Goal: Task Accomplishment & Management: Complete application form

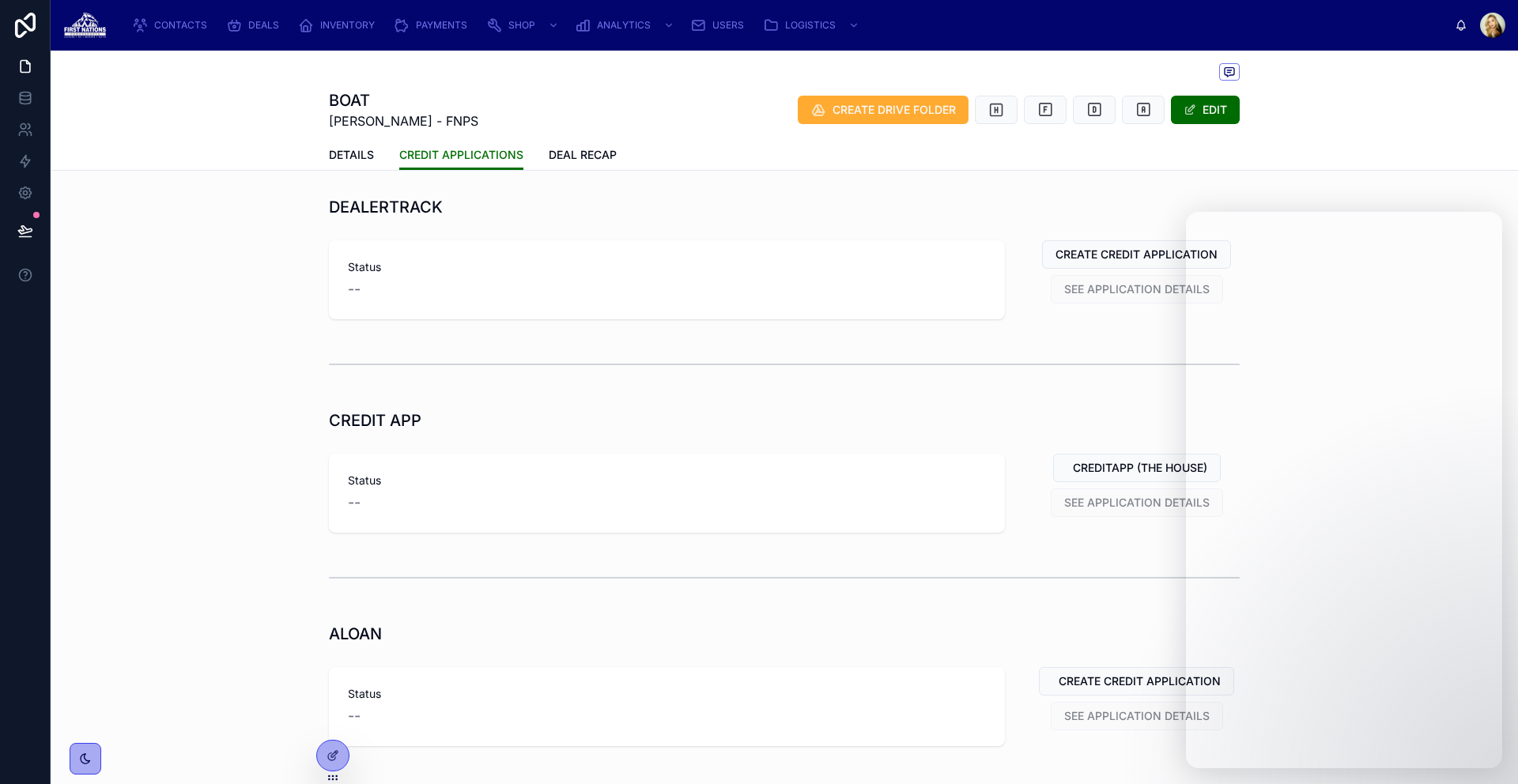
click at [1417, 129] on div "BOAT Sarah Nuviya Qamaniq - FNPS CREATE DRIVE FOLDER EDIT CREDIT APPLICATIONS D…" at bounding box center [784, 110] width 1468 height 120
click at [26, 98] on icon at bounding box center [25, 98] width 16 height 16
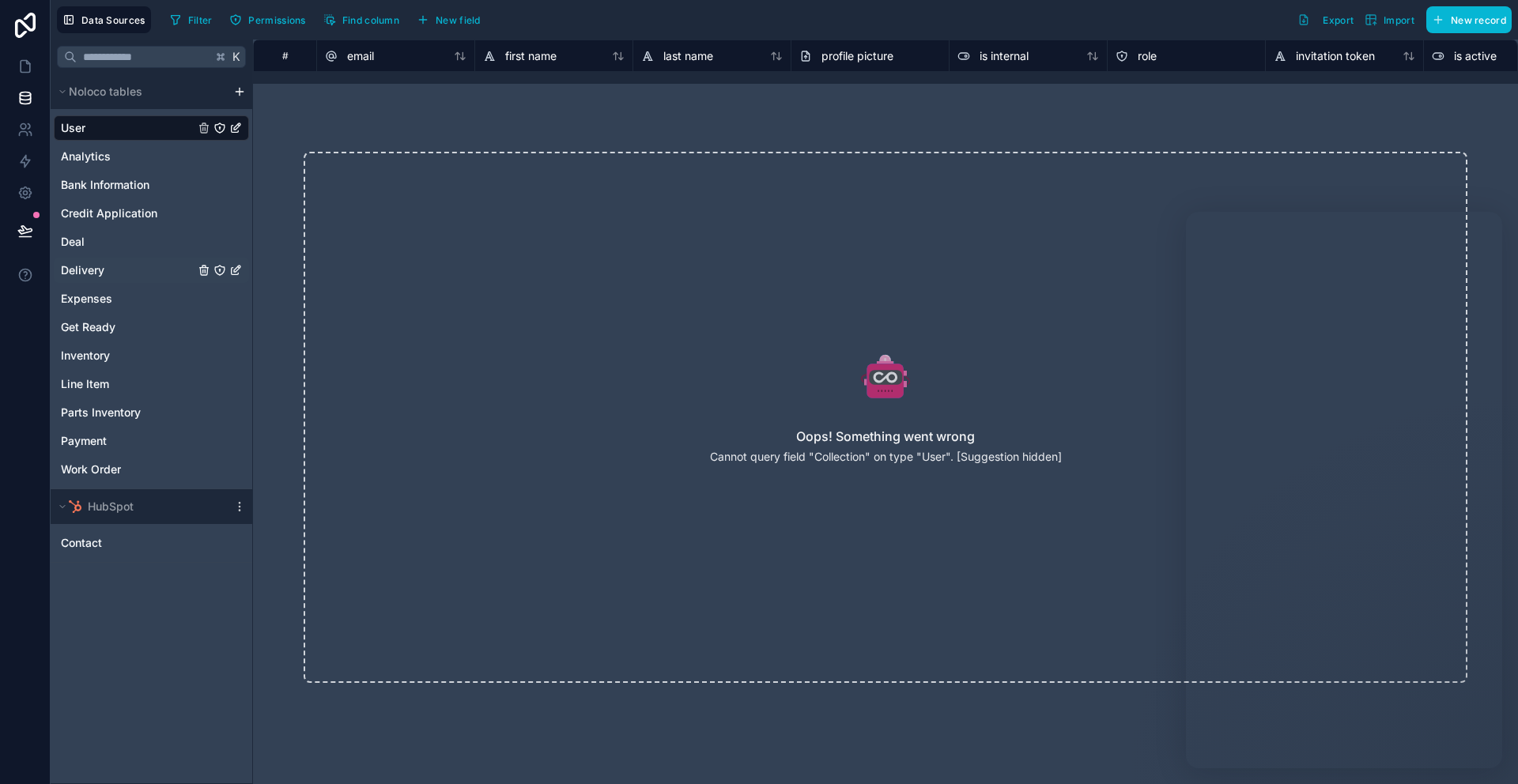
click at [133, 262] on div "Delivery" at bounding box center [152, 270] width 195 height 26
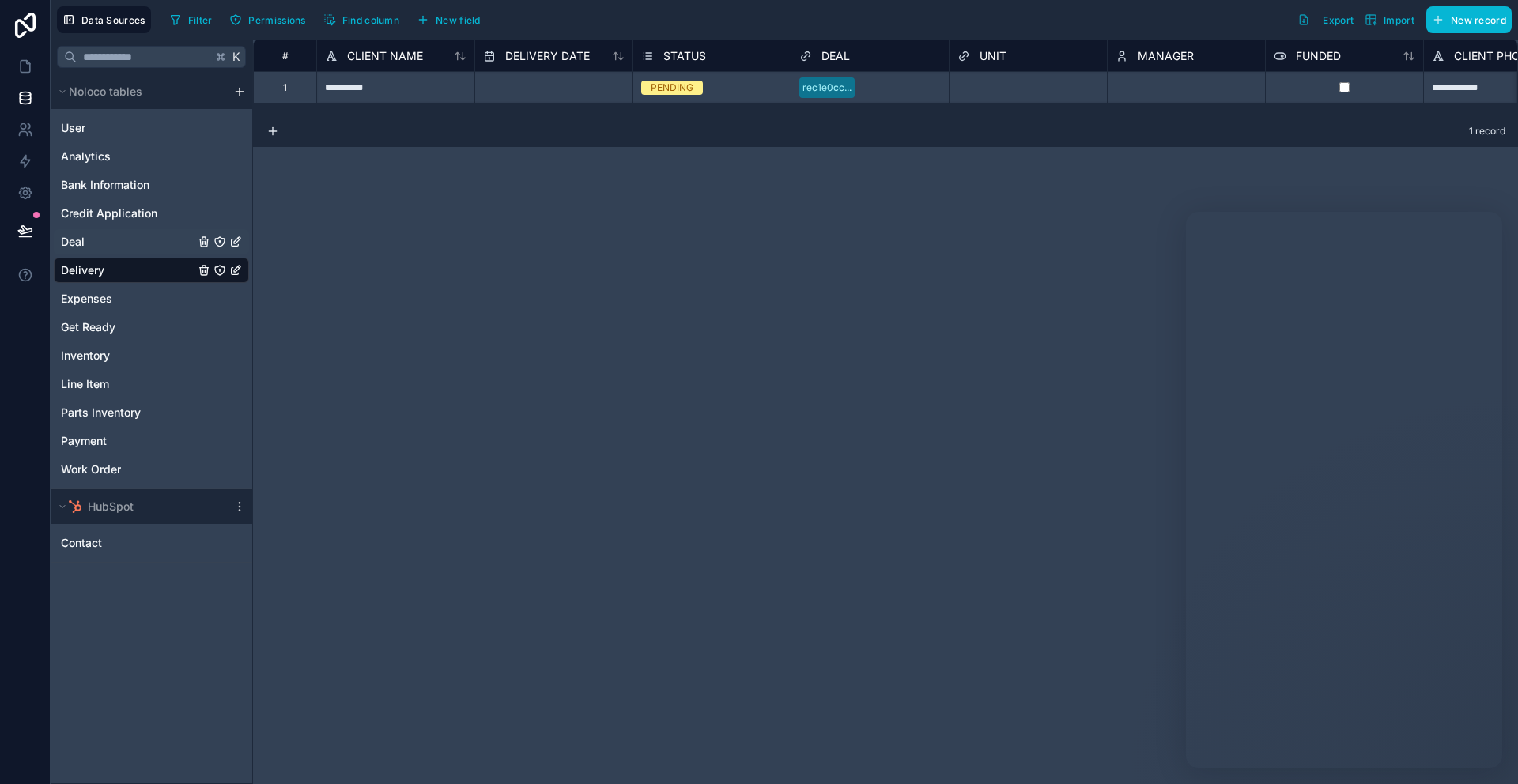
click at [132, 246] on div "Deal" at bounding box center [152, 242] width 195 height 26
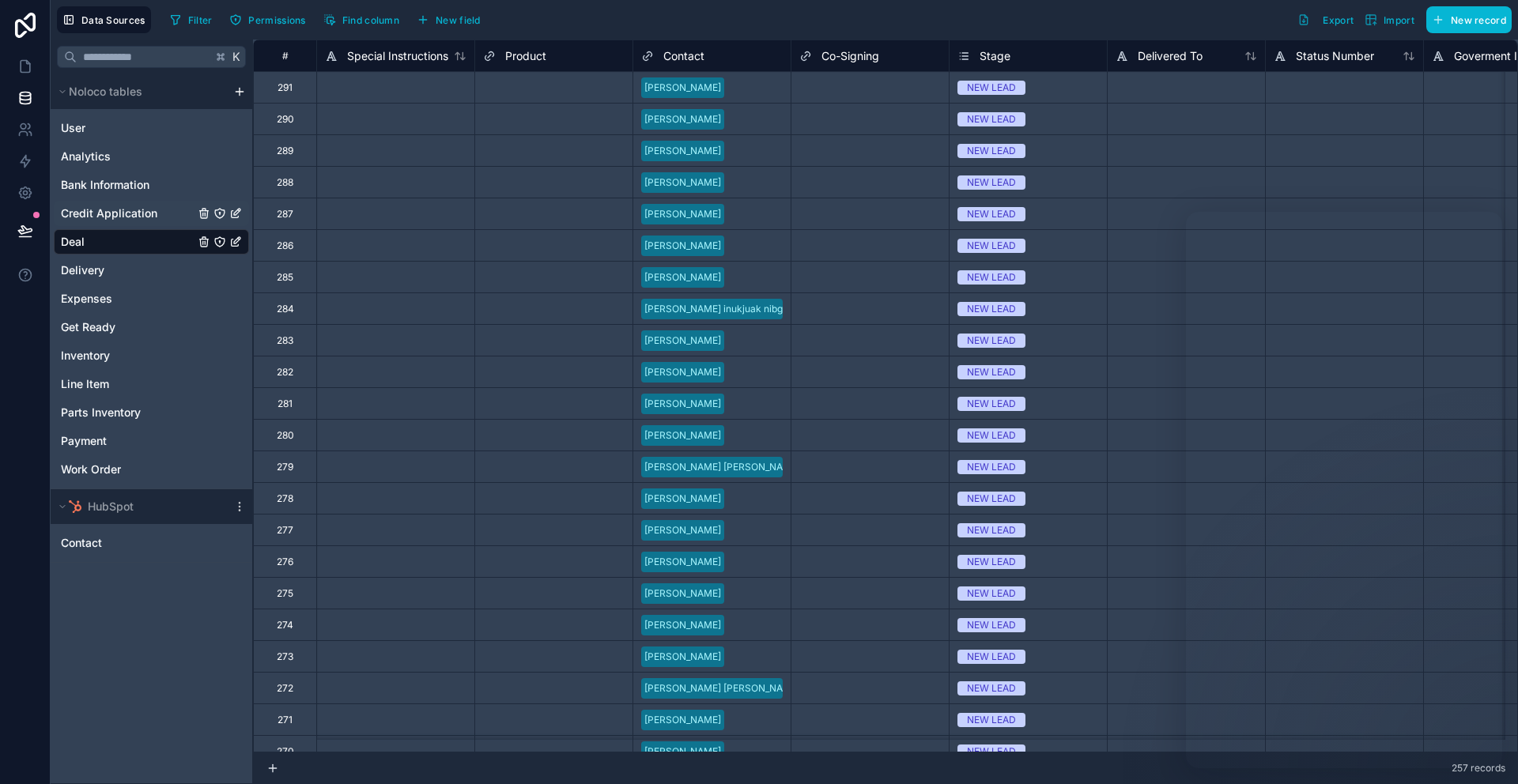
click at [133, 222] on div "Credit Application" at bounding box center [152, 214] width 195 height 26
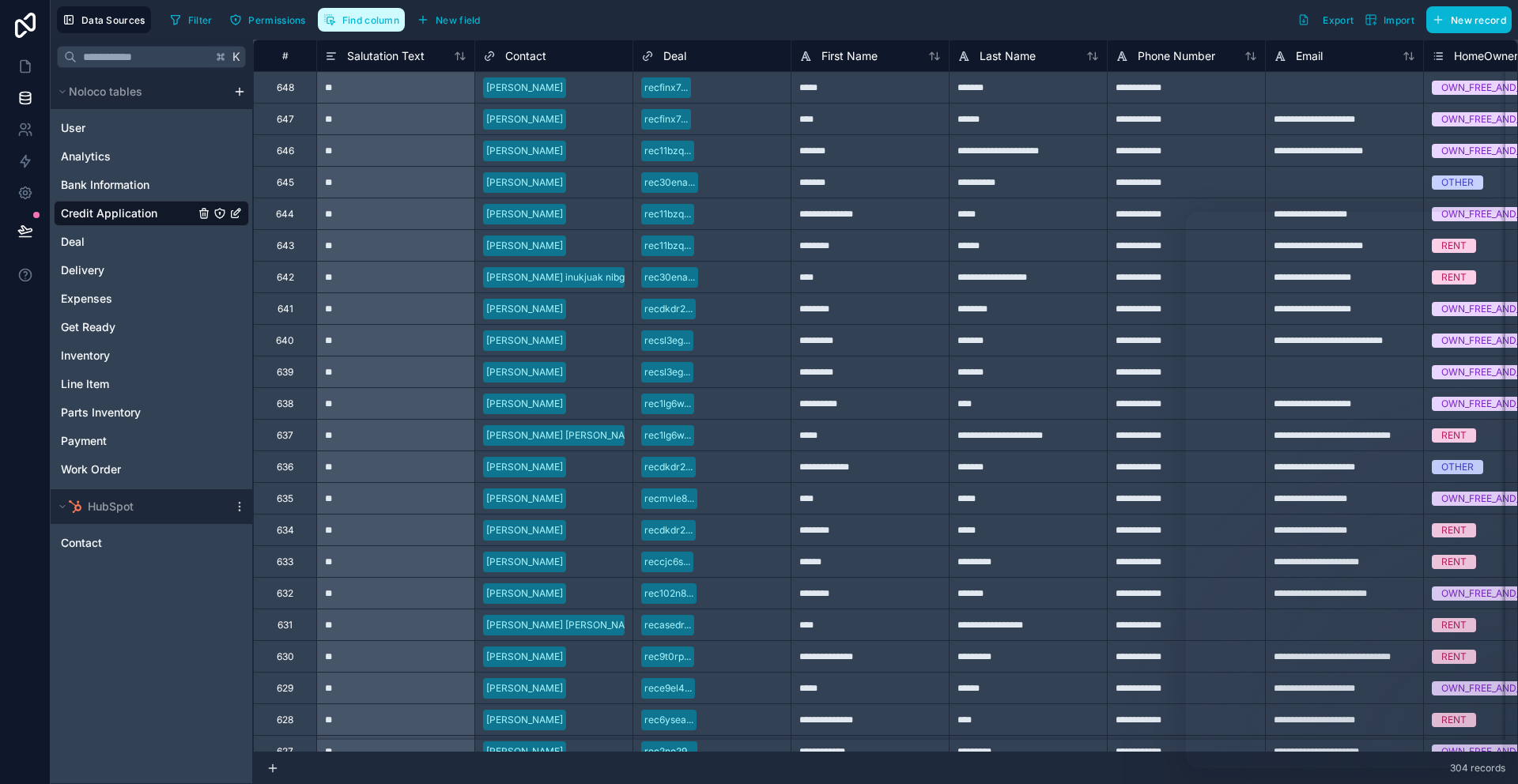
click at [361, 22] on span "Find column" at bounding box center [371, 20] width 57 height 12
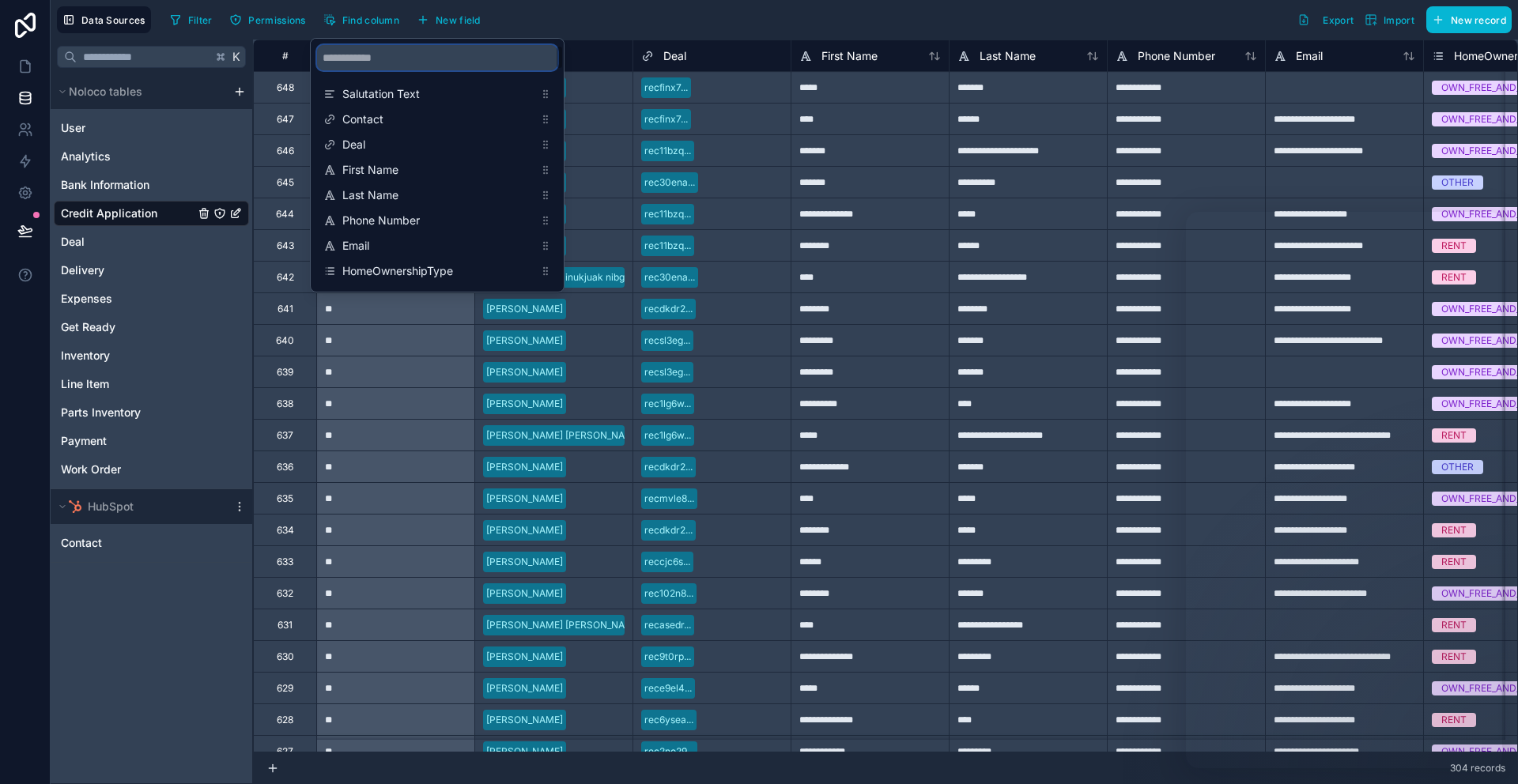
click at [360, 50] on input "scrollable content" at bounding box center [436, 57] width 240 height 26
type input "*"
type input "******"
click at [478, 250] on span "HomeMonthlyPayment" at bounding box center [438, 246] width 192 height 16
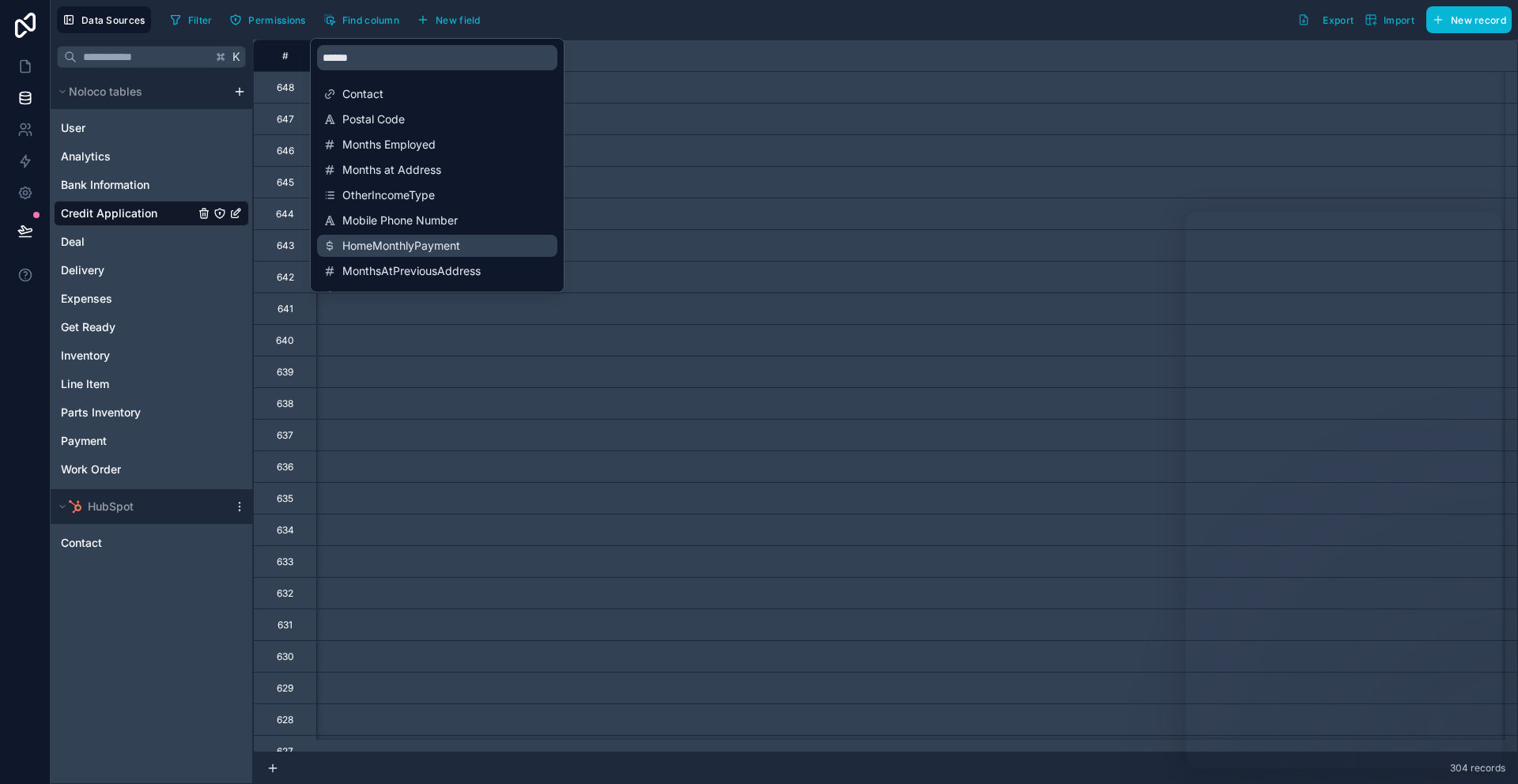
scroll to position [0, 10121]
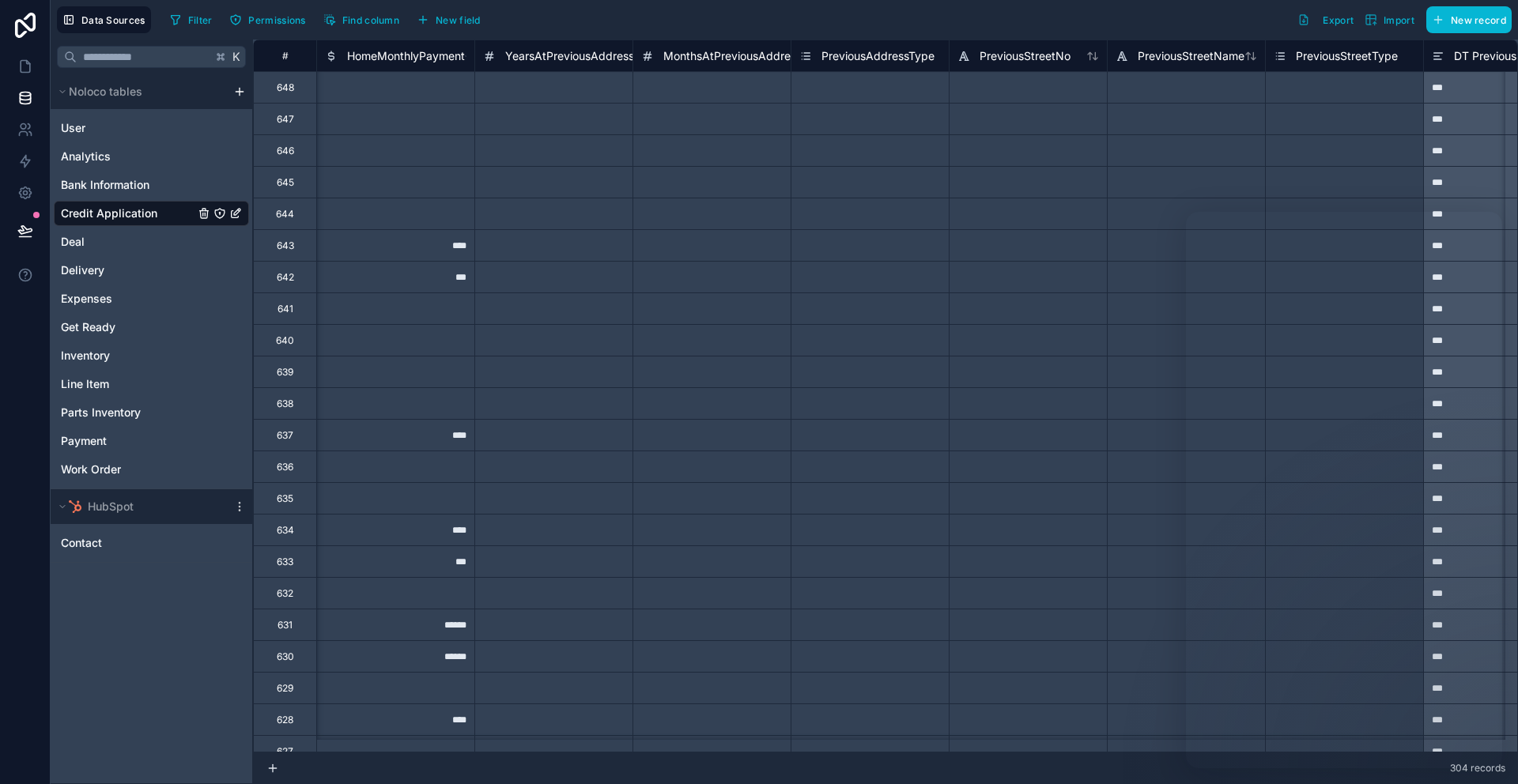
click at [659, 7] on div "Filter Permissions Find column New field Export Import New record" at bounding box center [837, 19] width 1348 height 26
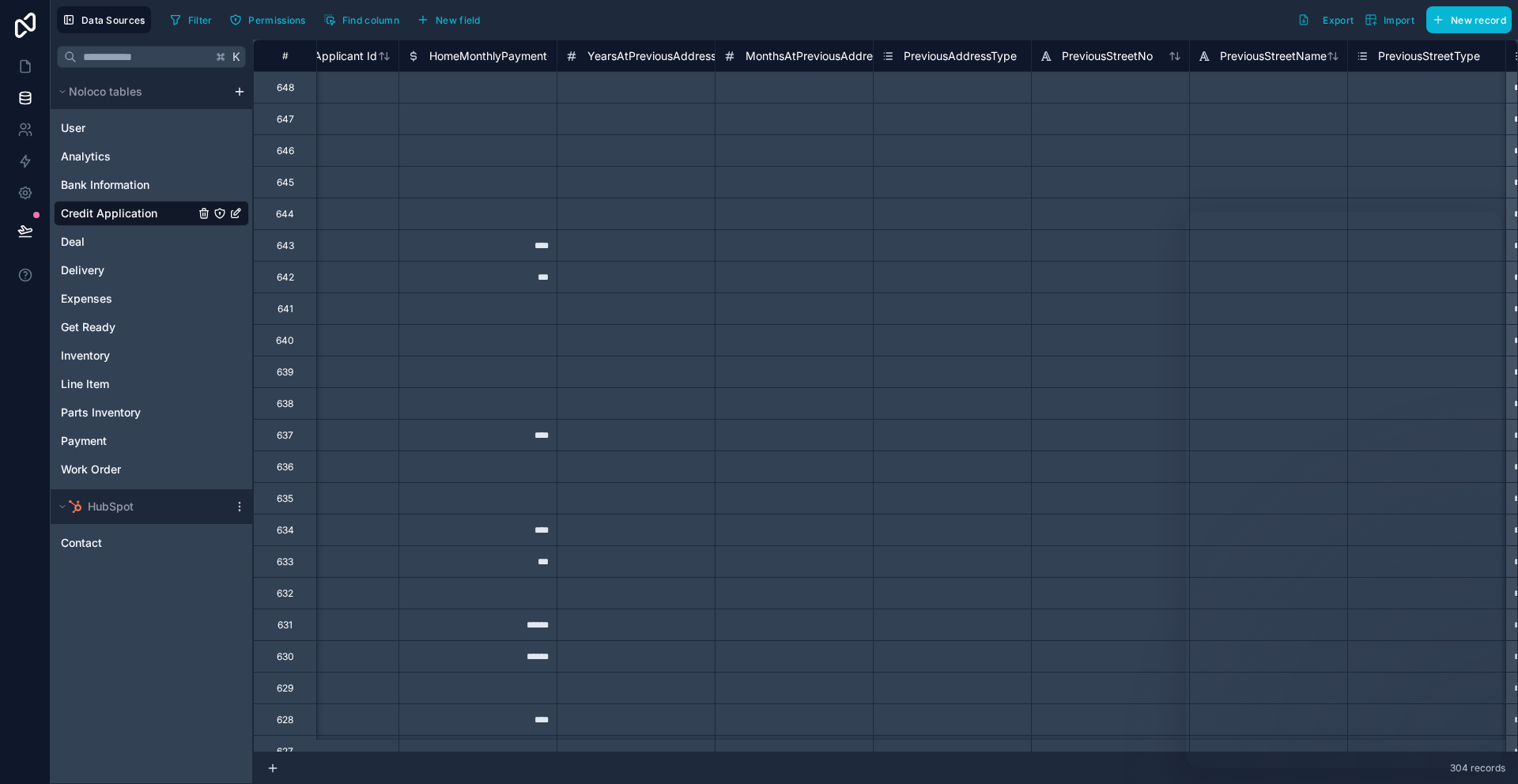
scroll to position [0, 10008]
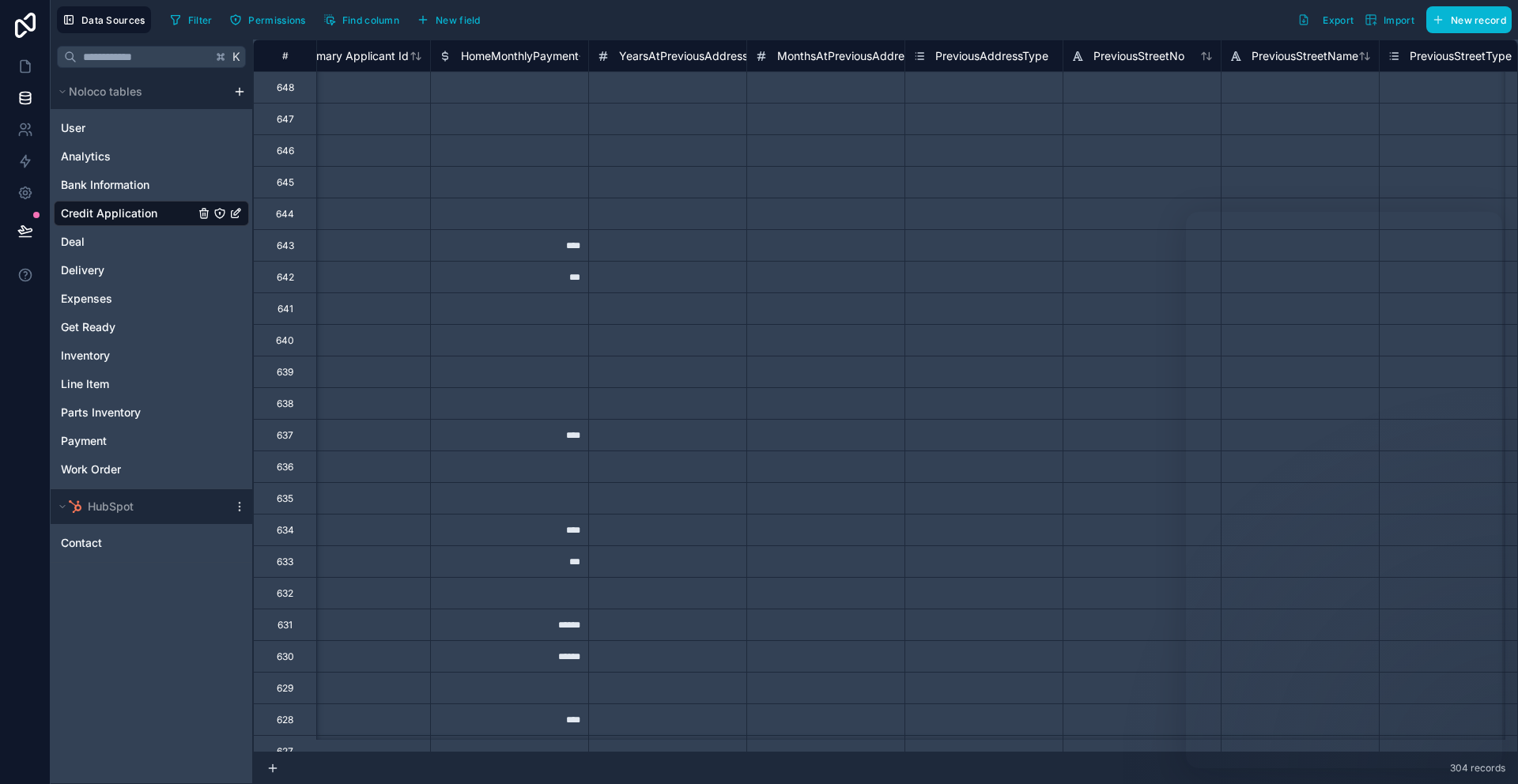
click at [529, 58] on span "HomeMonthlyPayment" at bounding box center [519, 56] width 118 height 16
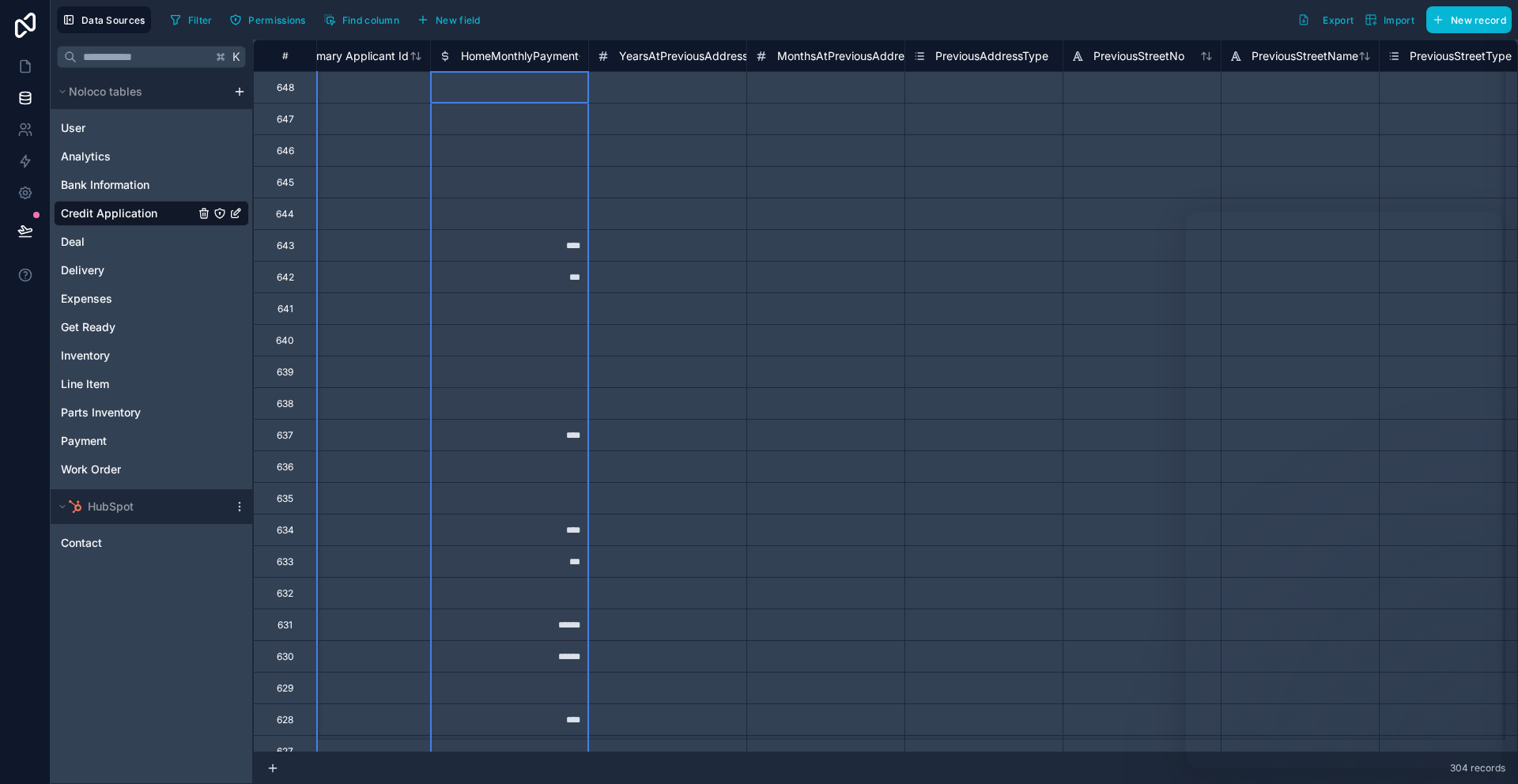
click at [529, 58] on span "HomeMonthlyPayment" at bounding box center [519, 56] width 118 height 16
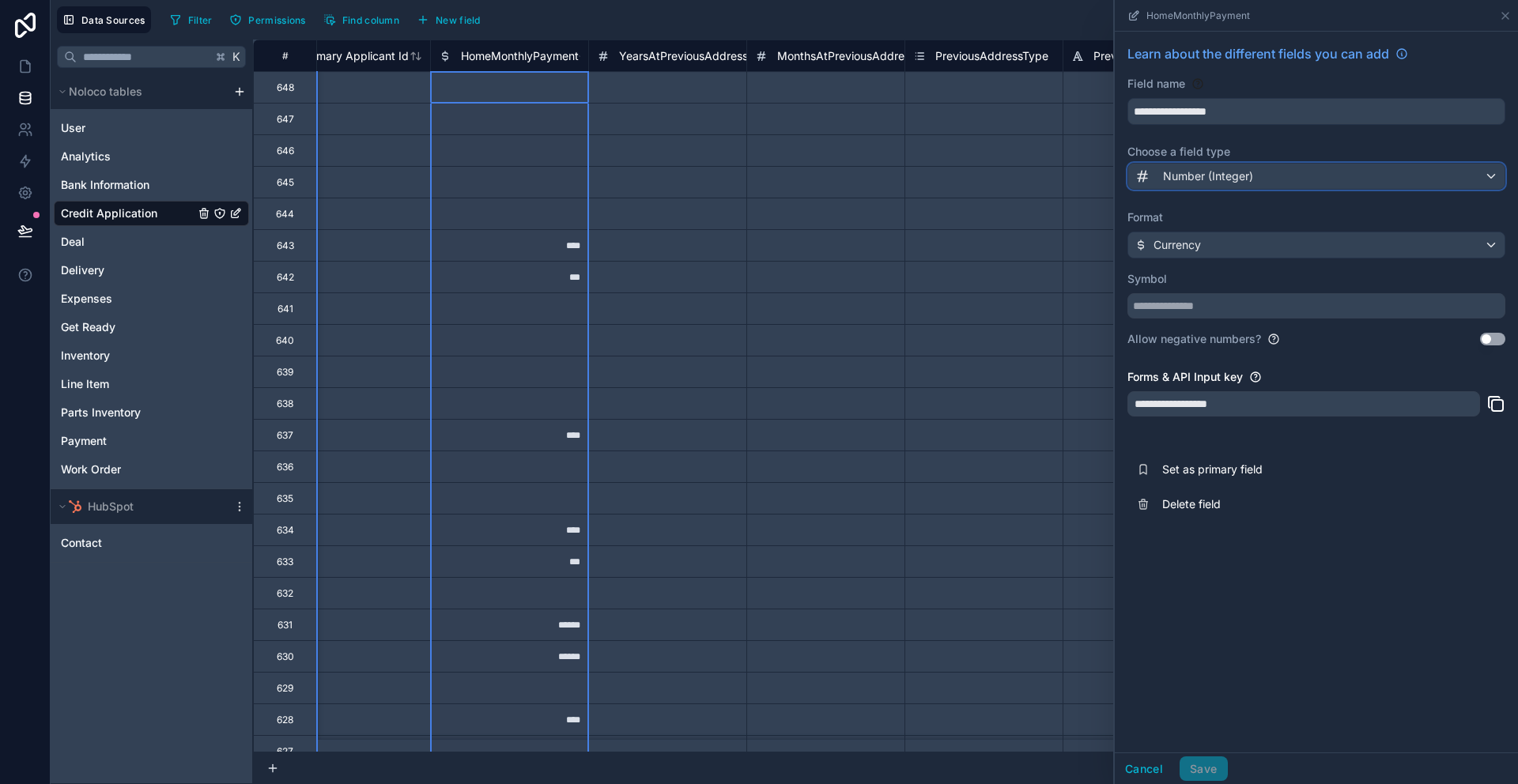
click at [1301, 184] on div "Number (Integer)" at bounding box center [1316, 176] width 376 height 26
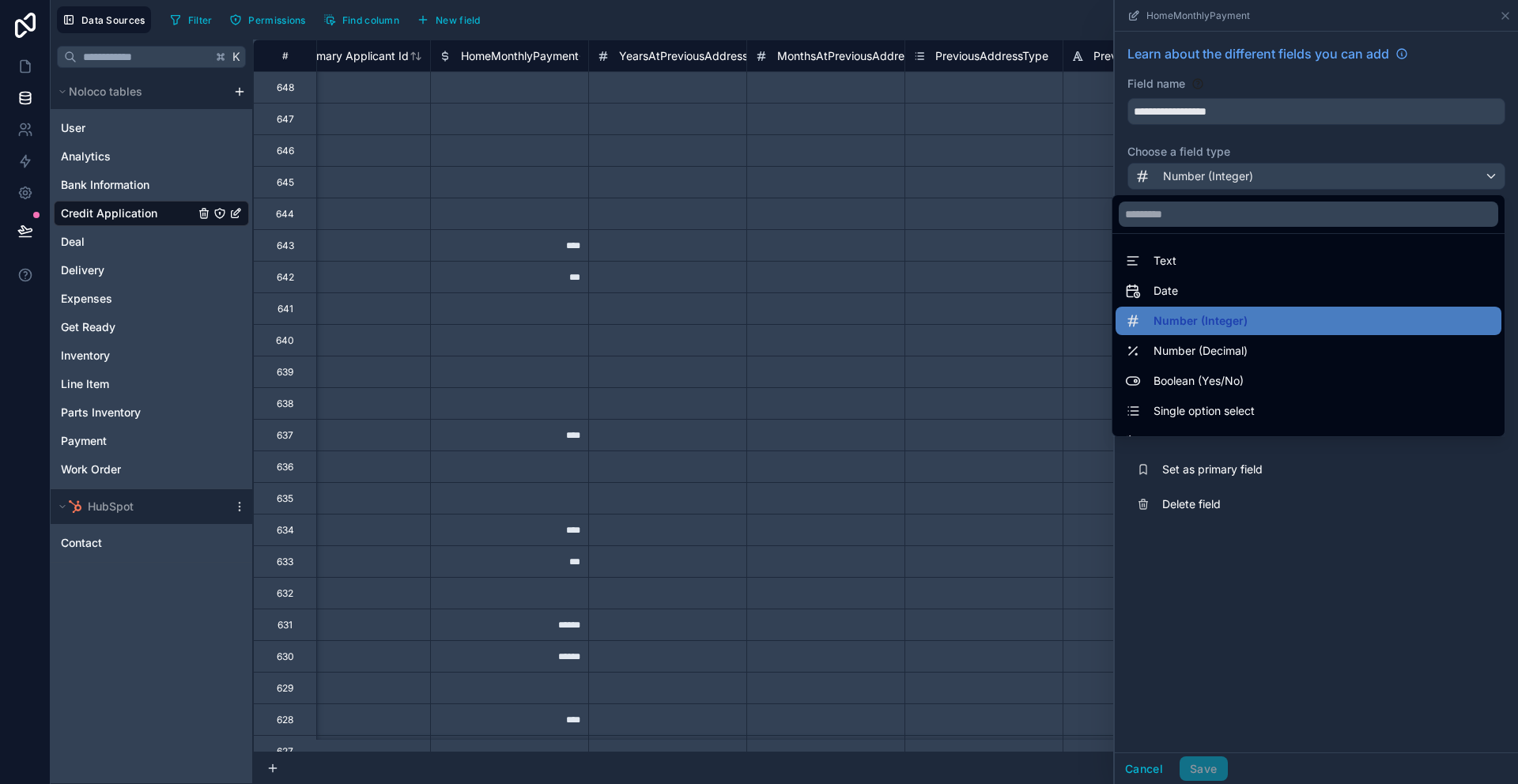
click at [1381, 553] on div at bounding box center [1316, 392] width 403 height 784
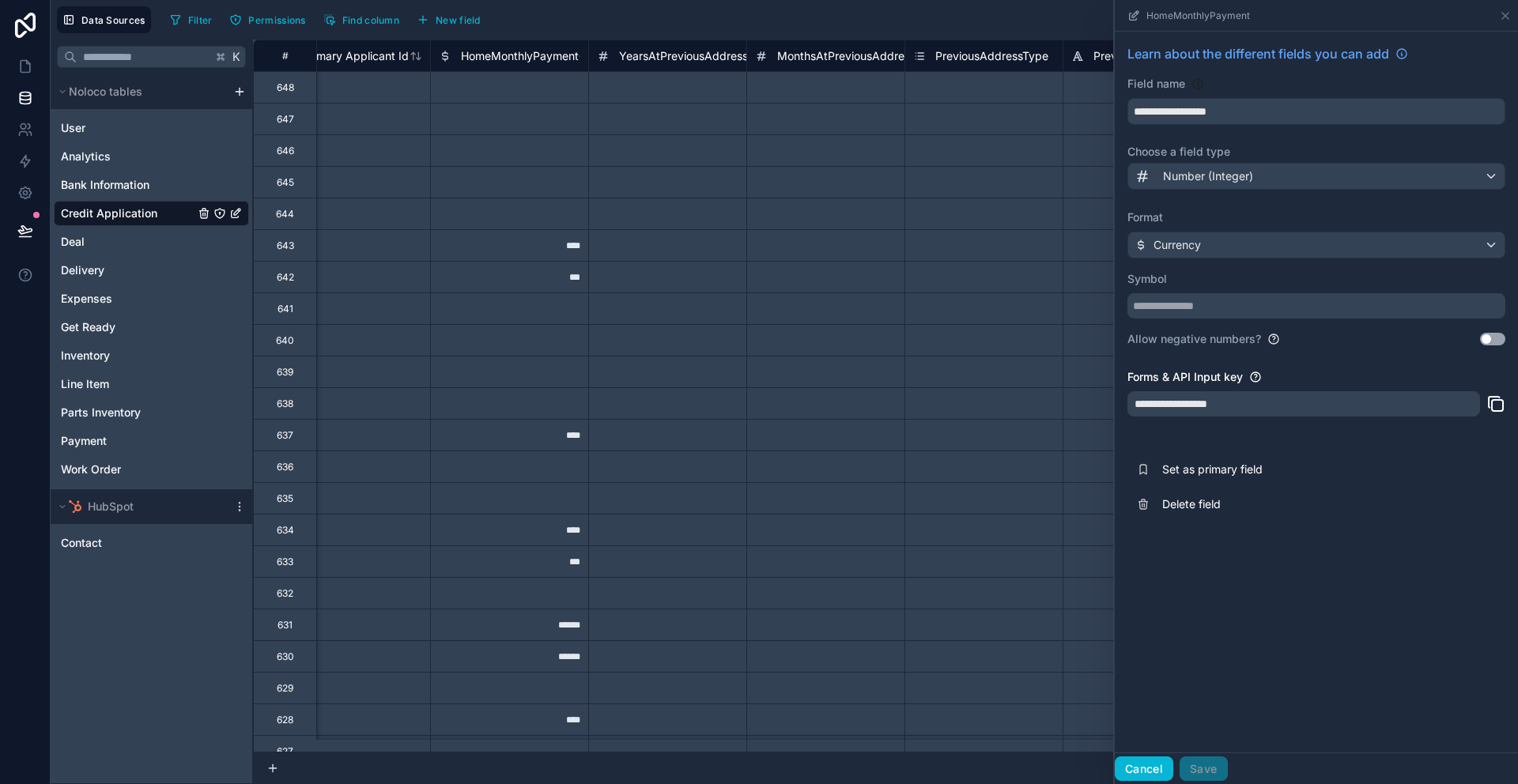
click at [1155, 776] on button "Cancel" at bounding box center [1144, 769] width 58 height 26
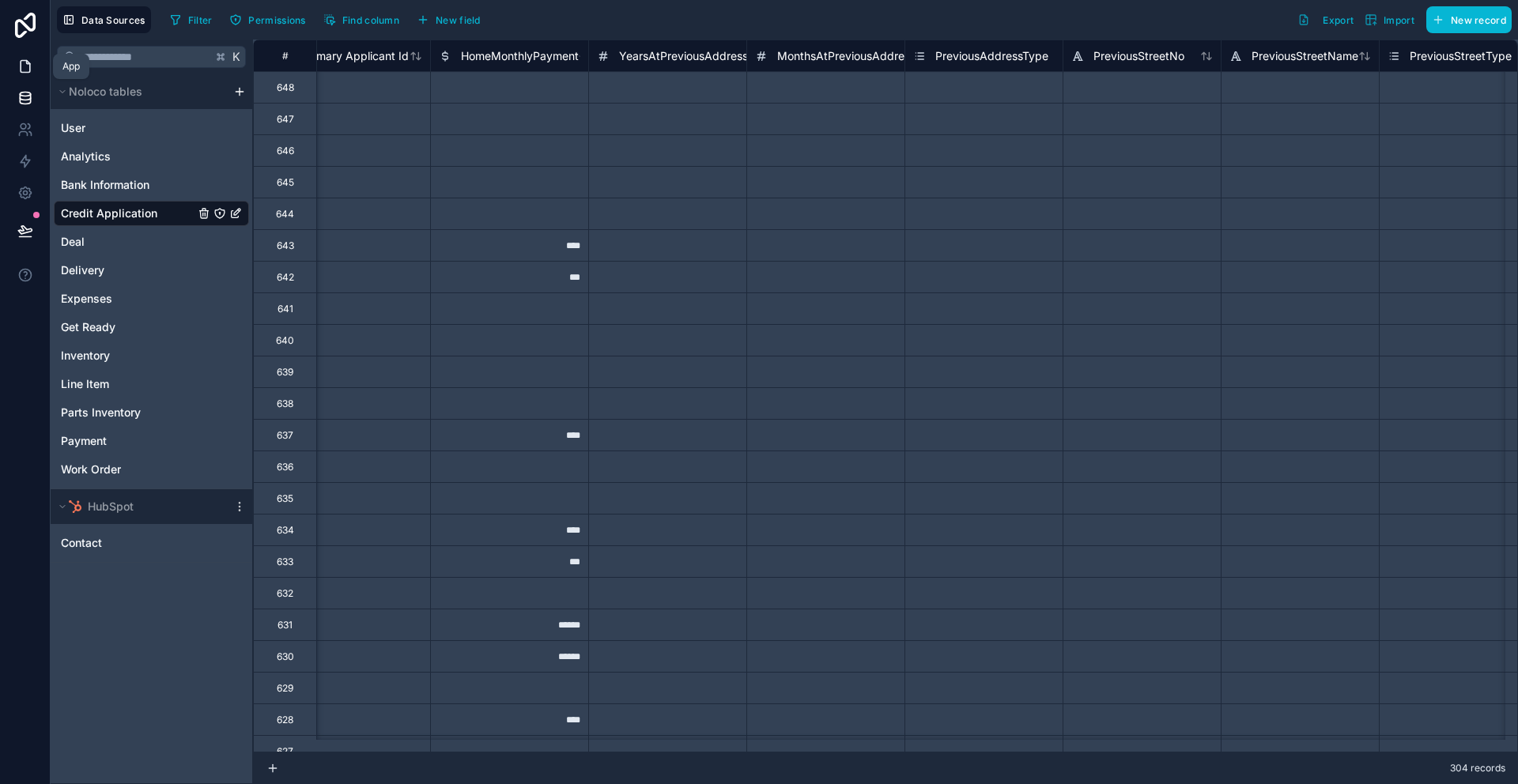
click at [10, 65] on link at bounding box center [25, 66] width 50 height 32
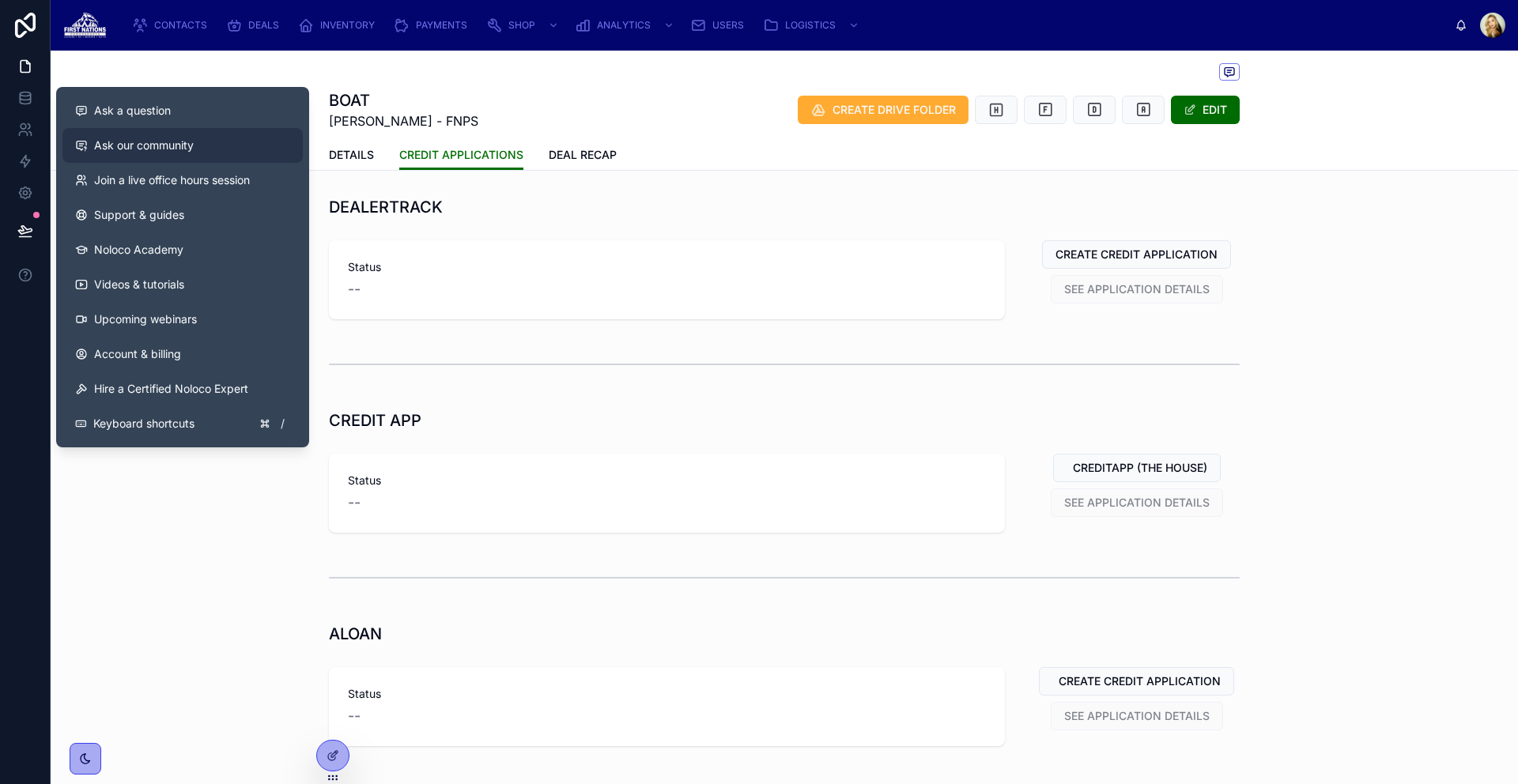
click at [183, 128] on link "Ask our community" at bounding box center [182, 145] width 240 height 35
click at [156, 109] on span "Ask a question" at bounding box center [132, 110] width 77 height 16
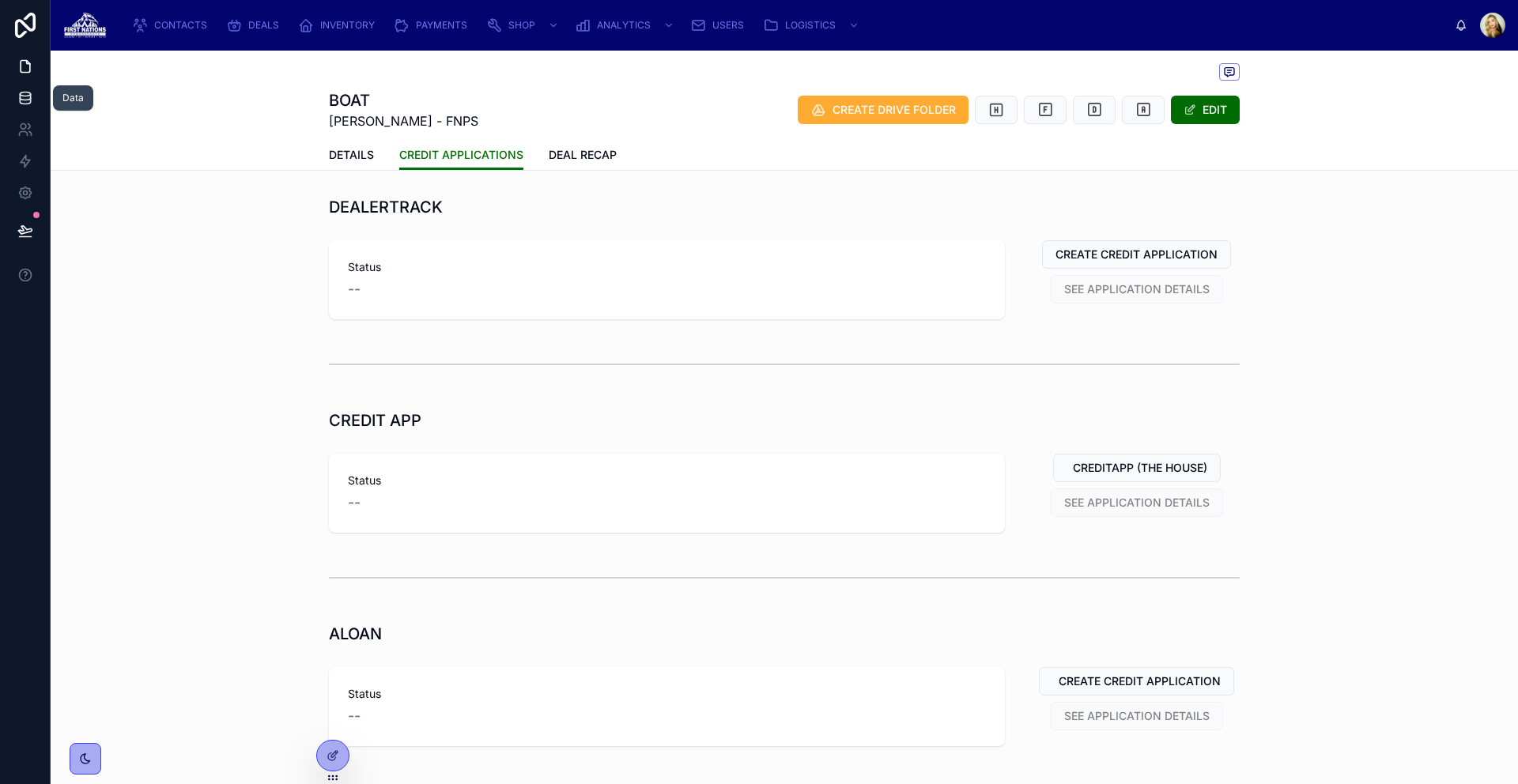
click at [32, 99] on icon at bounding box center [25, 98] width 16 height 16
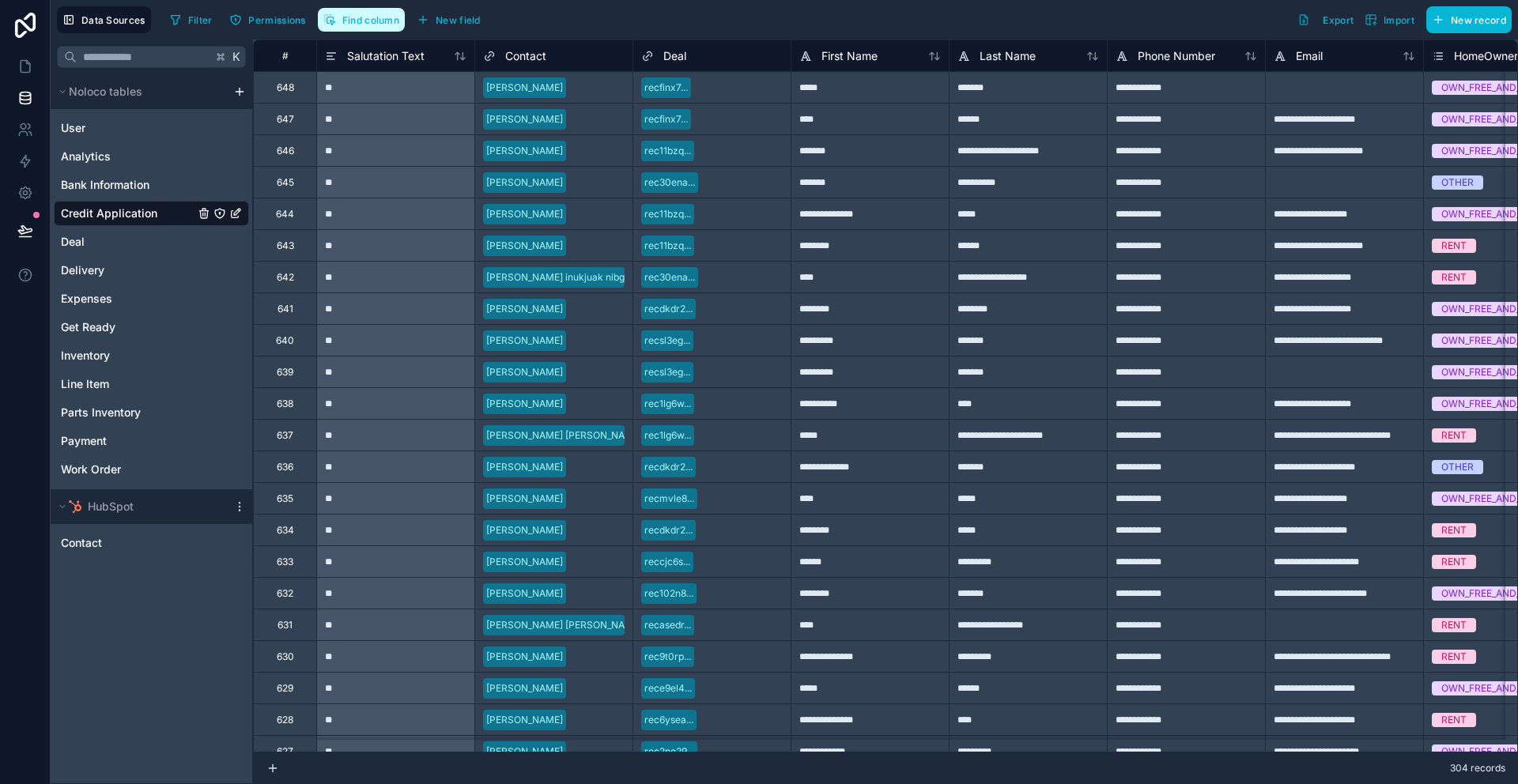
click at [340, 23] on button "Find column" at bounding box center [361, 20] width 87 height 24
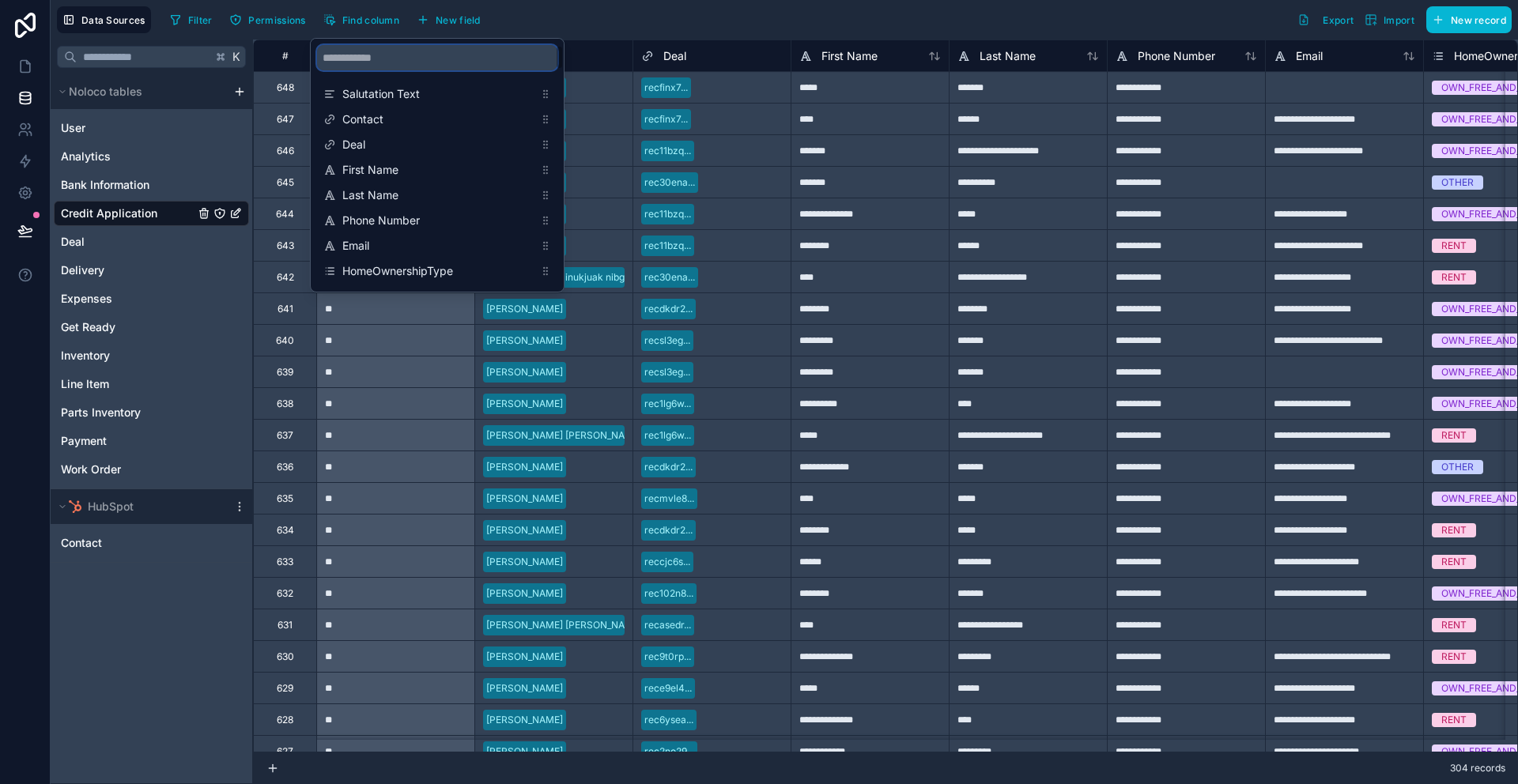
click at [396, 57] on input "scrollable content" at bounding box center [436, 57] width 240 height 26
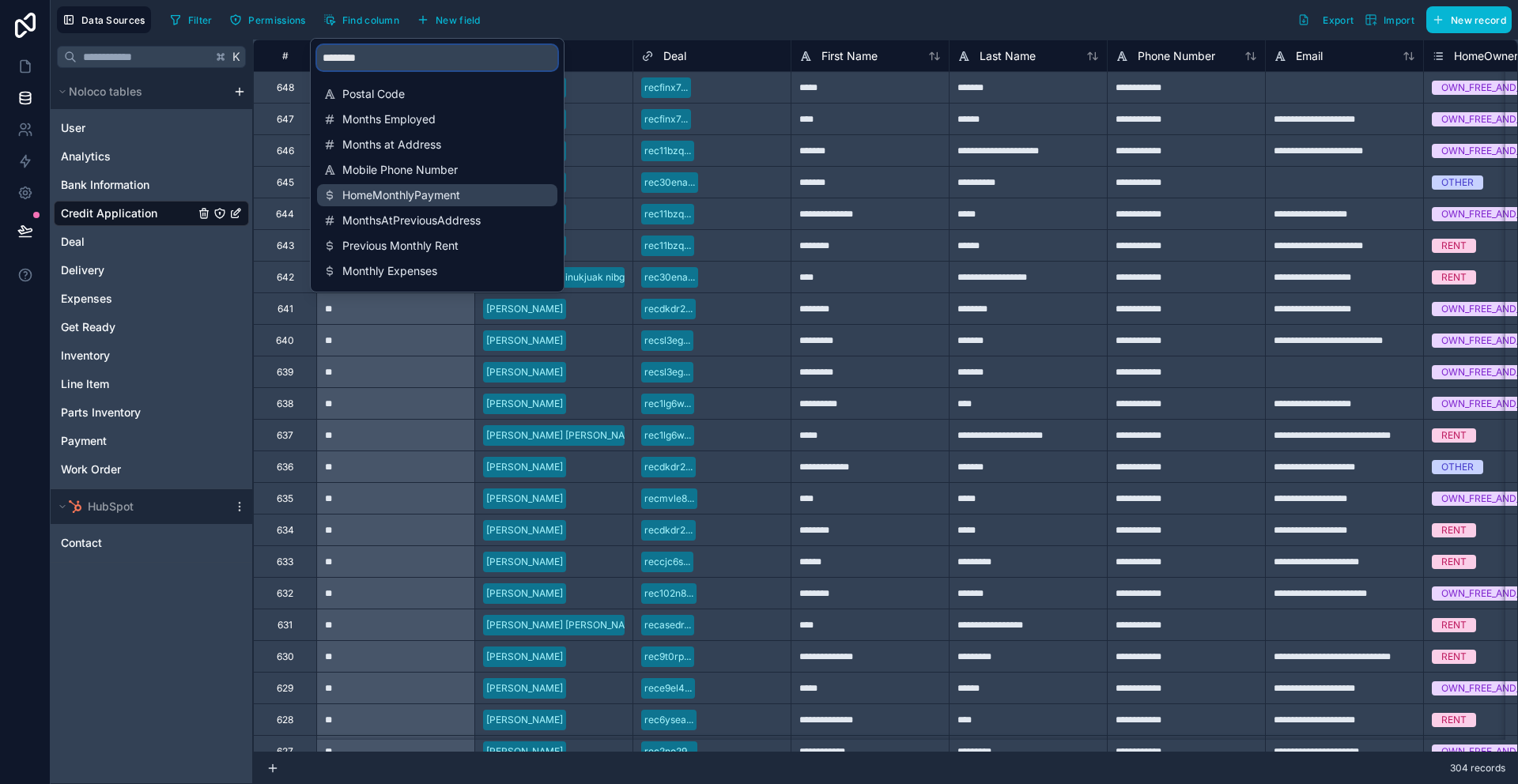
type input "*******"
click at [501, 195] on span "HomeMonthlyPayment" at bounding box center [438, 194] width 192 height 16
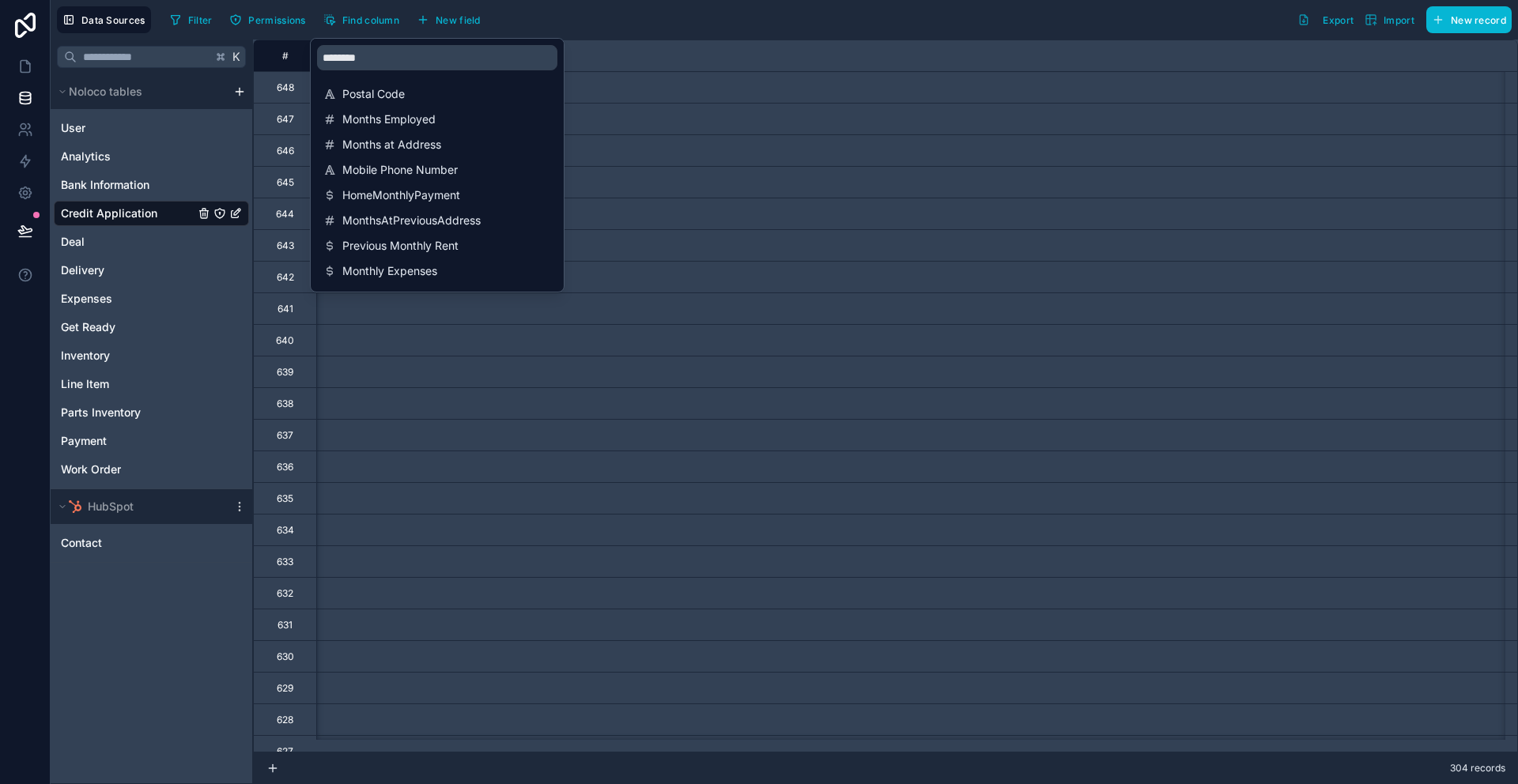
scroll to position [0, 10121]
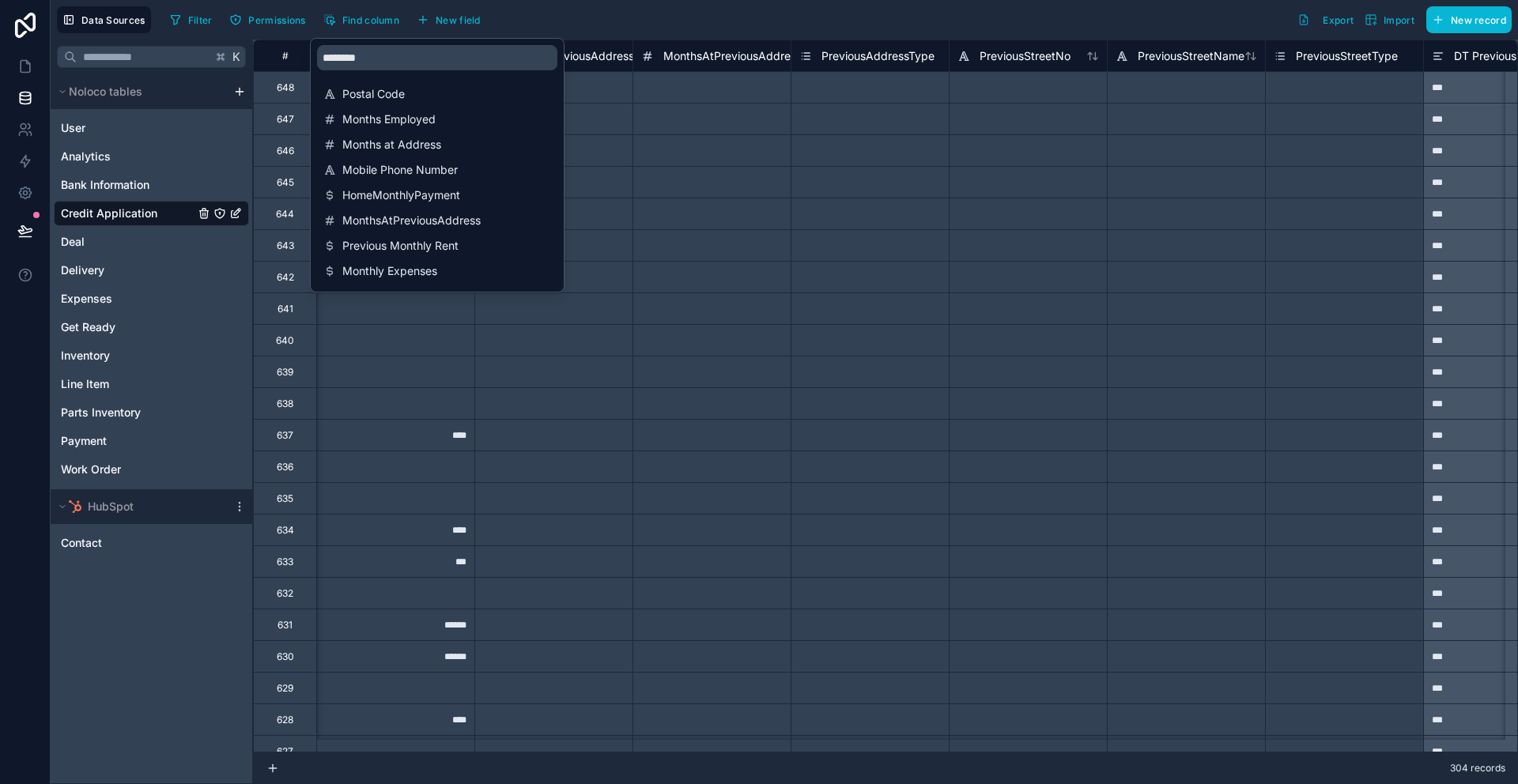
click at [925, 127] on div "Select a PreviousAddressType" at bounding box center [870, 119] width 157 height 31
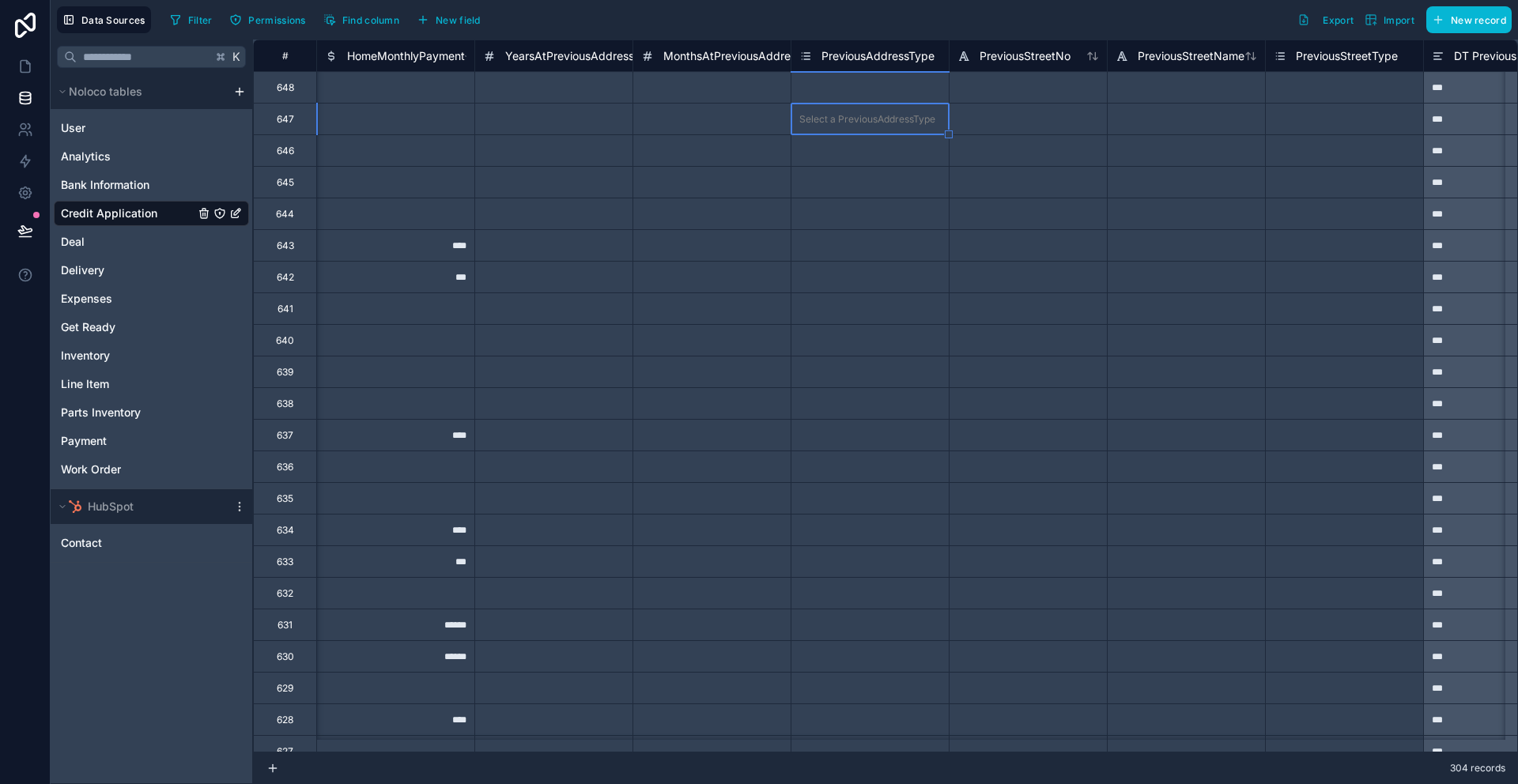
click at [455, 63] on span "HomeMonthlyPayment" at bounding box center [405, 56] width 118 height 16
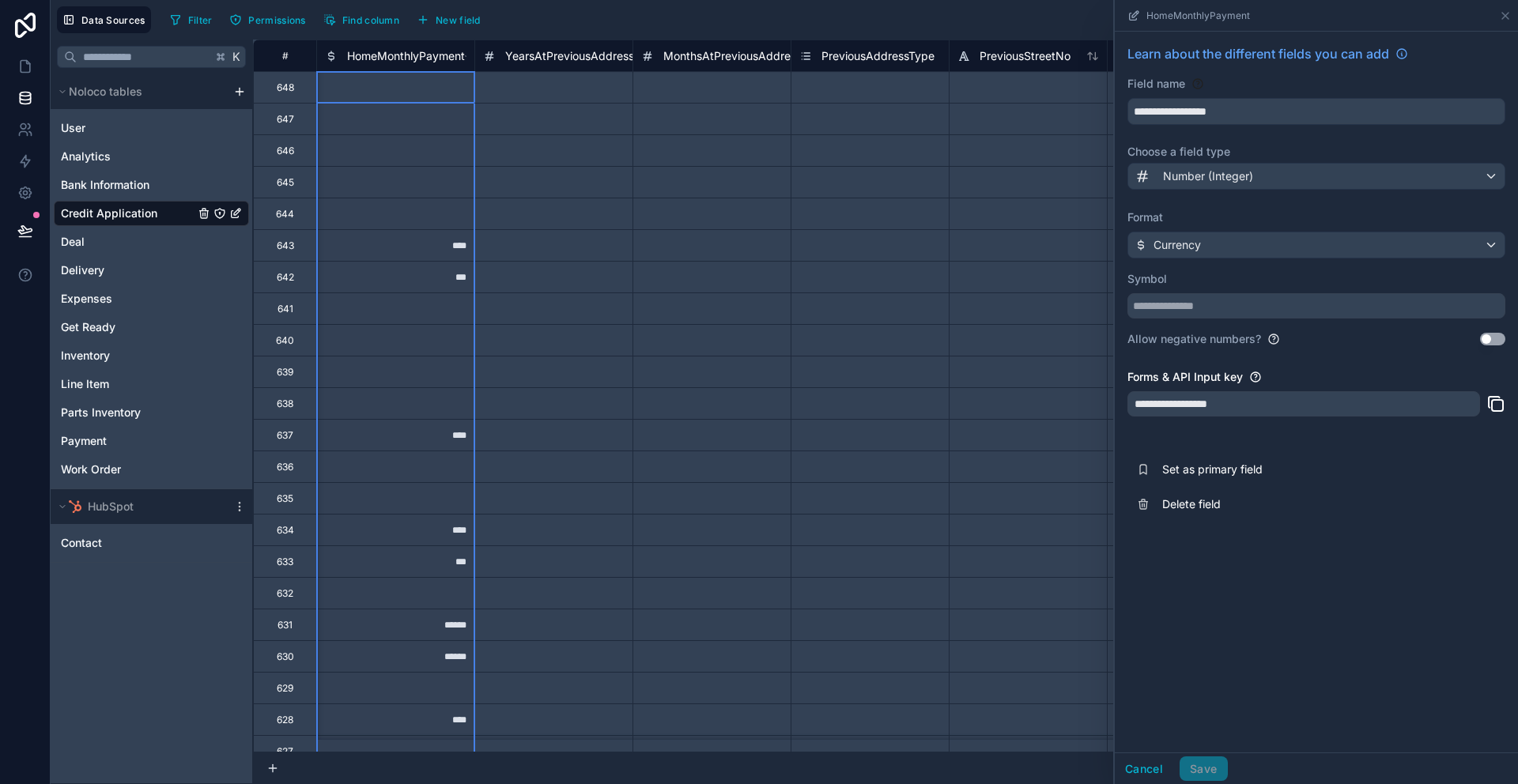
click at [455, 63] on span "HomeMonthlyPayment" at bounding box center [405, 56] width 118 height 16
click at [1366, 195] on div "**********" at bounding box center [1316, 283] width 403 height 503
click at [1368, 173] on div "Number (Integer)" at bounding box center [1316, 176] width 376 height 26
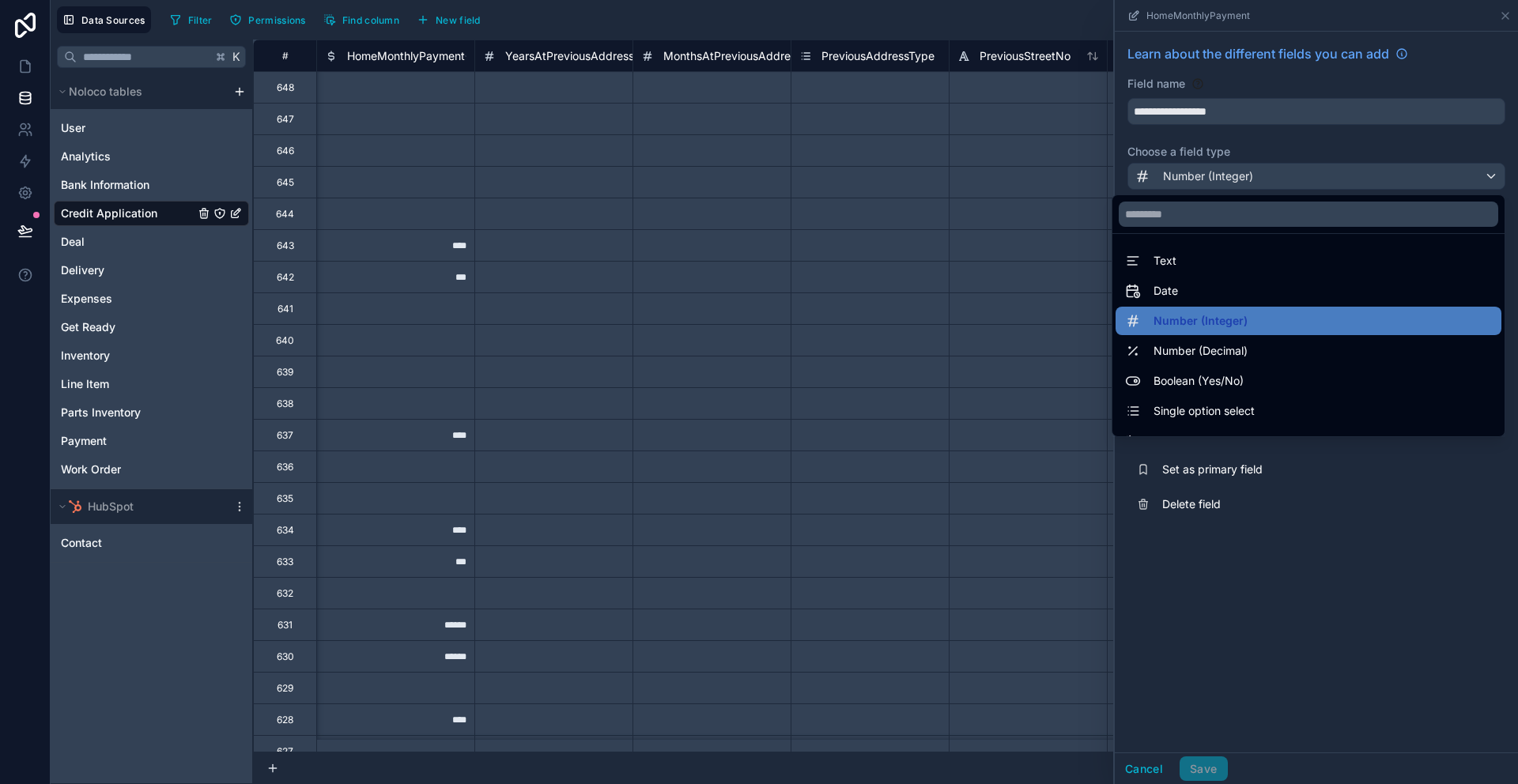
click at [1367, 642] on div at bounding box center [1316, 392] width 403 height 784
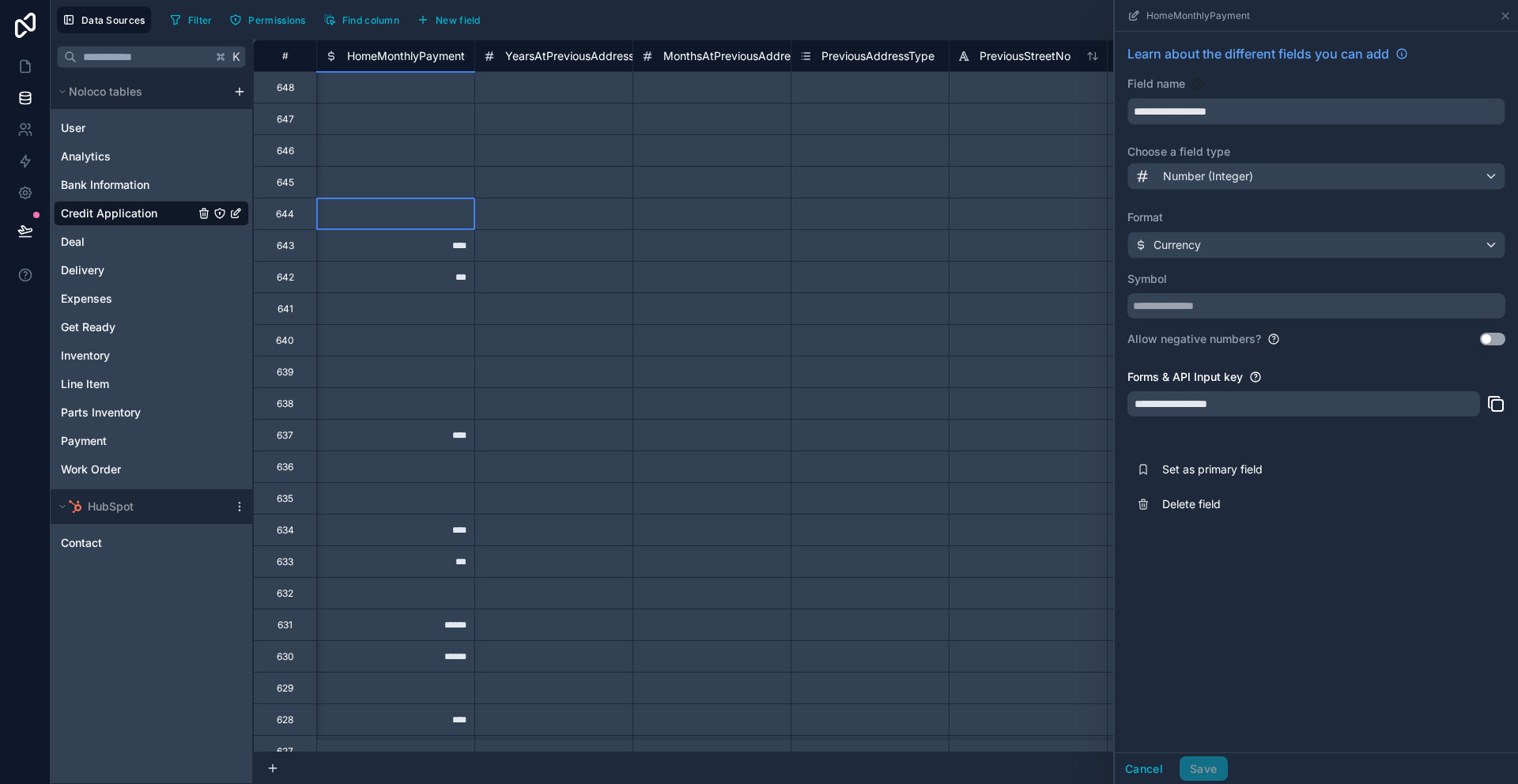
click at [427, 202] on div at bounding box center [395, 214] width 158 height 32
click at [439, 210] on div at bounding box center [395, 214] width 158 height 32
click at [439, 210] on input at bounding box center [395, 214] width 157 height 31
type input "*****"
click at [506, 231] on div at bounding box center [553, 245] width 158 height 32
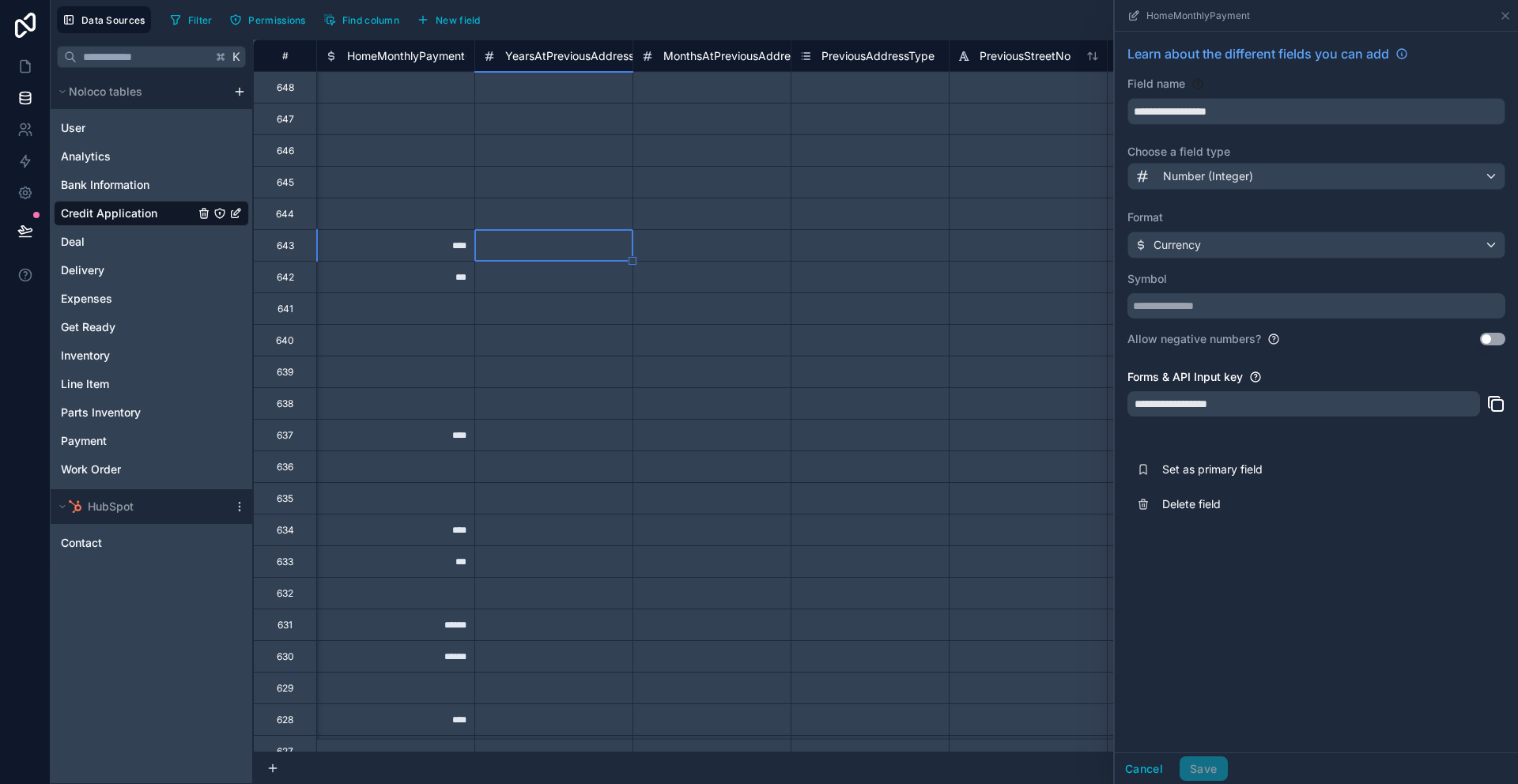
click at [466, 221] on div at bounding box center [395, 214] width 158 height 32
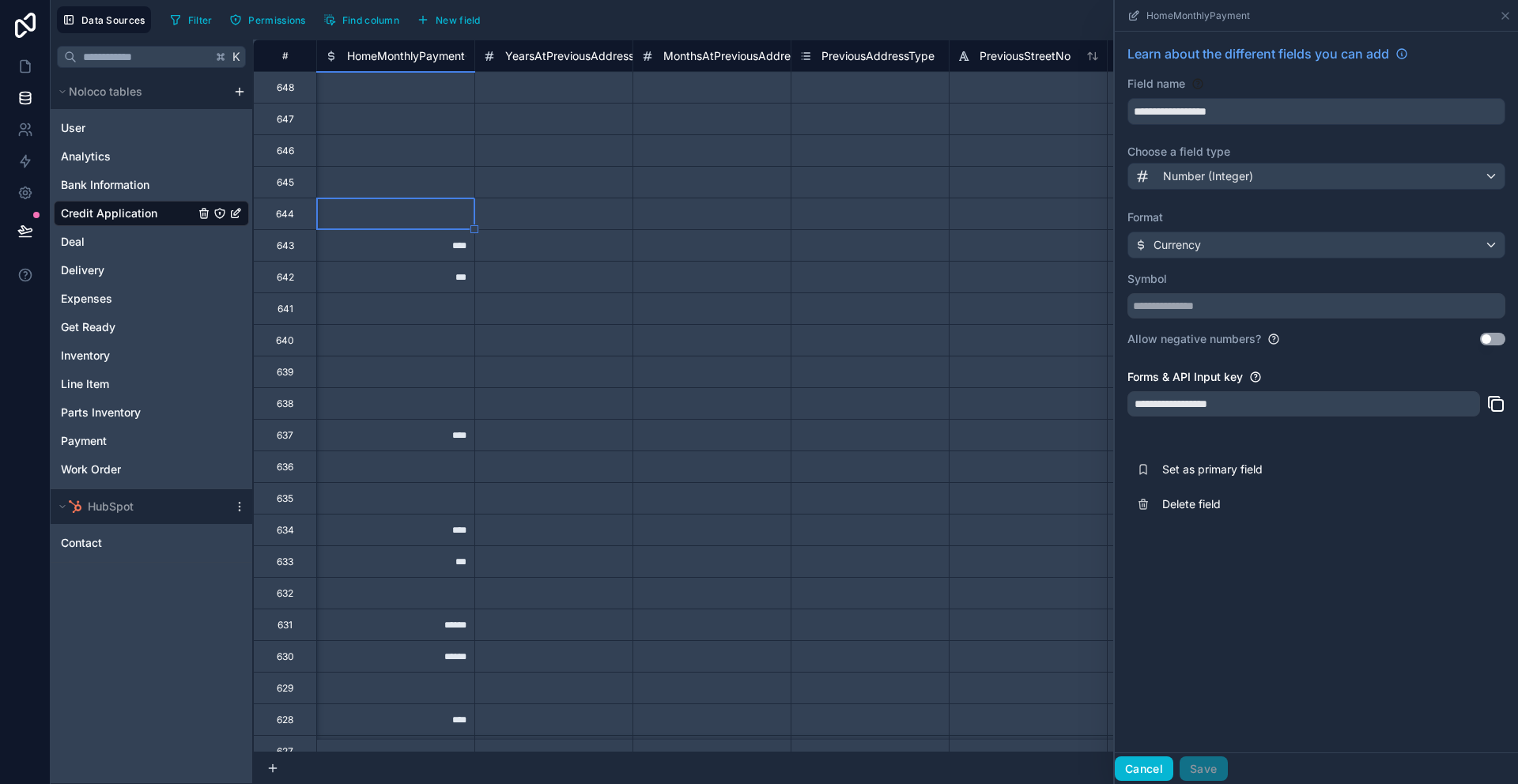
click at [1130, 763] on button "Cancel" at bounding box center [1144, 769] width 58 height 26
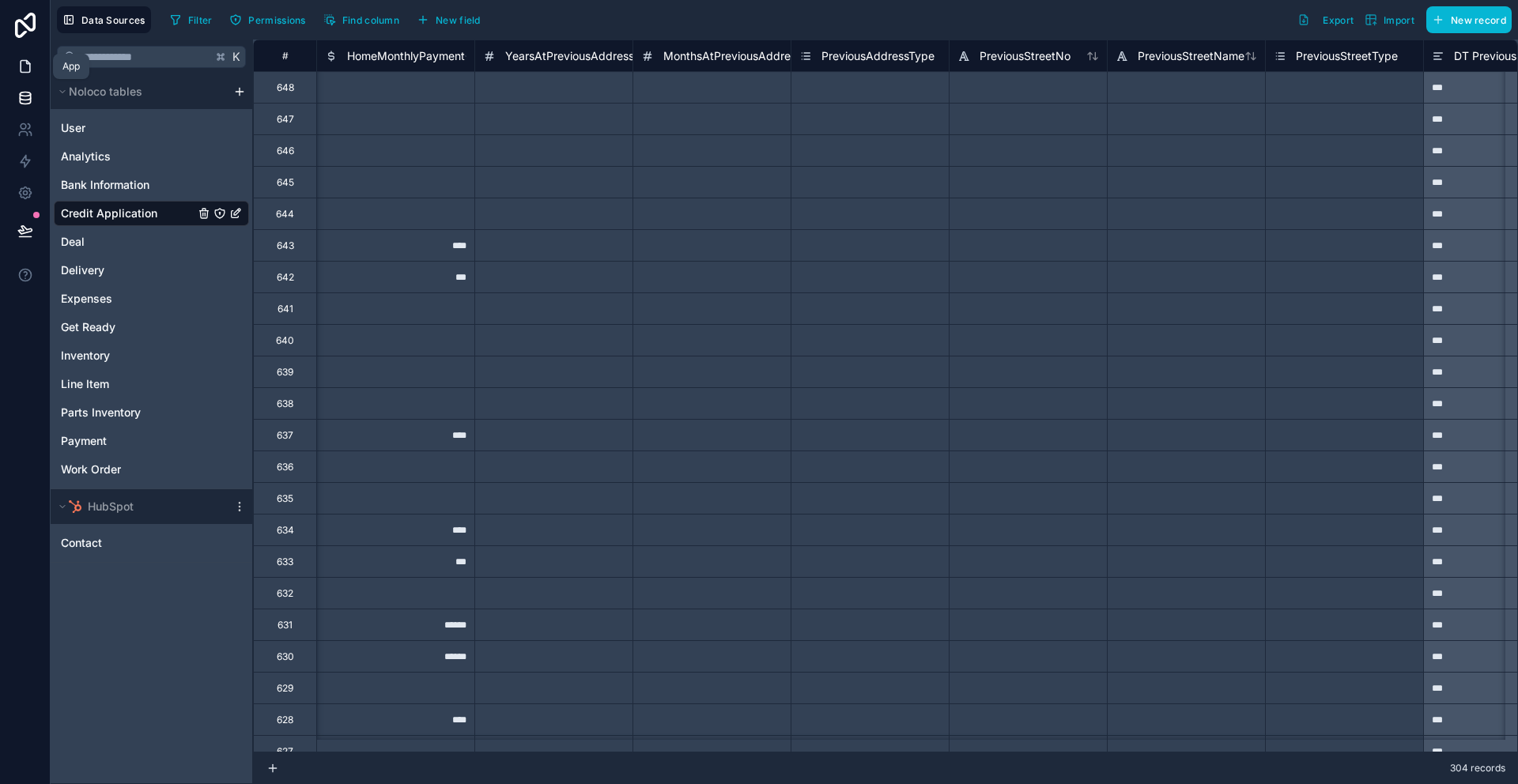
click at [36, 74] on link at bounding box center [25, 66] width 50 height 32
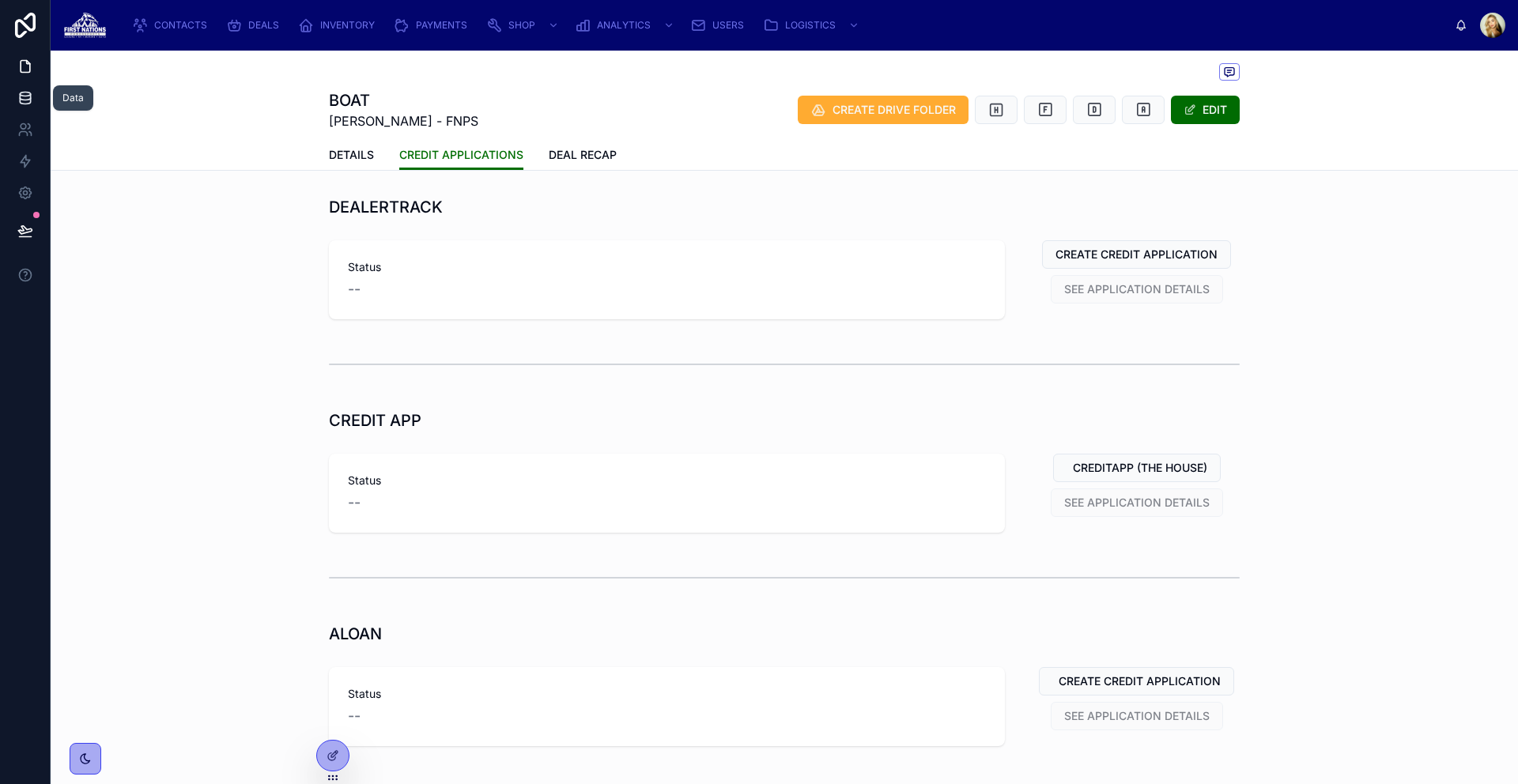
click at [30, 91] on icon at bounding box center [25, 98] width 16 height 16
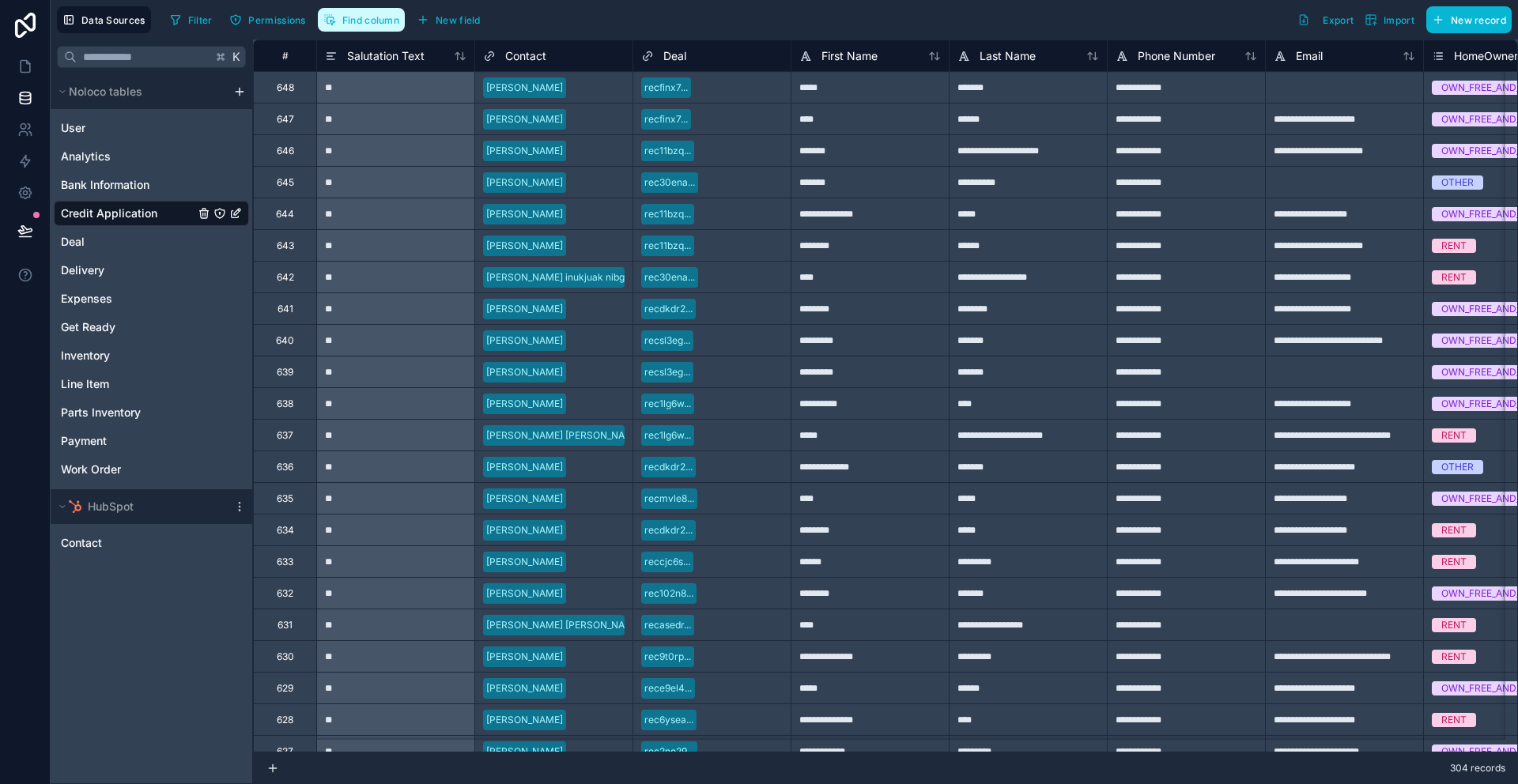
click at [351, 20] on span "Find column" at bounding box center [371, 20] width 57 height 12
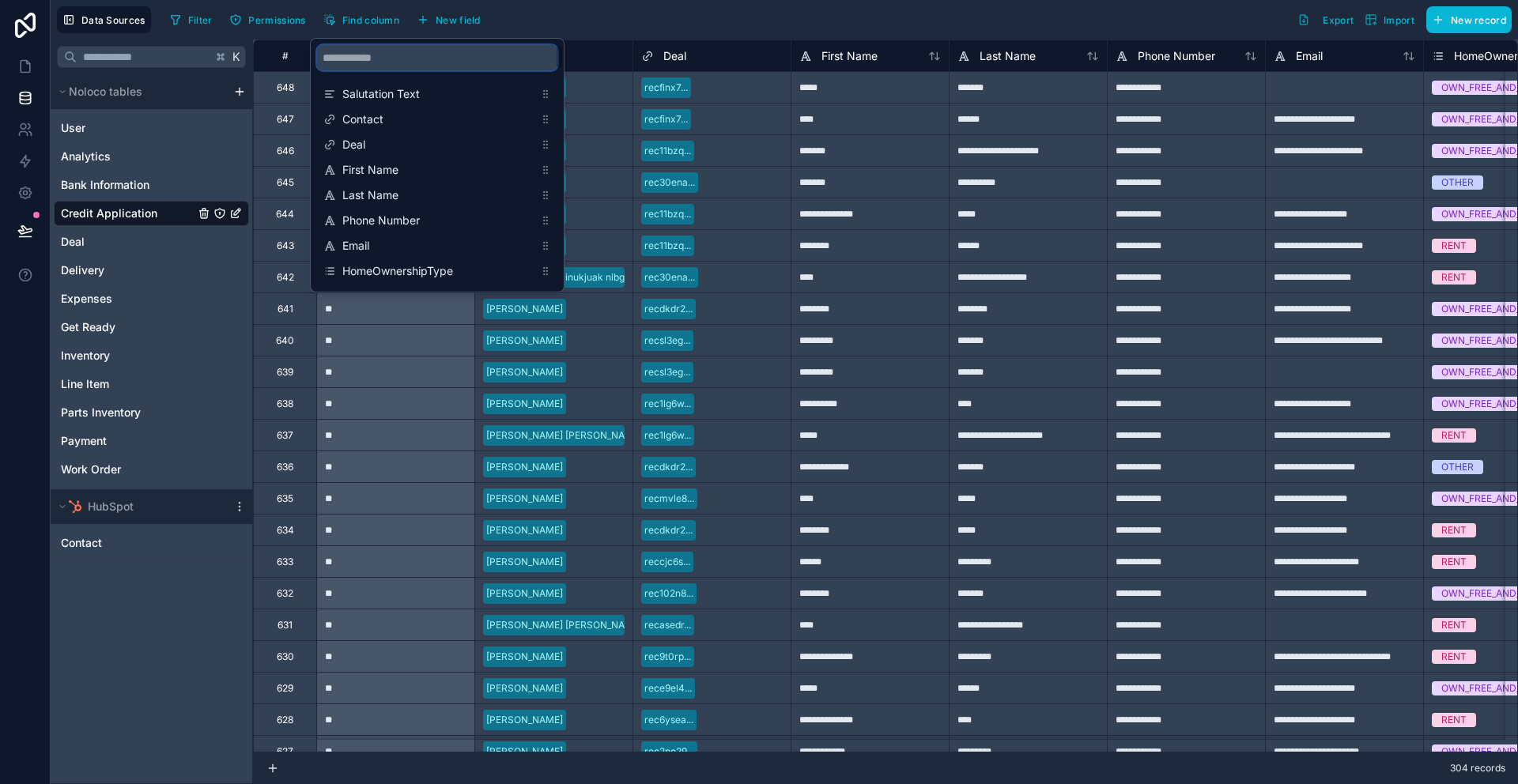
click at [405, 63] on input "scrollable content" at bounding box center [436, 57] width 240 height 26
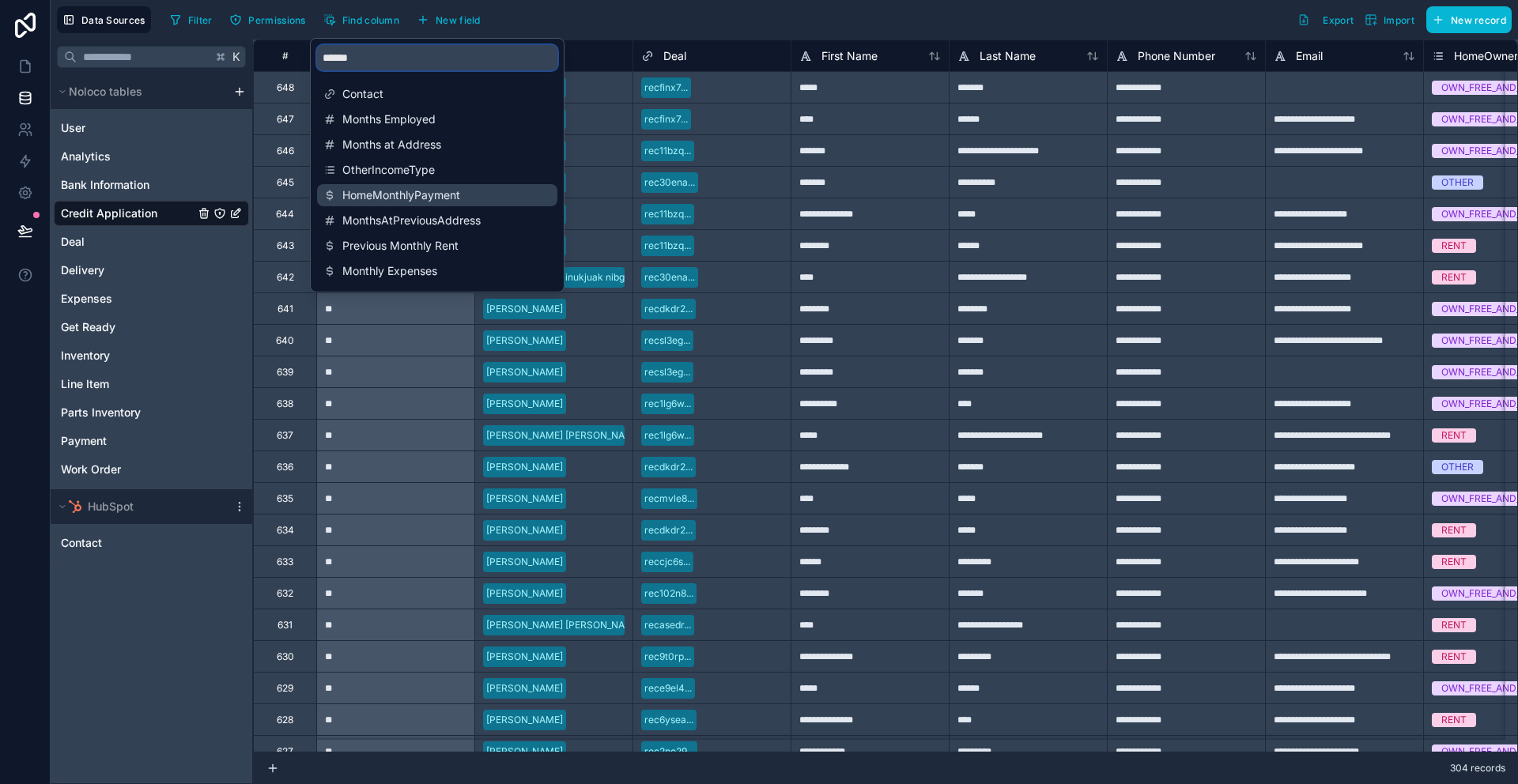
type input "******"
click at [489, 187] on span "HomeMonthlyPayment" at bounding box center [438, 194] width 192 height 16
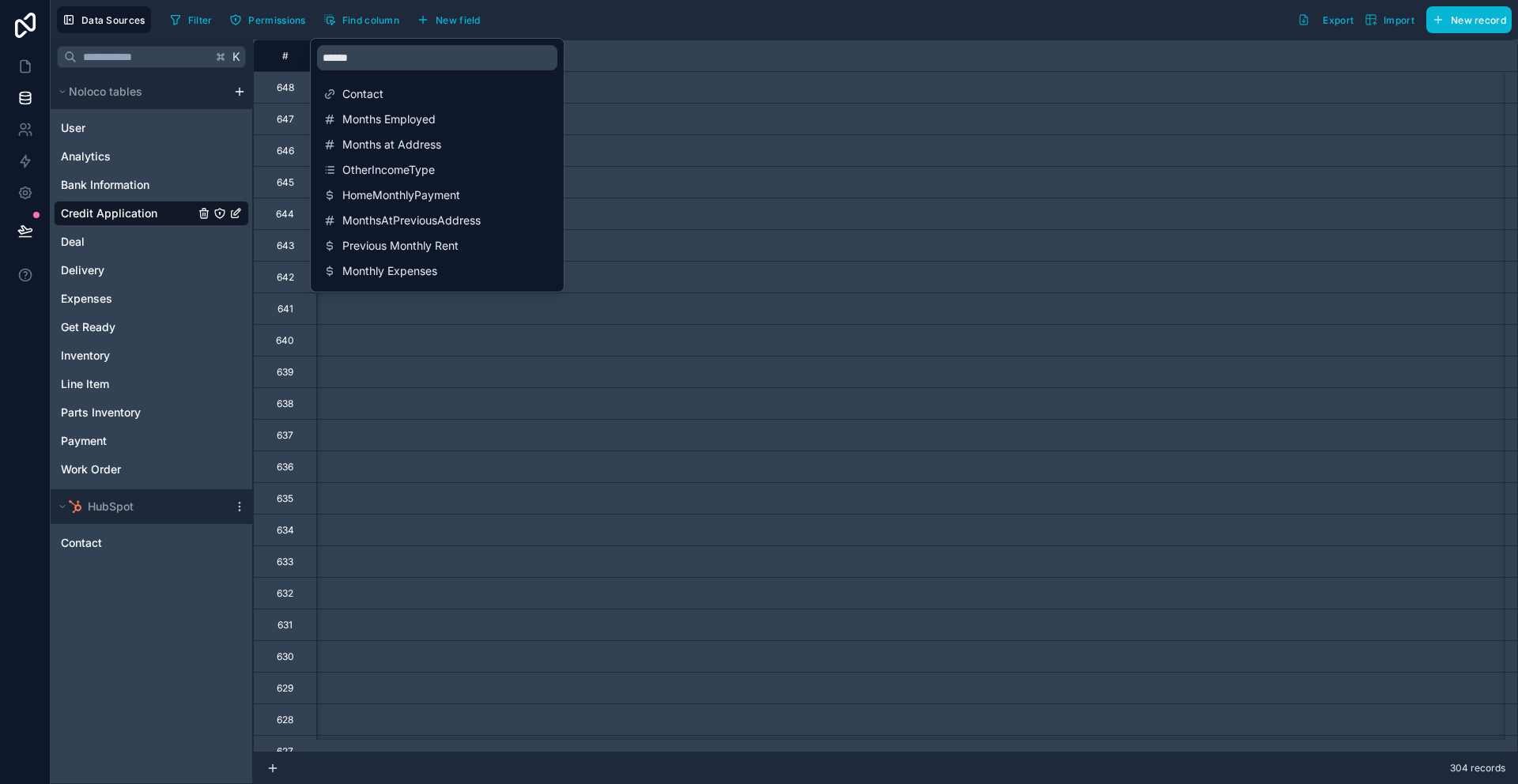
scroll to position [0, 10121]
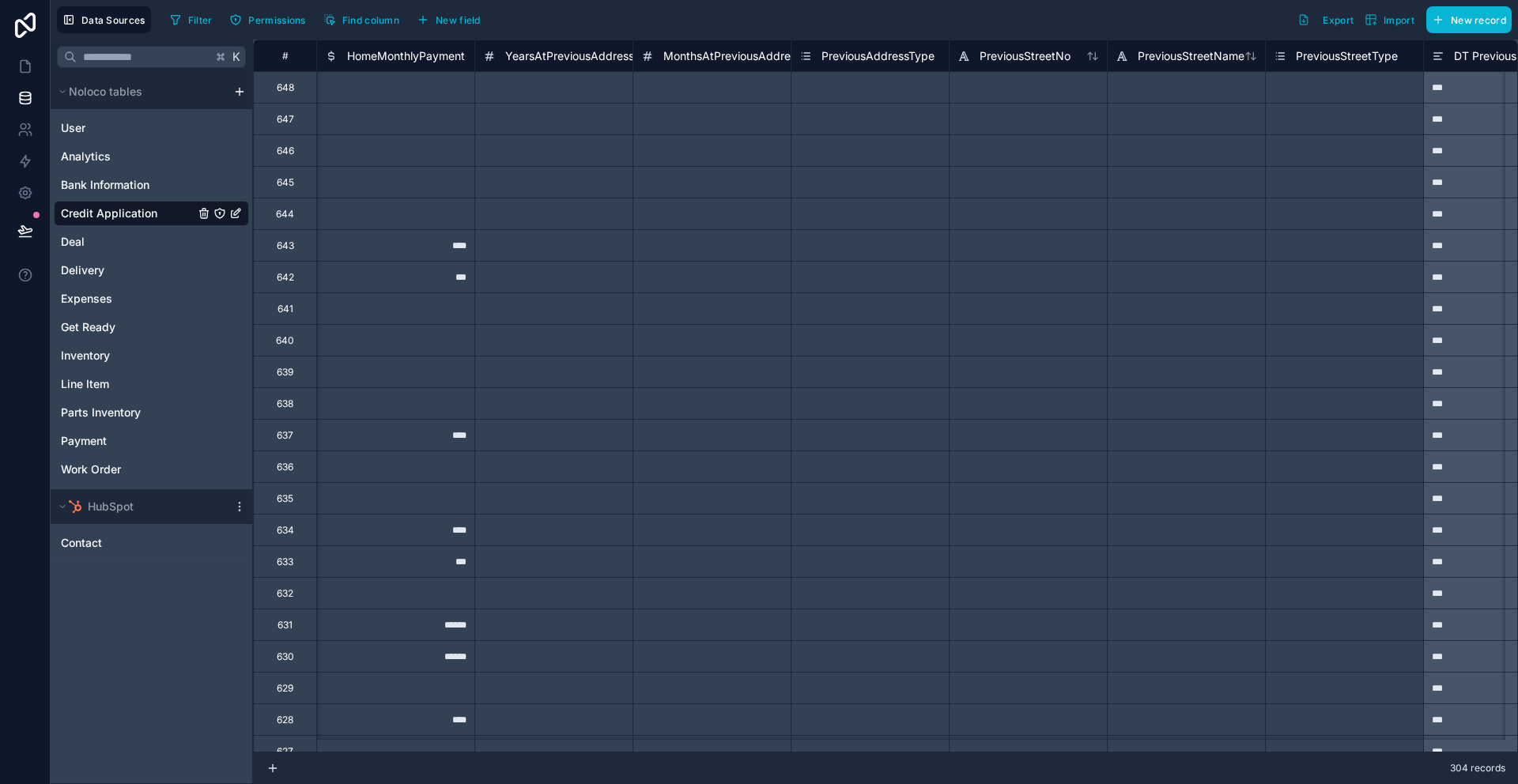
click at [908, 14] on div "Filter Permissions Find column New field Export Import New record" at bounding box center [837, 19] width 1348 height 26
click at [441, 59] on span "HomeMonthlyPayment" at bounding box center [405, 56] width 118 height 16
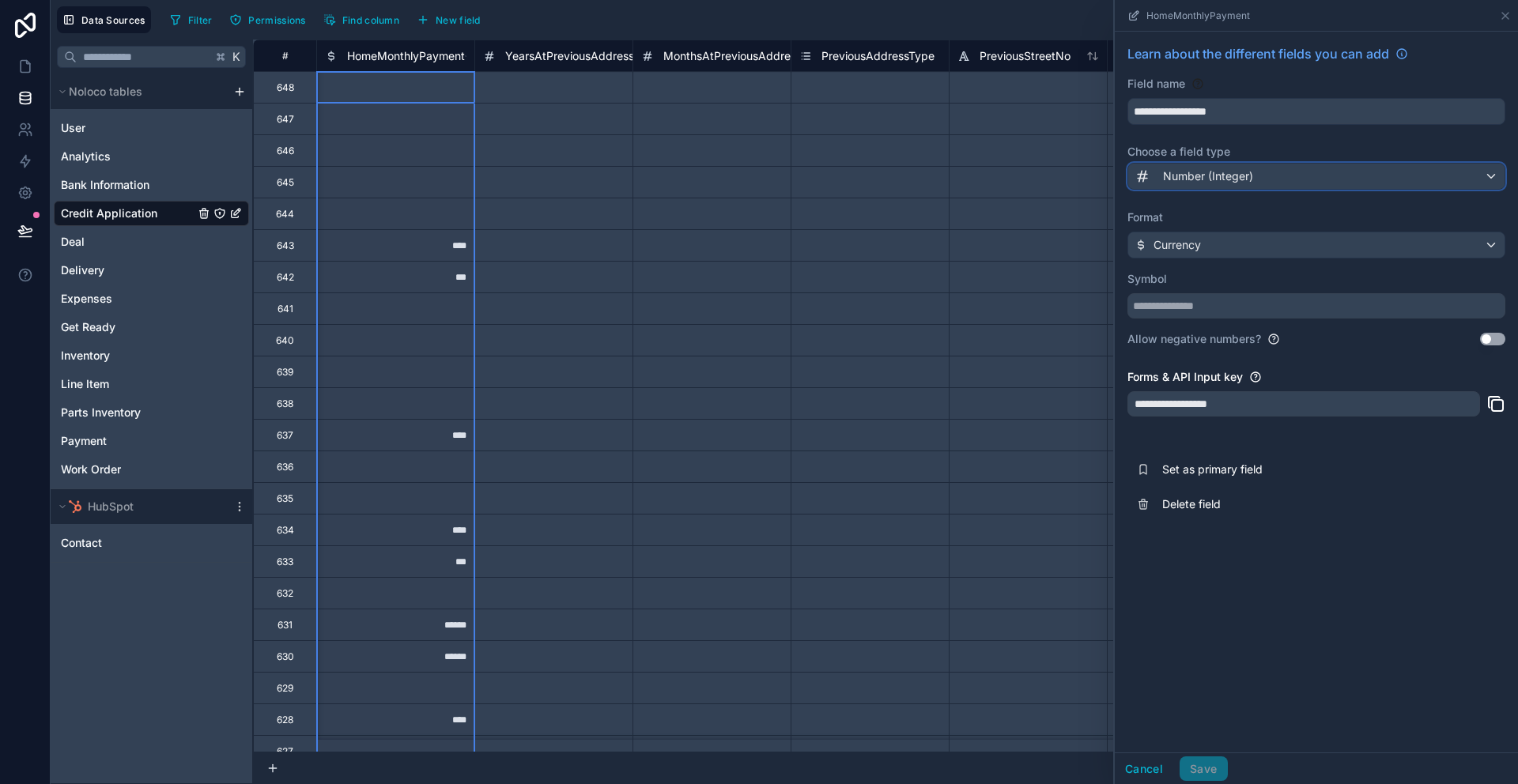
click at [1249, 183] on span "Number (Integer)" at bounding box center [1208, 176] width 90 height 16
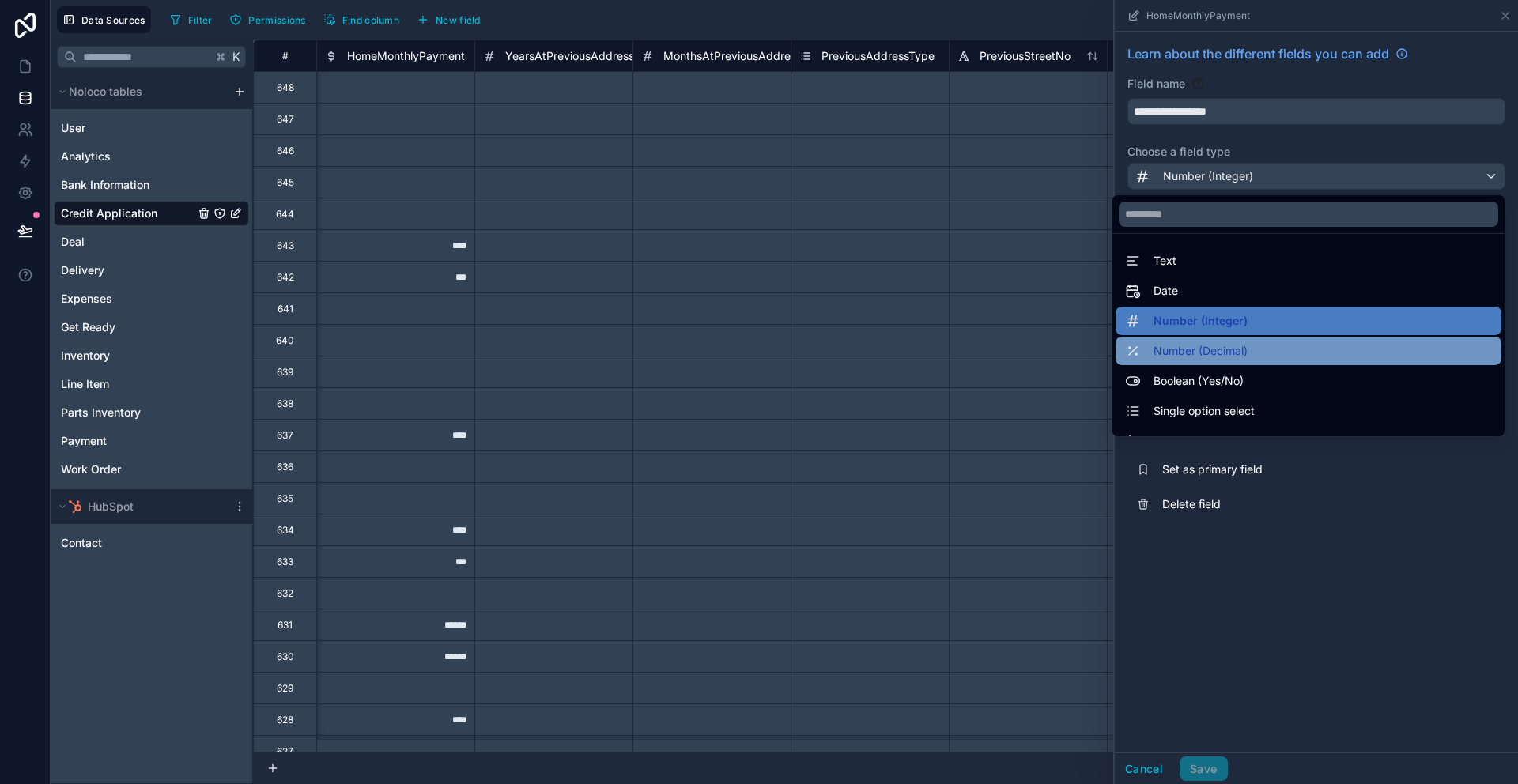
click at [1216, 350] on span "Number (Decimal)" at bounding box center [1200, 350] width 94 height 19
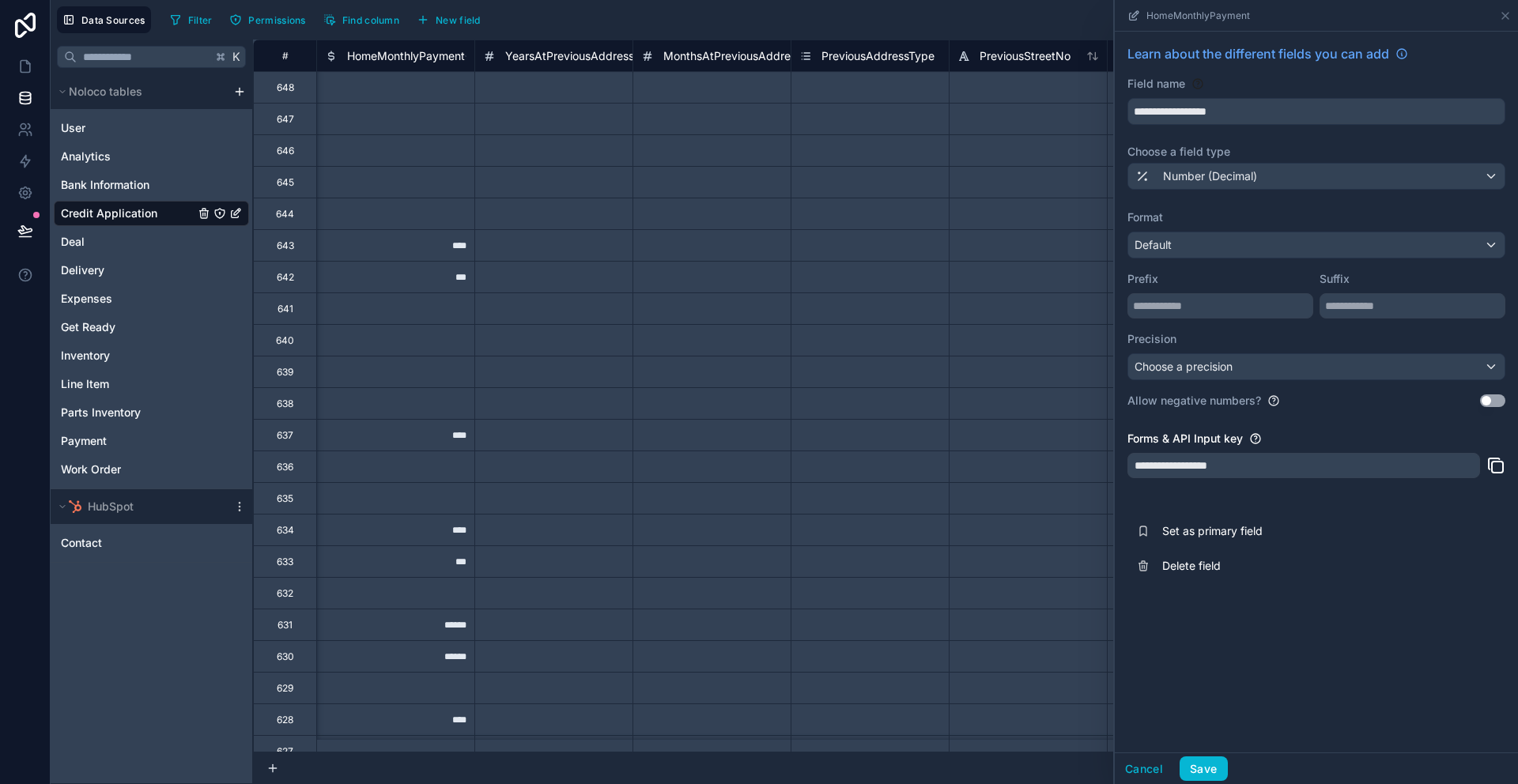
click at [1228, 768] on div "Cancel Save" at bounding box center [1316, 768] width 403 height 32
click at [1218, 770] on button "Save" at bounding box center [1203, 769] width 47 height 26
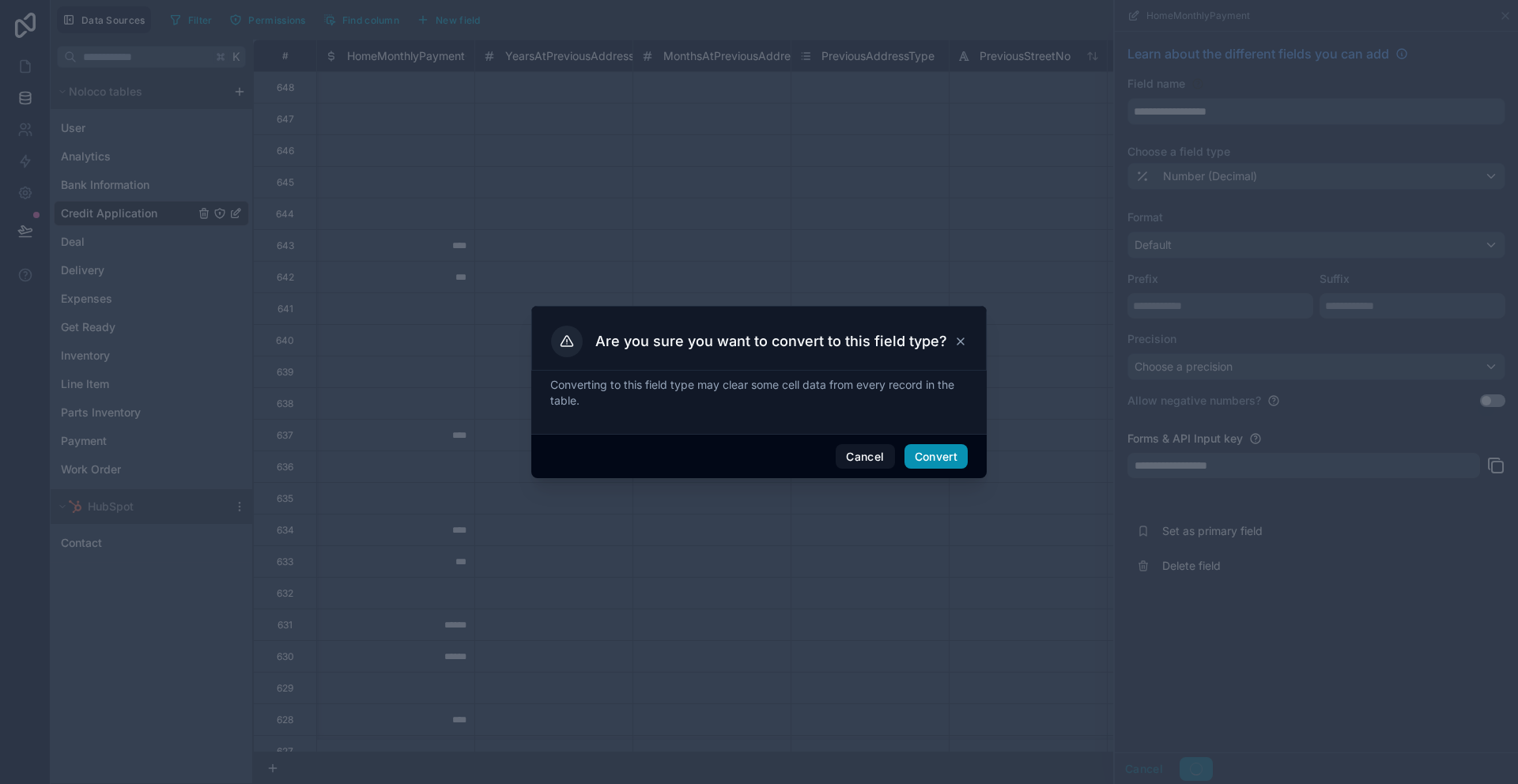
click at [921, 461] on button "Convert" at bounding box center [936, 457] width 63 height 26
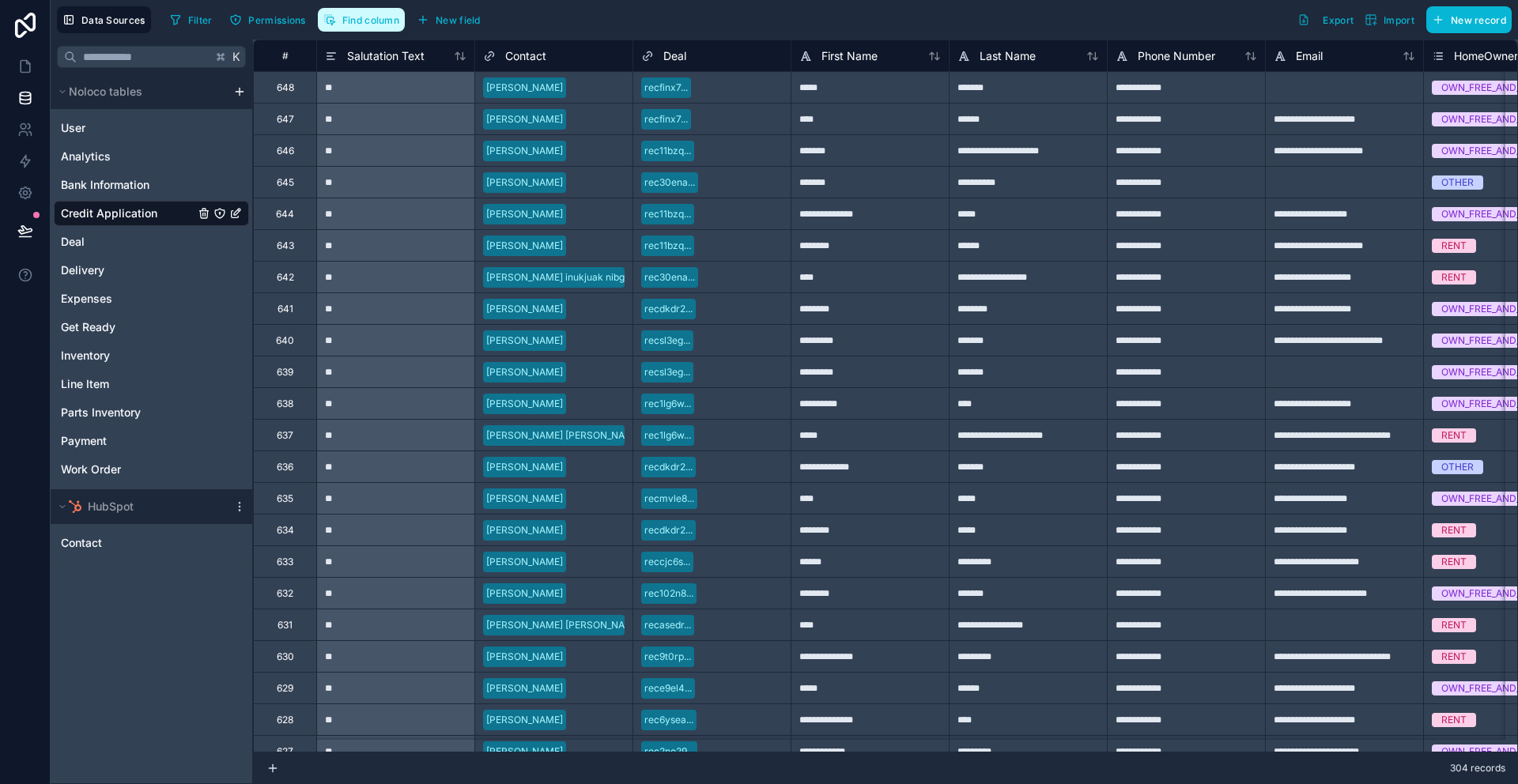
click at [385, 24] on span "Find column" at bounding box center [371, 20] width 57 height 12
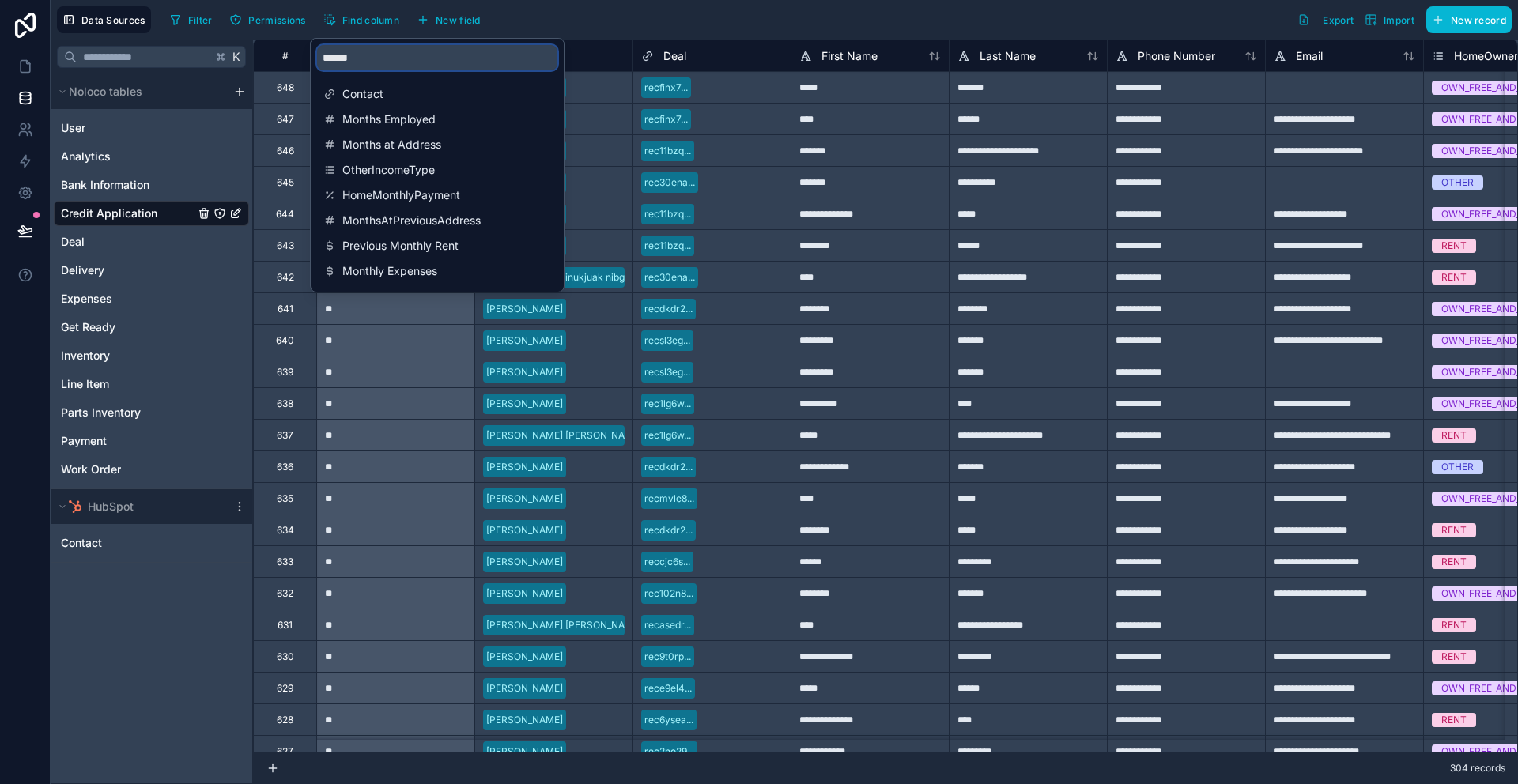
click at [407, 59] on input "******" at bounding box center [436, 57] width 240 height 26
click at [401, 56] on input "******" at bounding box center [436, 57] width 240 height 26
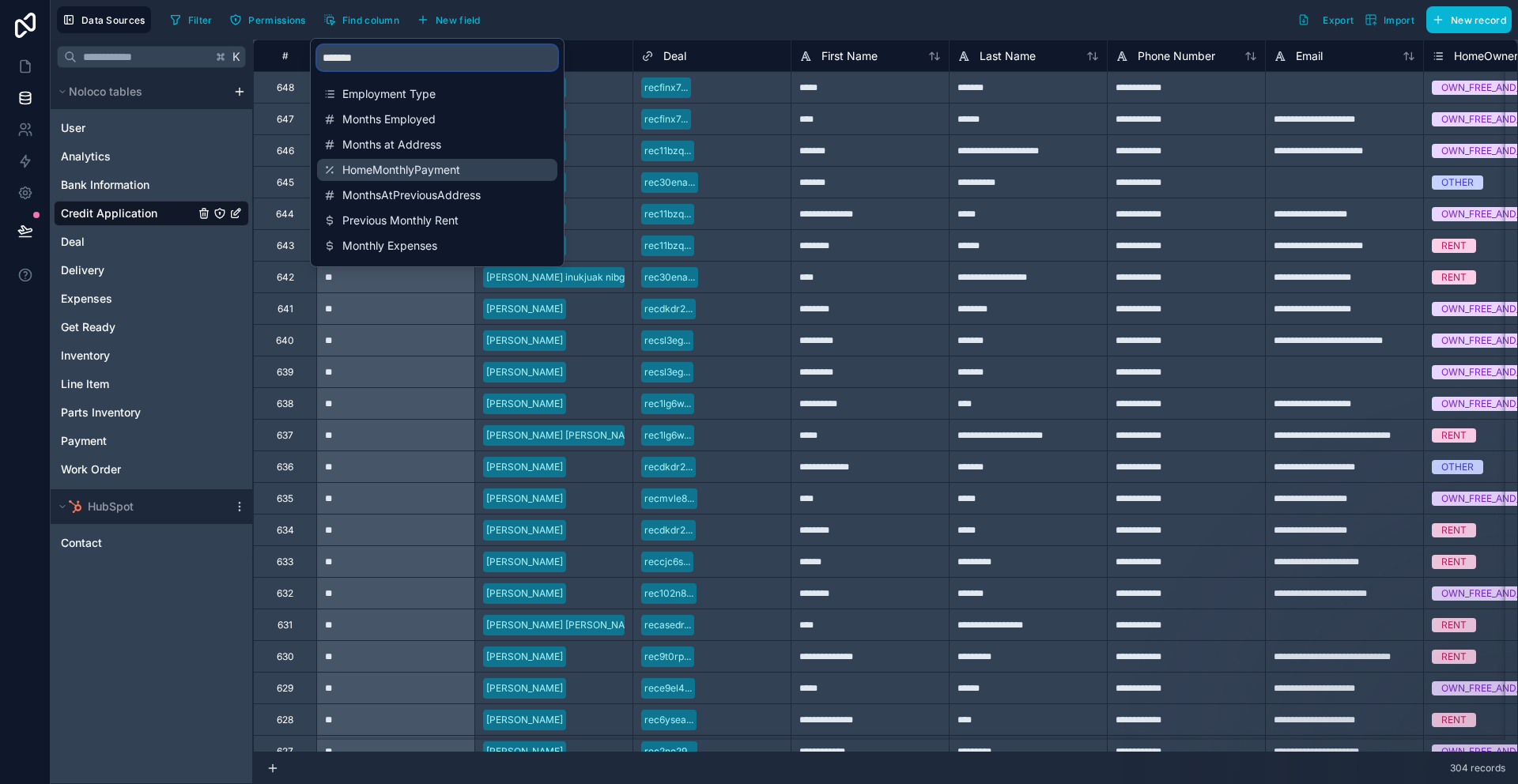
type input "*******"
click at [503, 174] on span "HomeMonthlyPayment" at bounding box center [438, 170] width 192 height 16
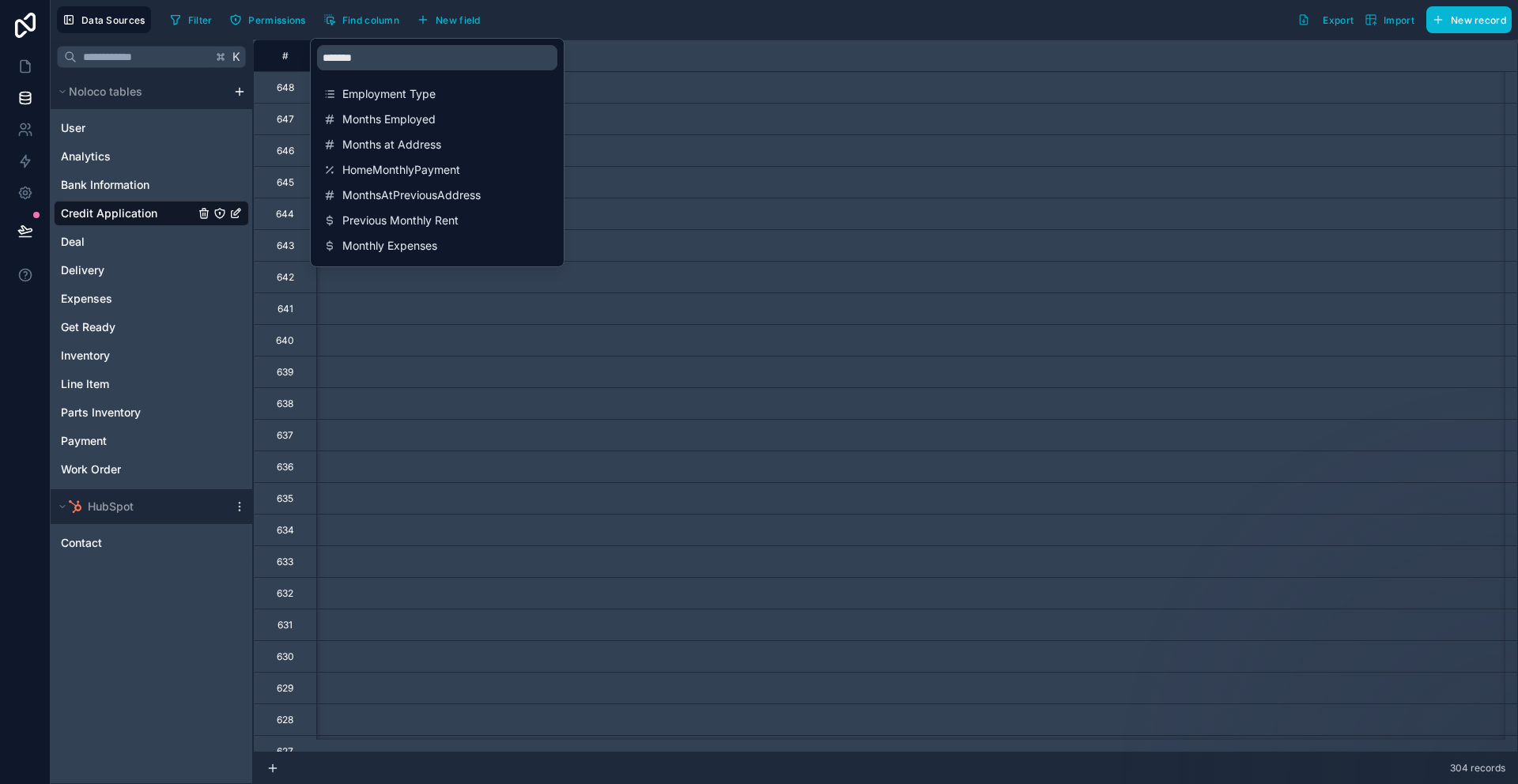
scroll to position [0, 10121]
click at [589, 11] on div "Filter Permissions Find column New field Export Import New record" at bounding box center [837, 19] width 1348 height 26
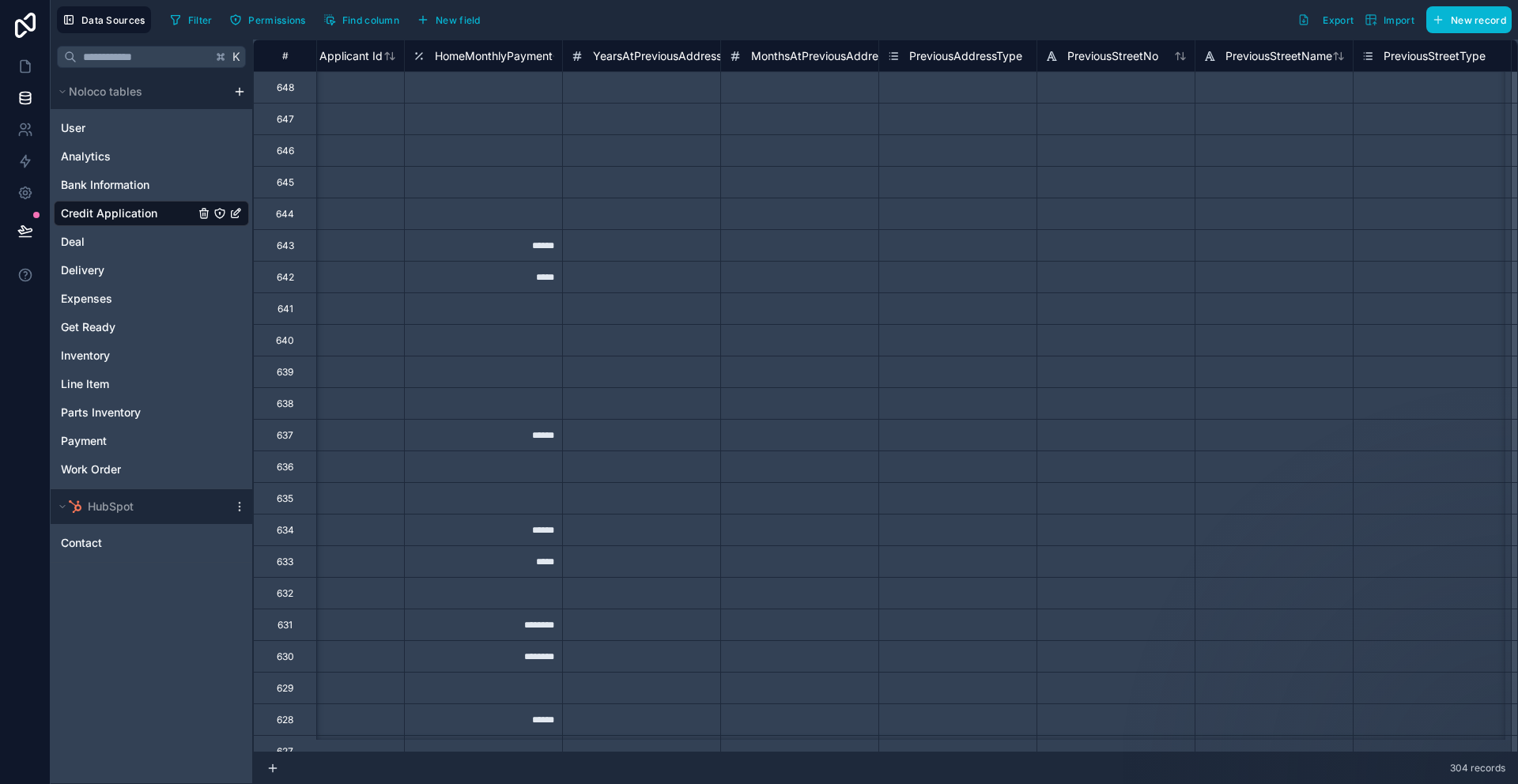
scroll to position [0, 9992]
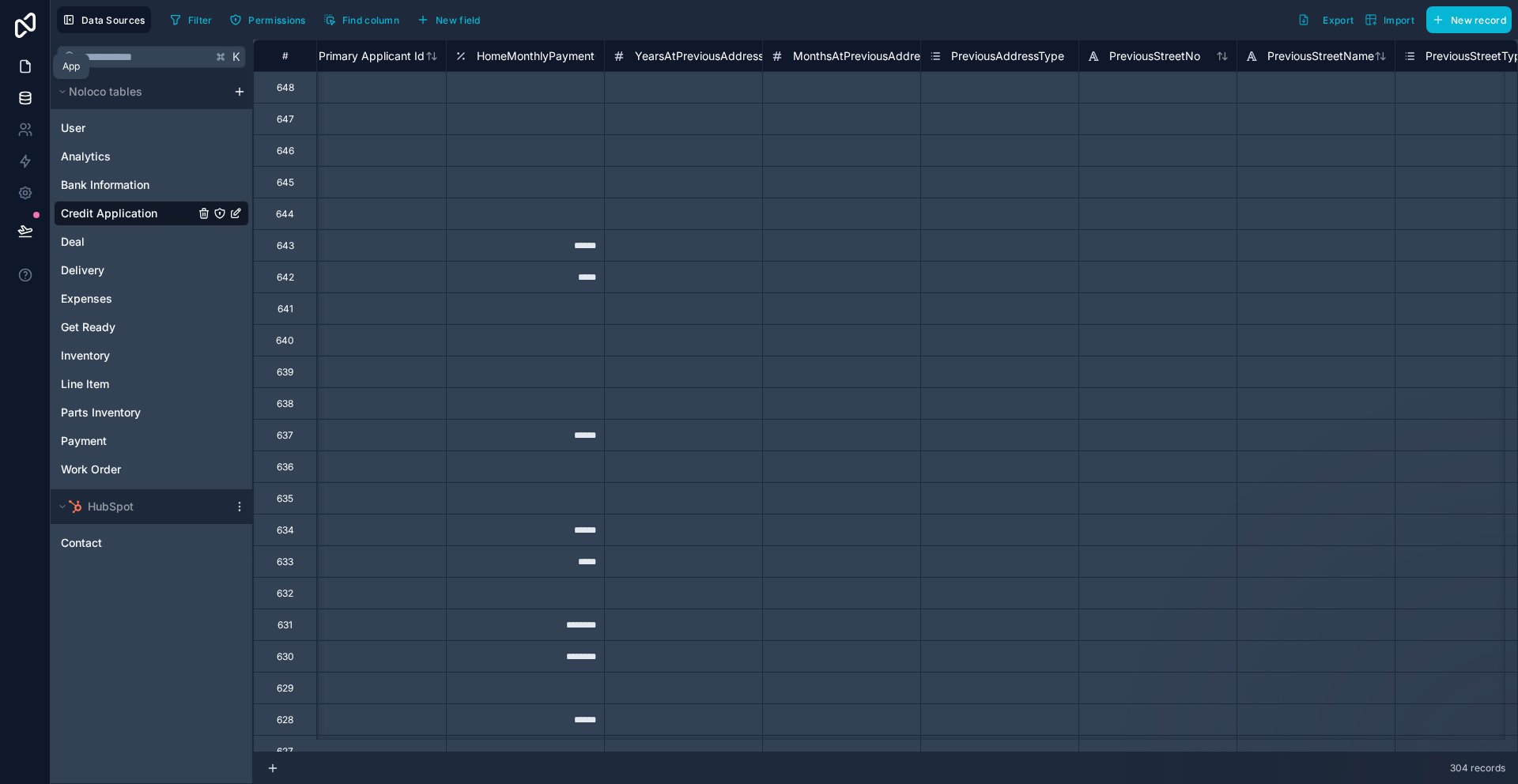
click at [23, 56] on link at bounding box center [25, 66] width 50 height 32
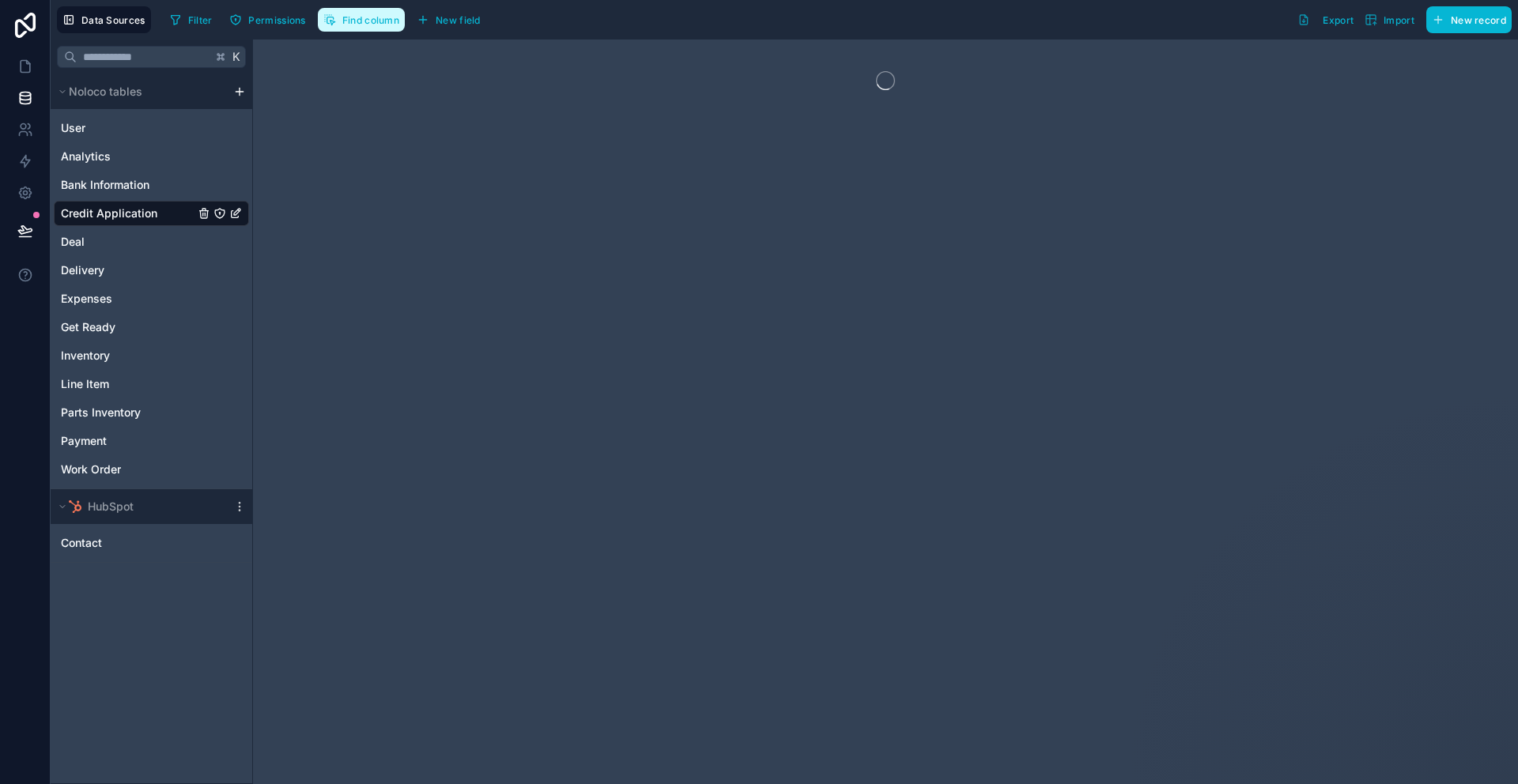
click at [358, 26] on button "Find column" at bounding box center [361, 20] width 87 height 24
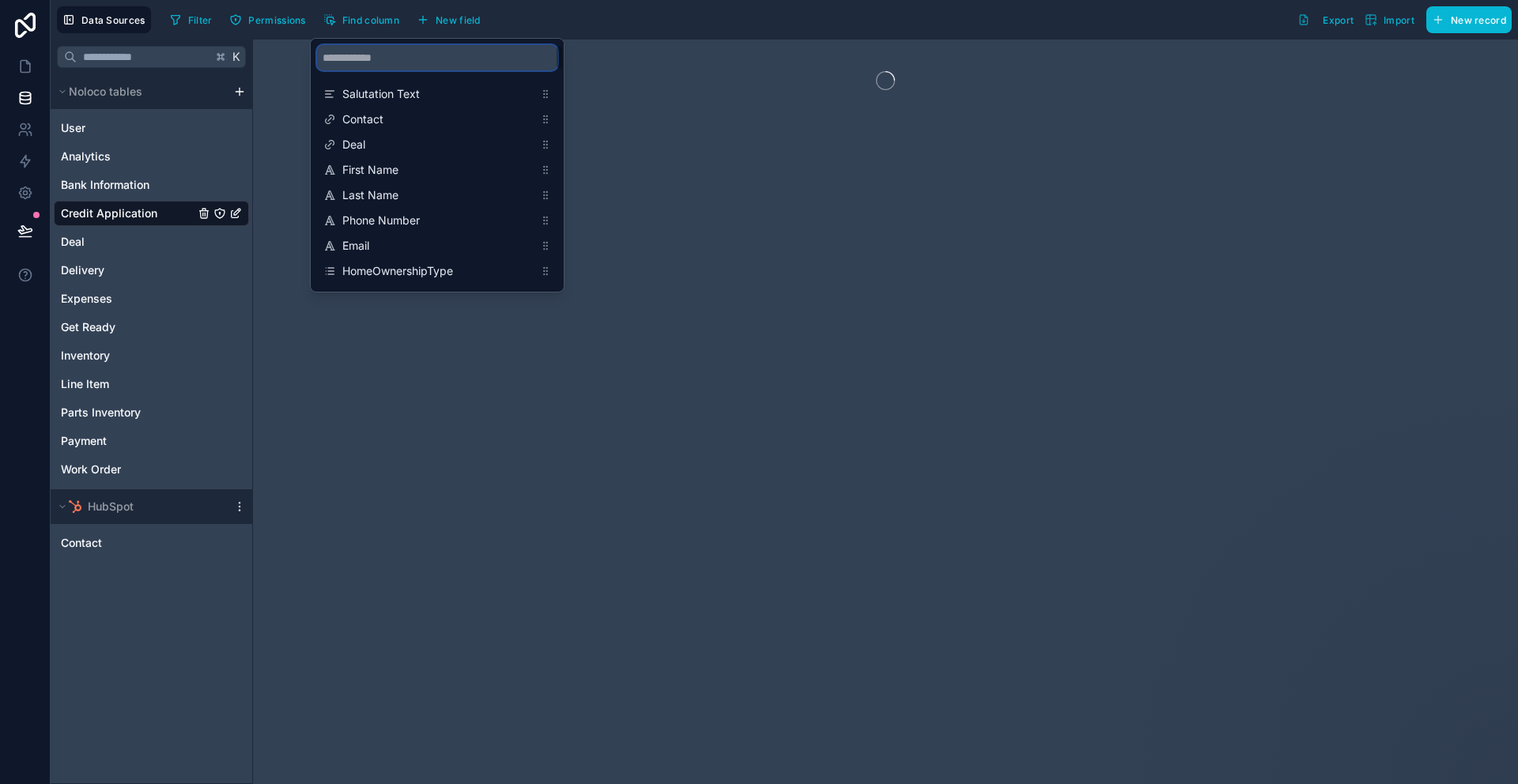
click at [396, 66] on input "scrollable content" at bounding box center [436, 57] width 240 height 26
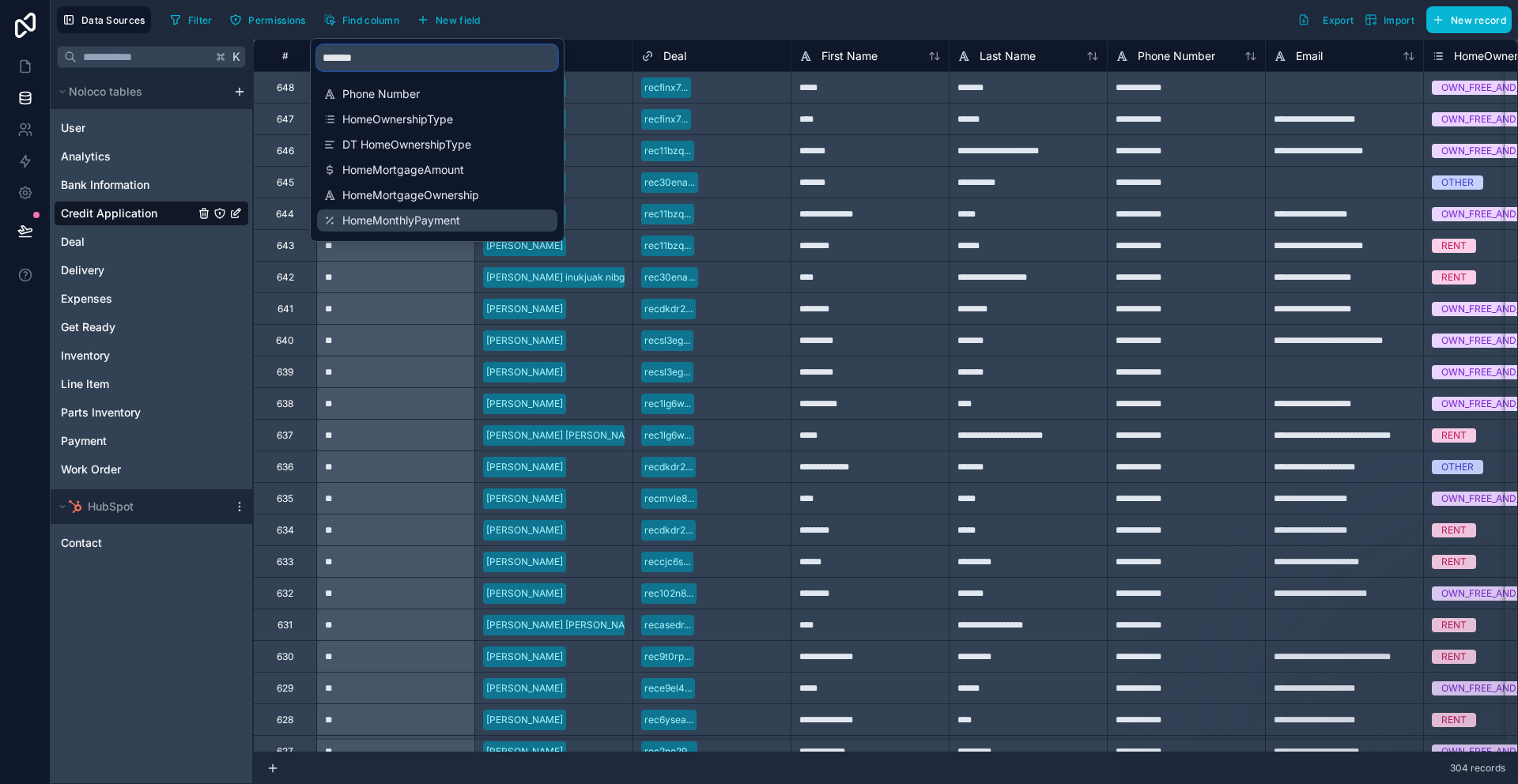
type input "*******"
click at [490, 215] on span "HomeMonthlyPayment" at bounding box center [438, 220] width 192 height 16
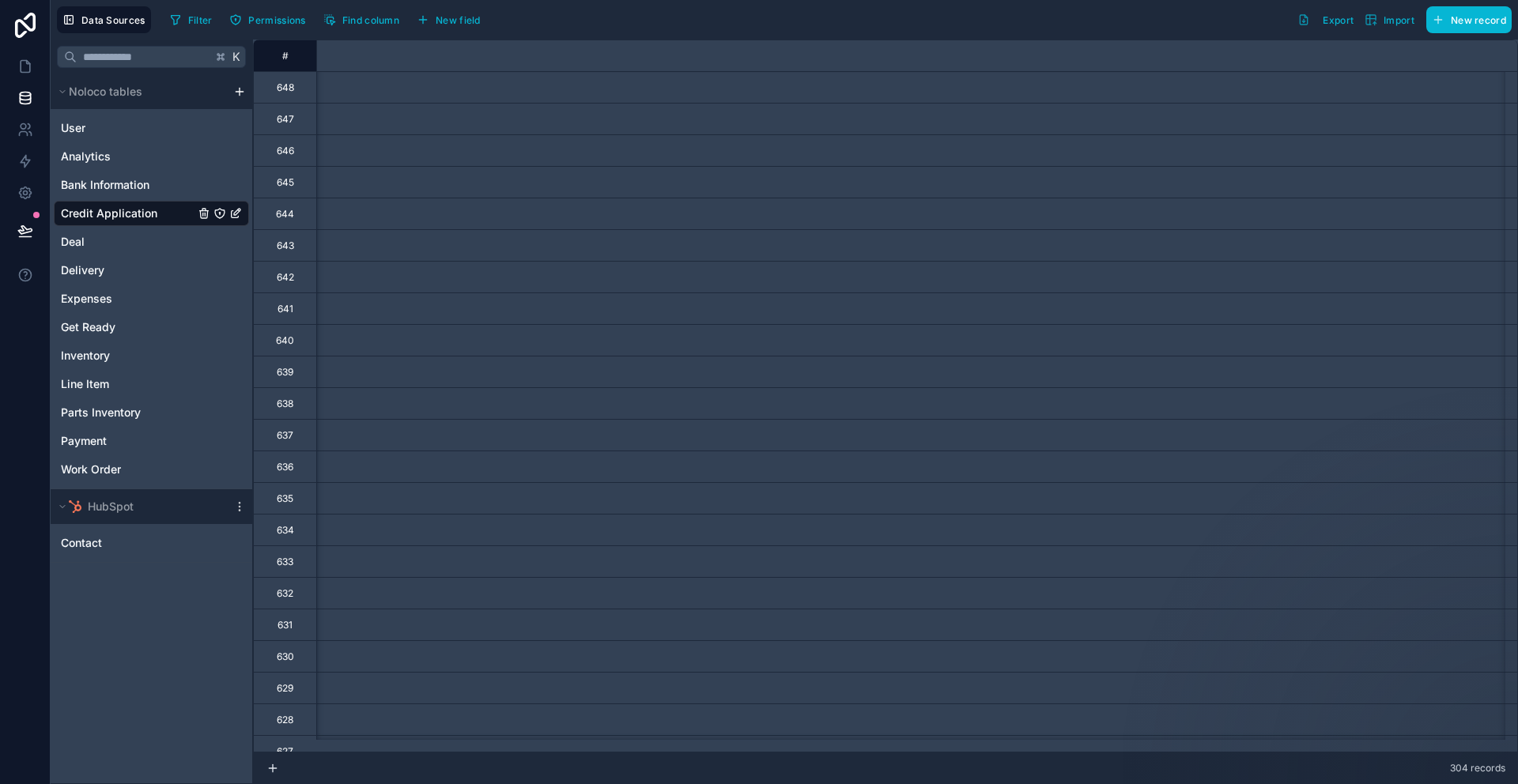
scroll to position [0, 10121]
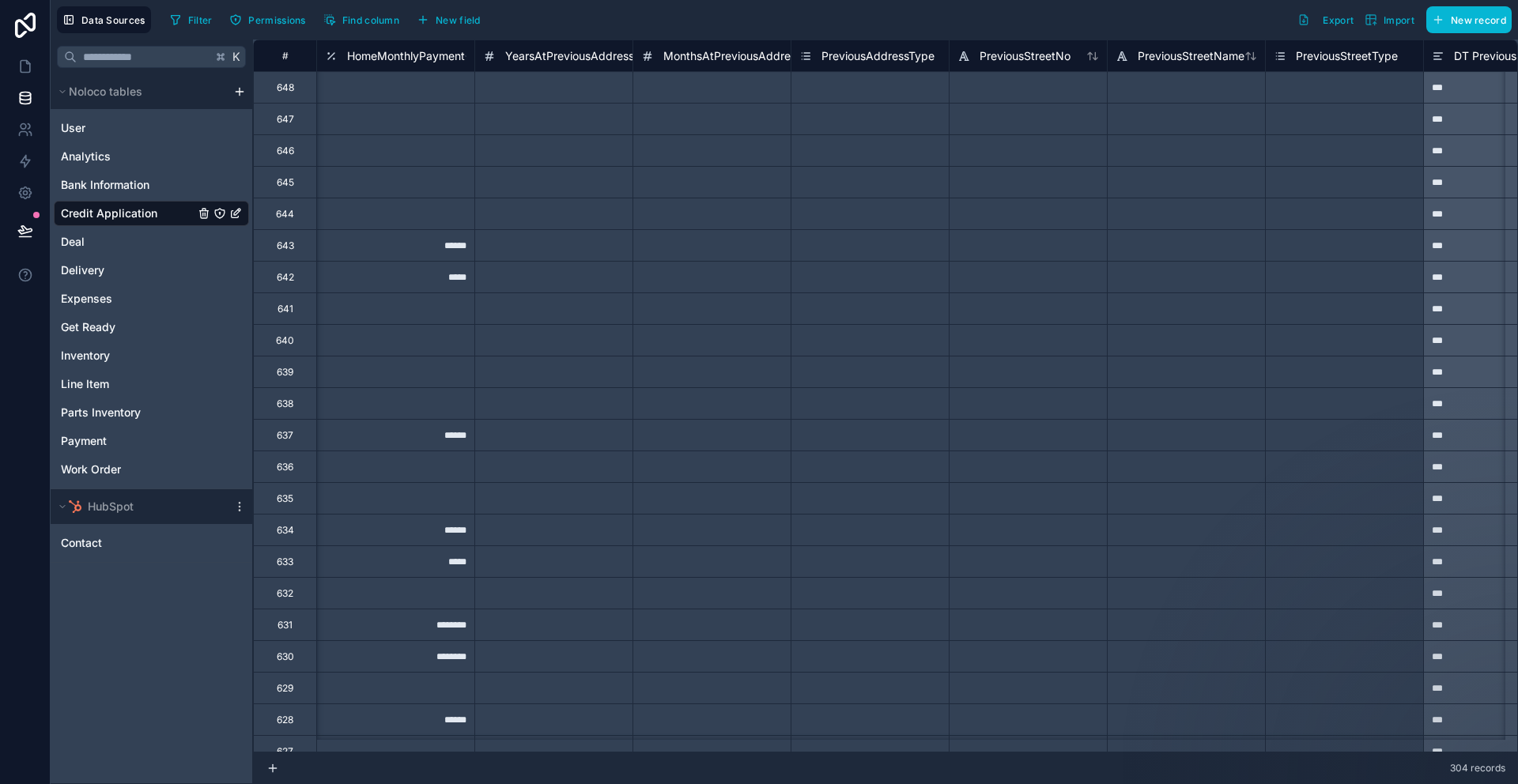
click at [731, 19] on div "Filter Permissions Find column New field Export Import New record" at bounding box center [837, 19] width 1348 height 26
click at [429, 56] on span "HomeMonthlyPayment" at bounding box center [405, 56] width 118 height 16
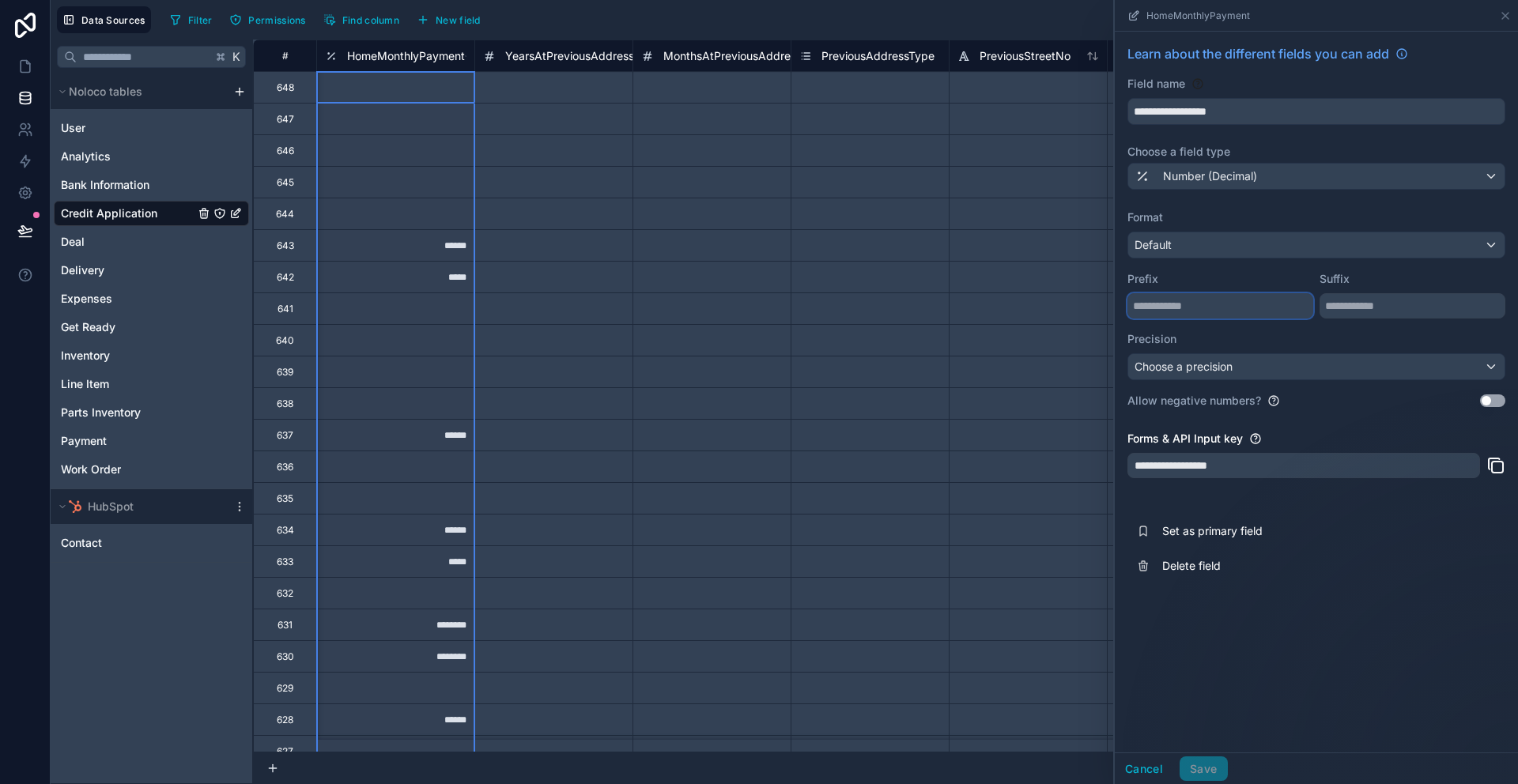
click at [1162, 318] on input "text" at bounding box center [1220, 306] width 186 height 26
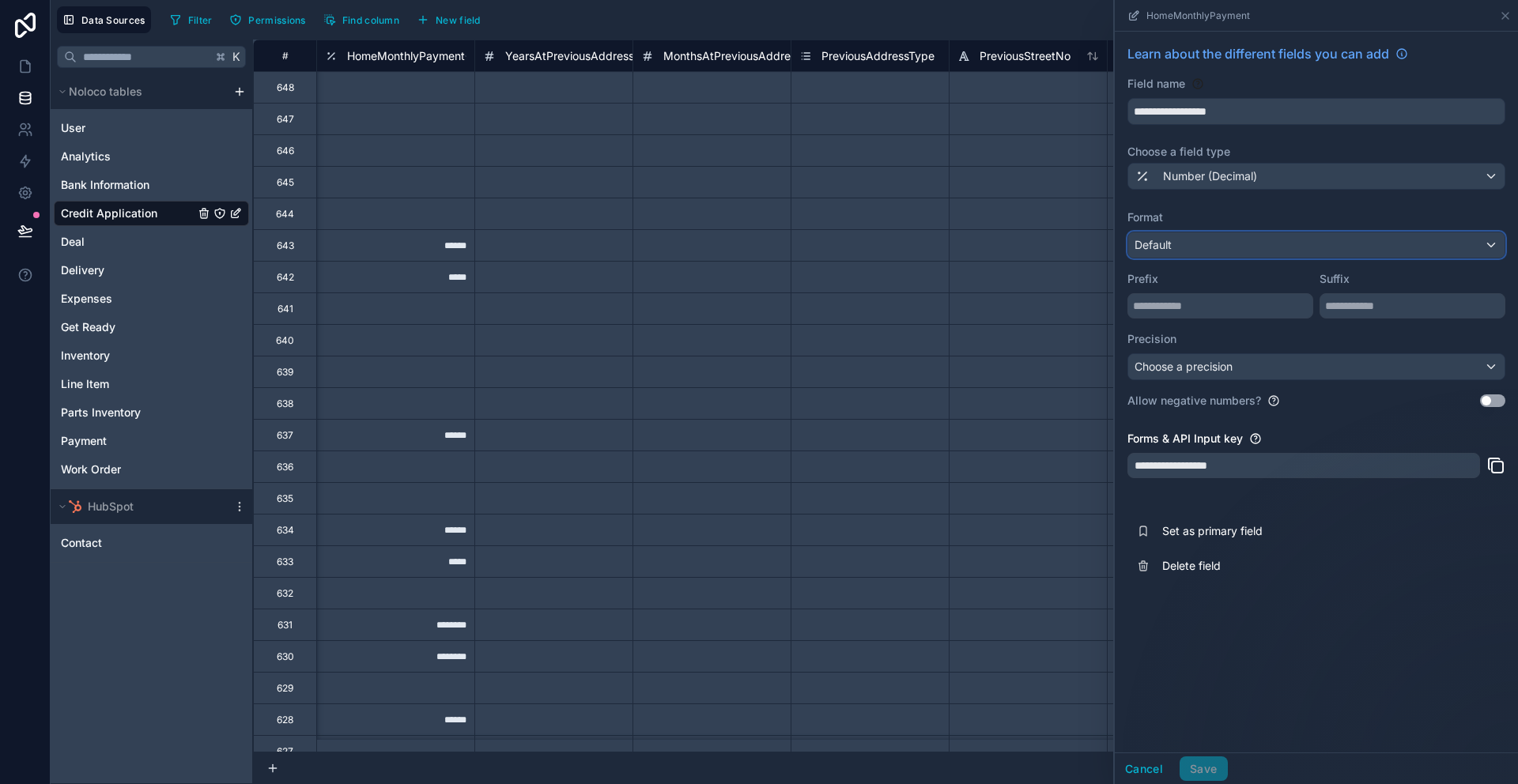
click at [1293, 245] on div "Default" at bounding box center [1316, 246] width 376 height 26
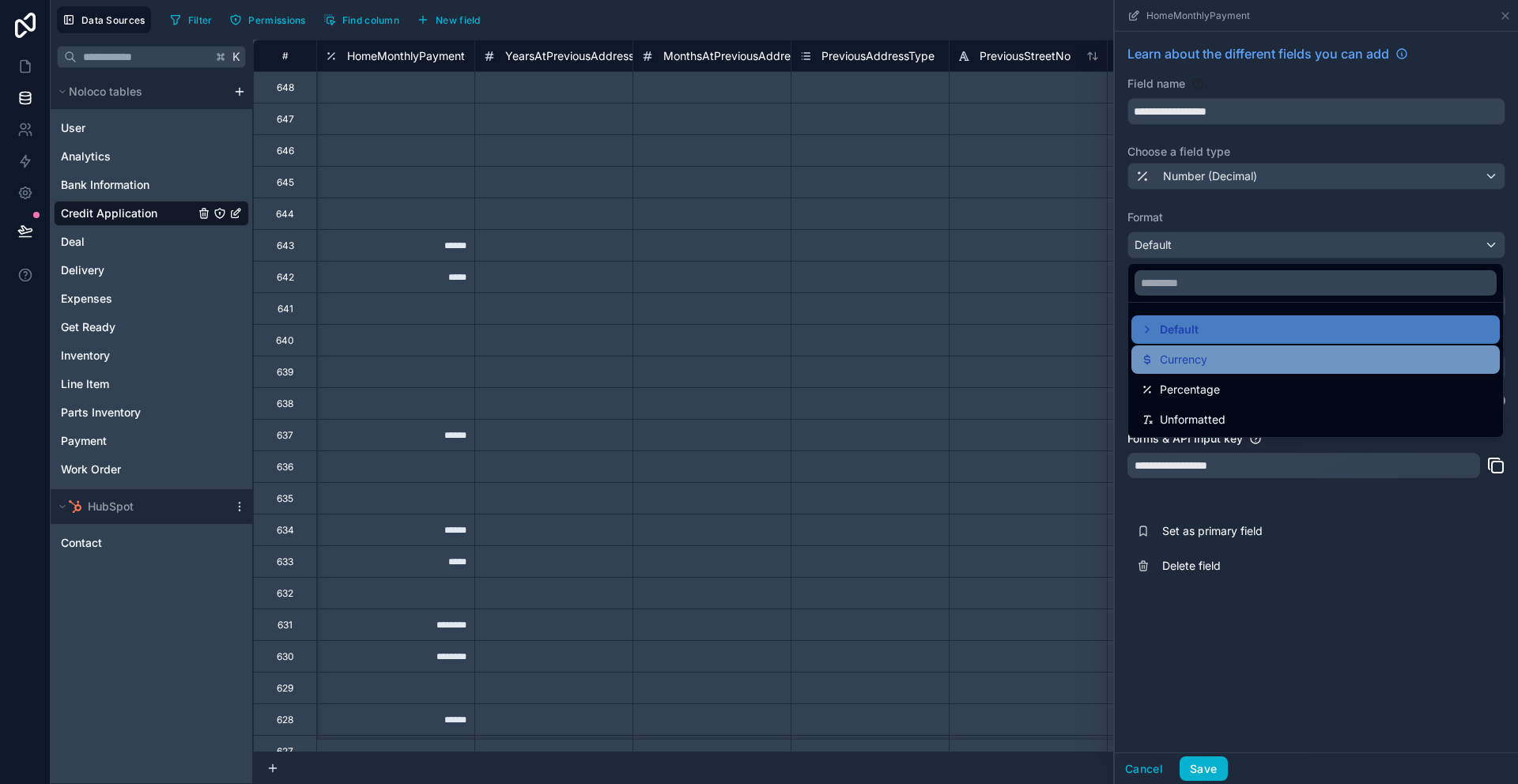
click at [1239, 351] on div "Currency" at bounding box center [1315, 360] width 350 height 19
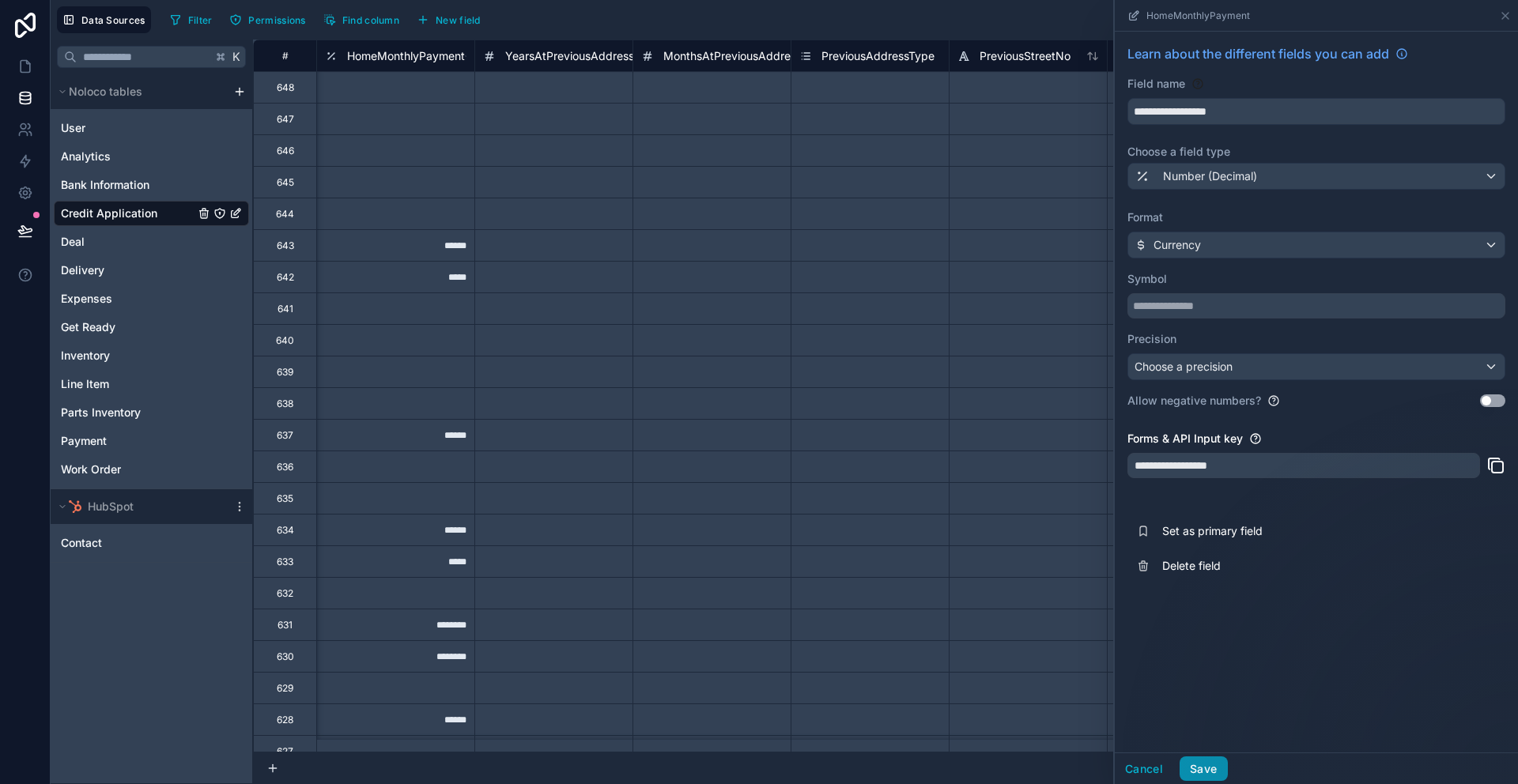
click at [1204, 768] on button "Save" at bounding box center [1203, 769] width 47 height 26
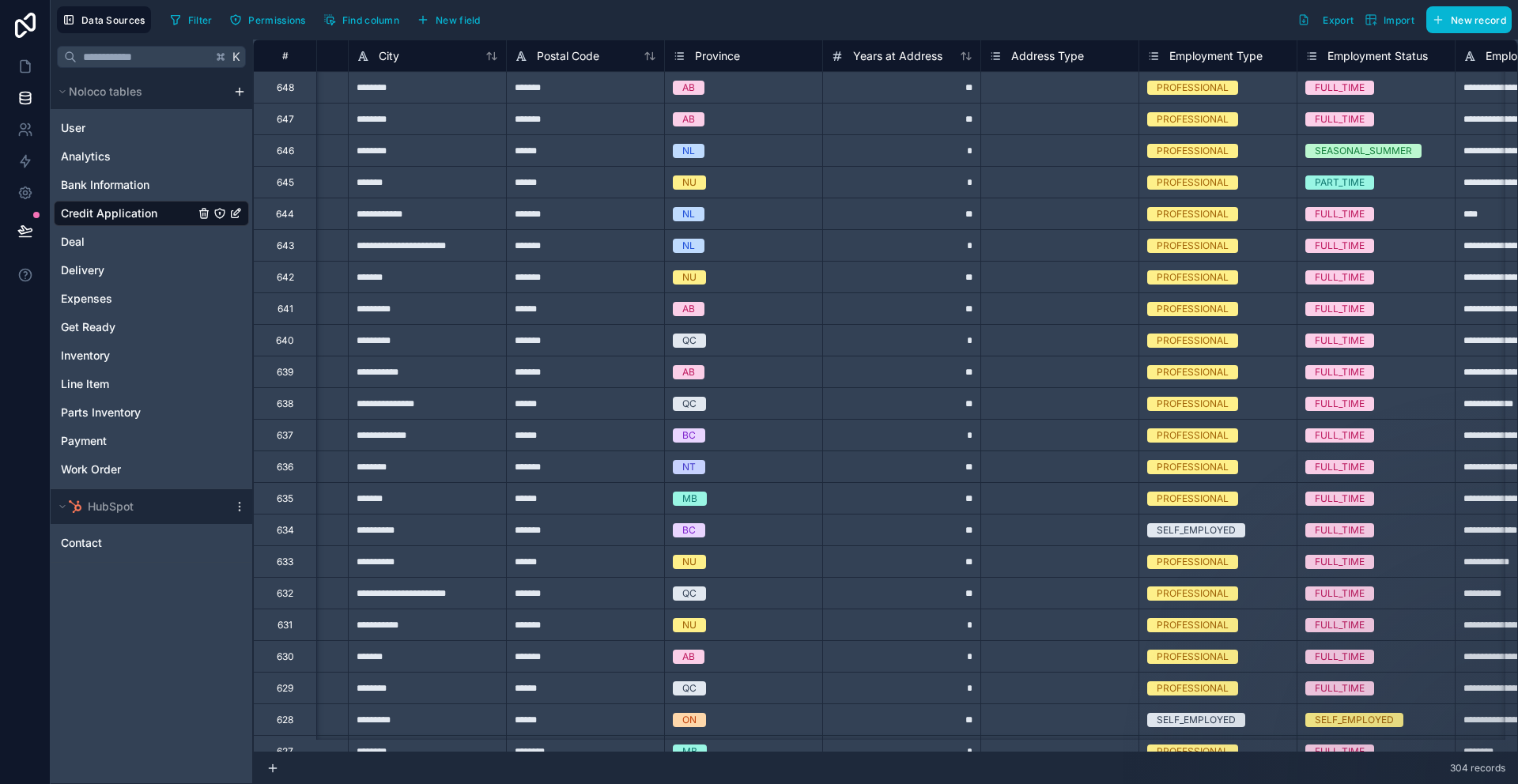
scroll to position [0, 1786]
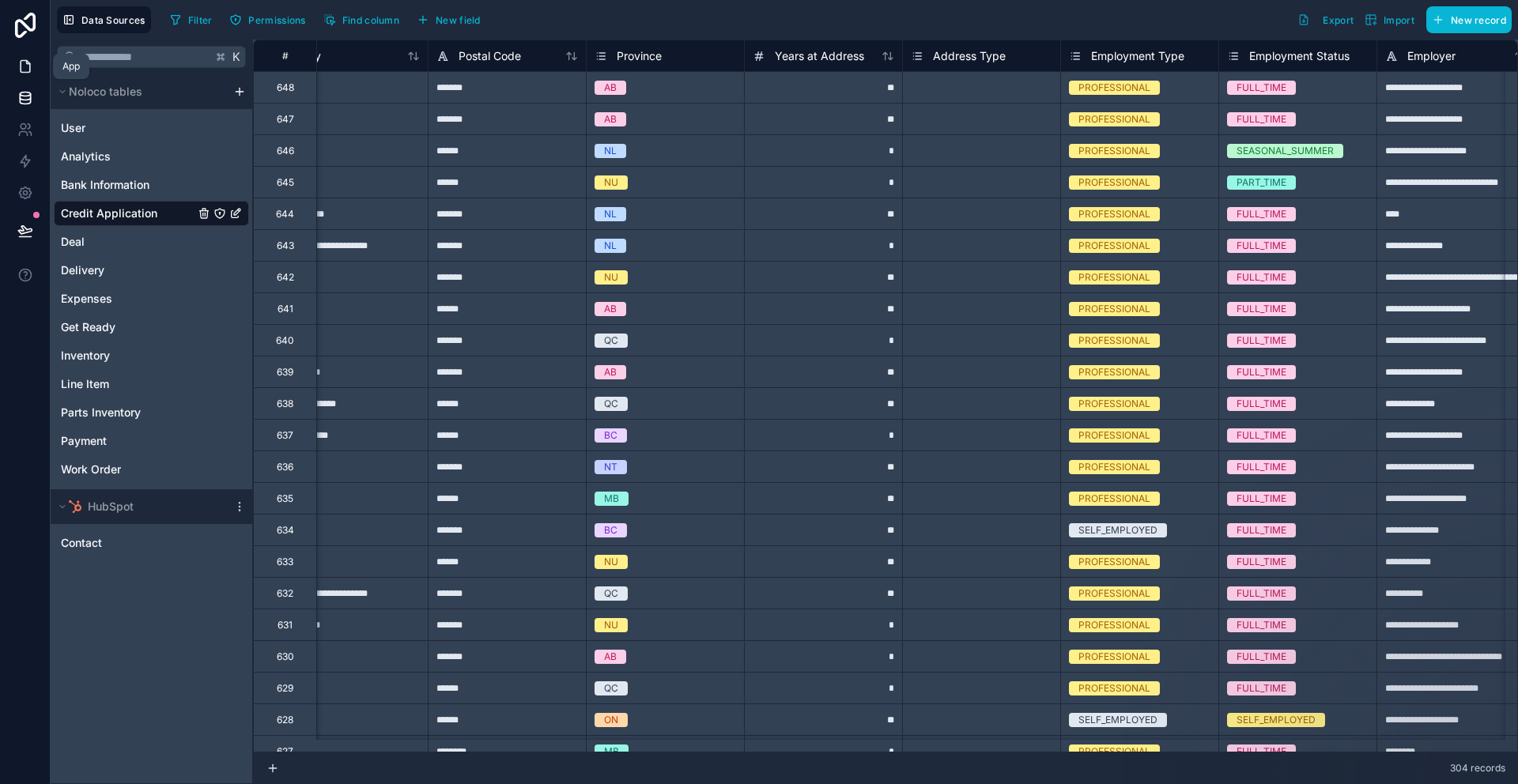
click at [18, 64] on icon at bounding box center [25, 66] width 16 height 16
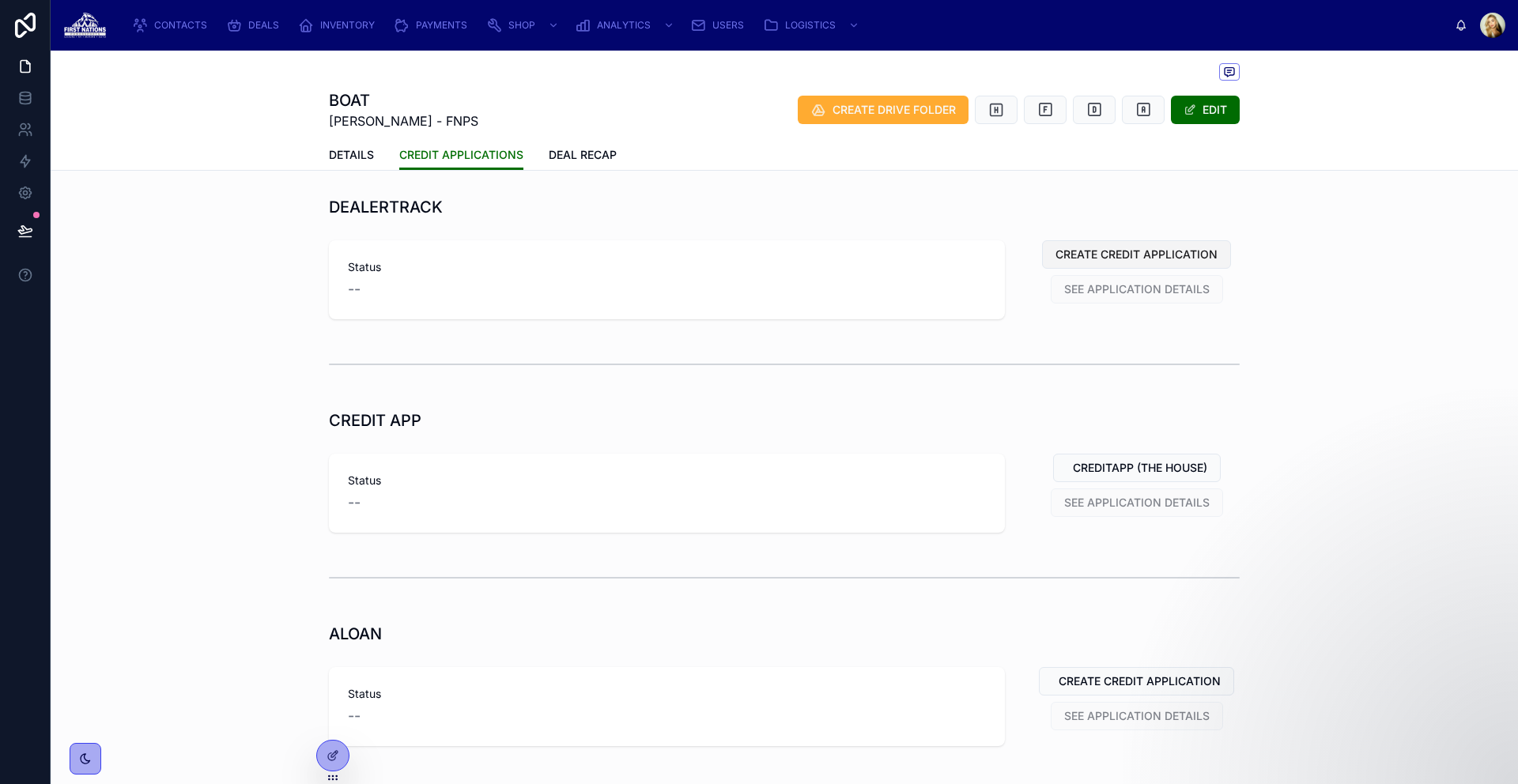
click at [1087, 256] on span "CREATE CREDIT APPLICATION" at bounding box center [1136, 254] width 162 height 16
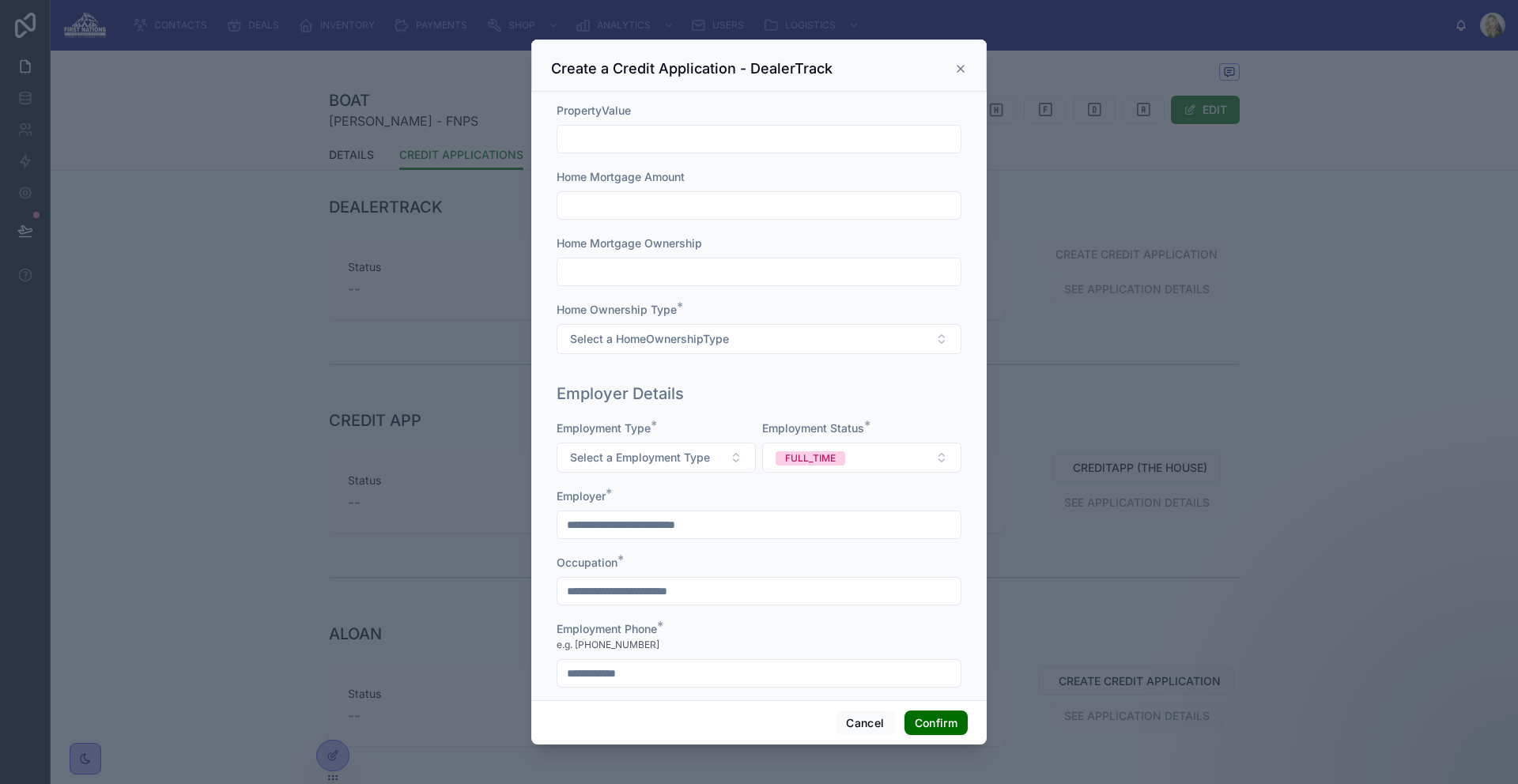
scroll to position [1037, 0]
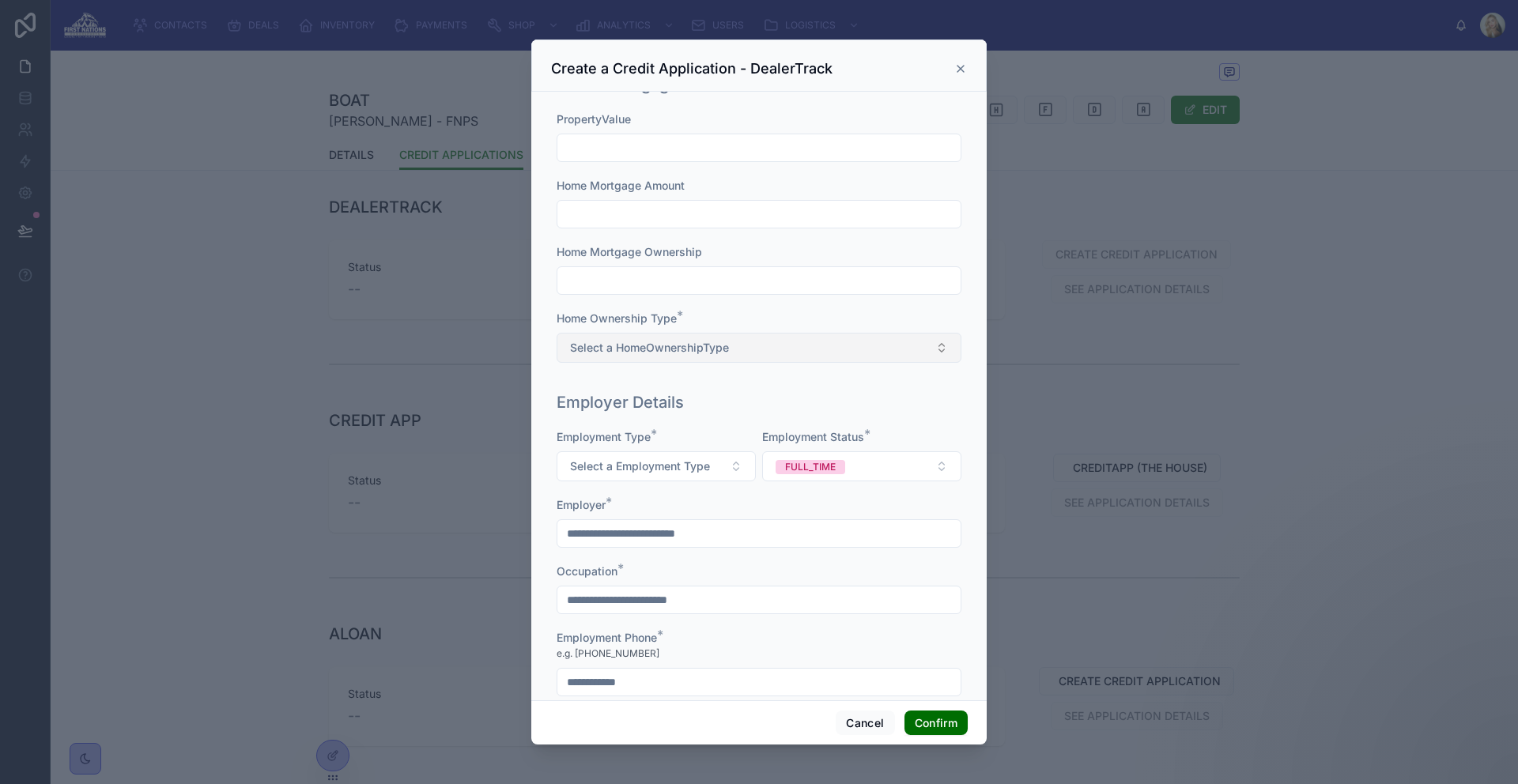
click at [757, 347] on button "Select a HomeOwnershipType" at bounding box center [759, 348] width 405 height 30
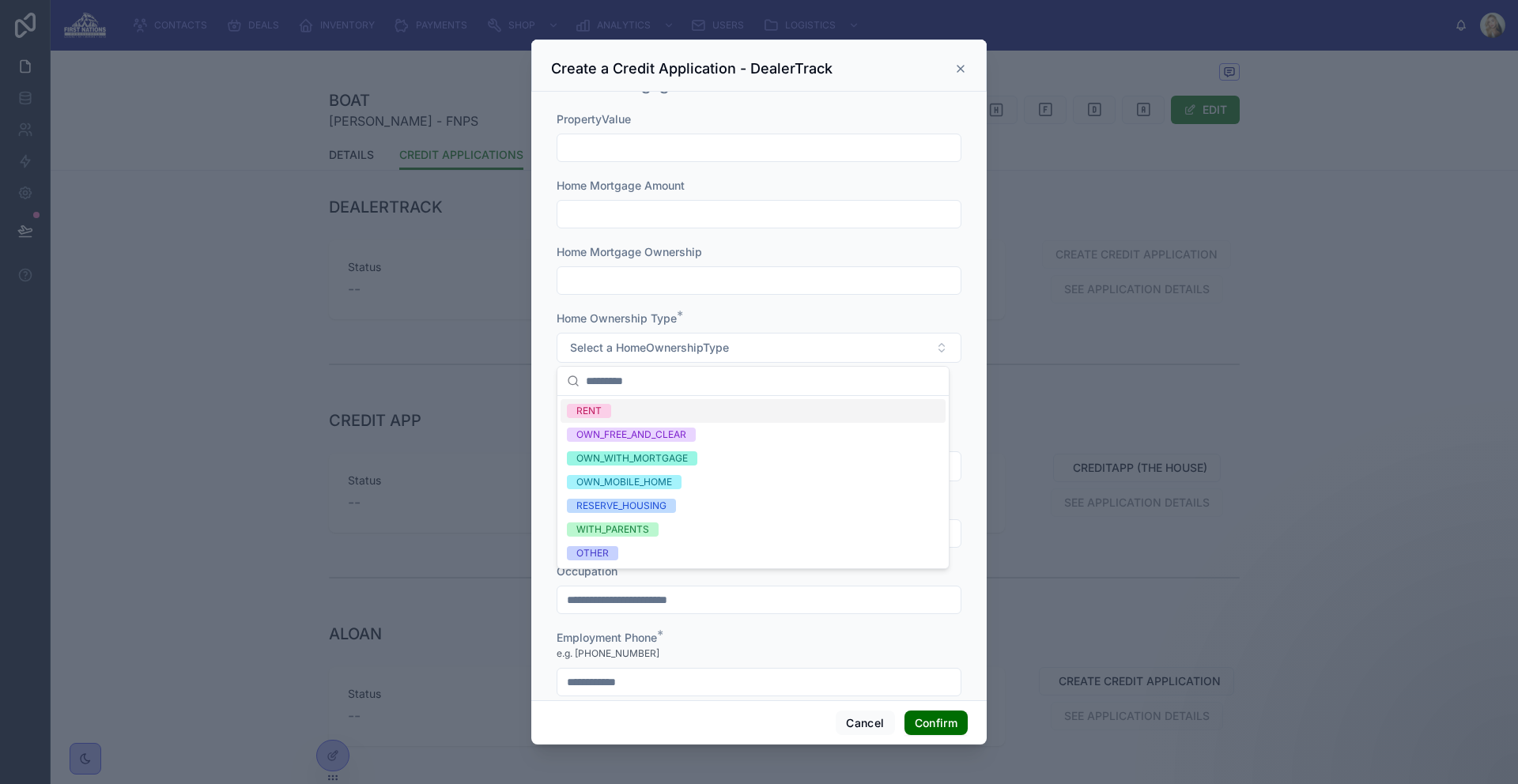
click at [678, 412] on div "RENT" at bounding box center [753, 411] width 385 height 24
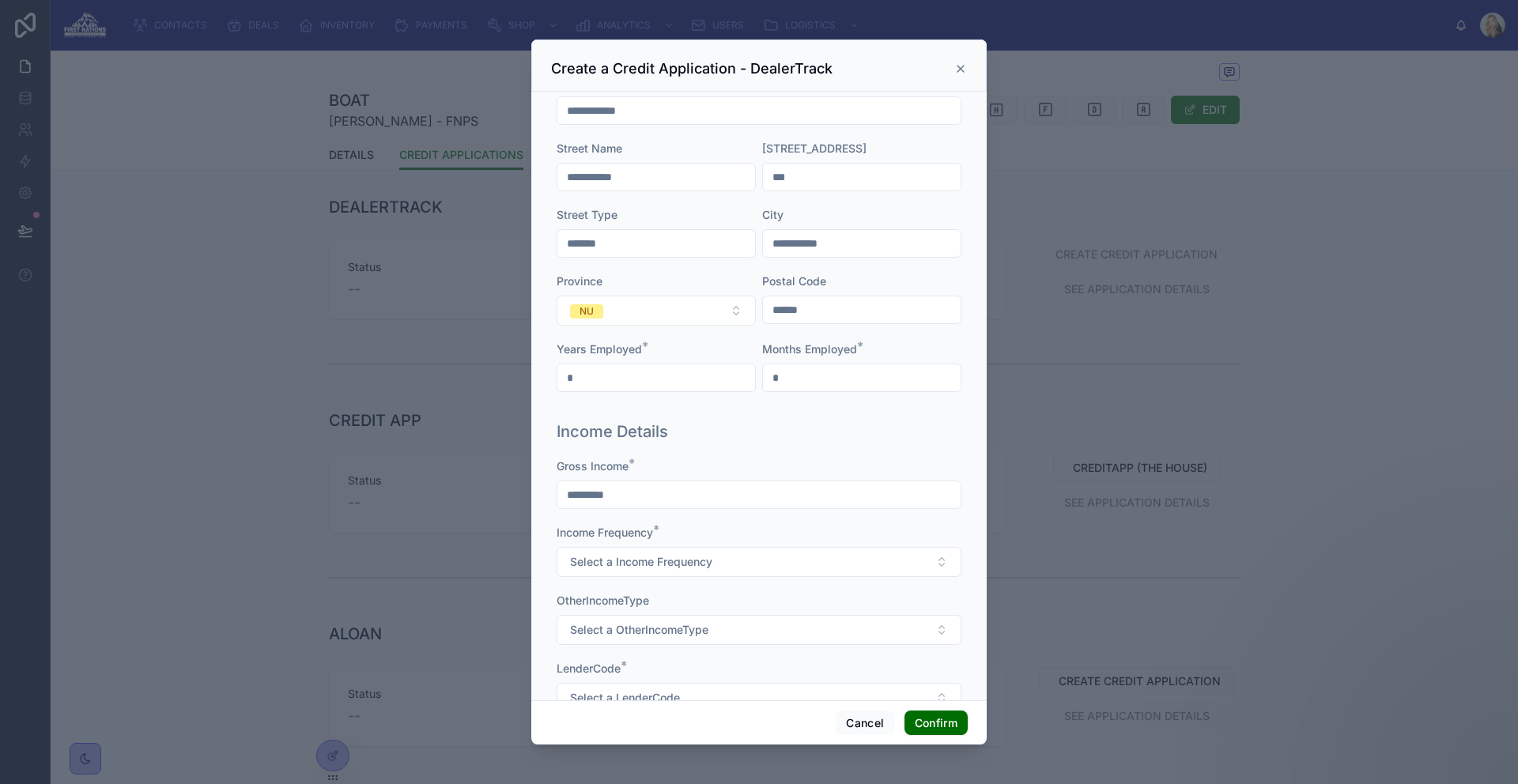
scroll to position [1841, 0]
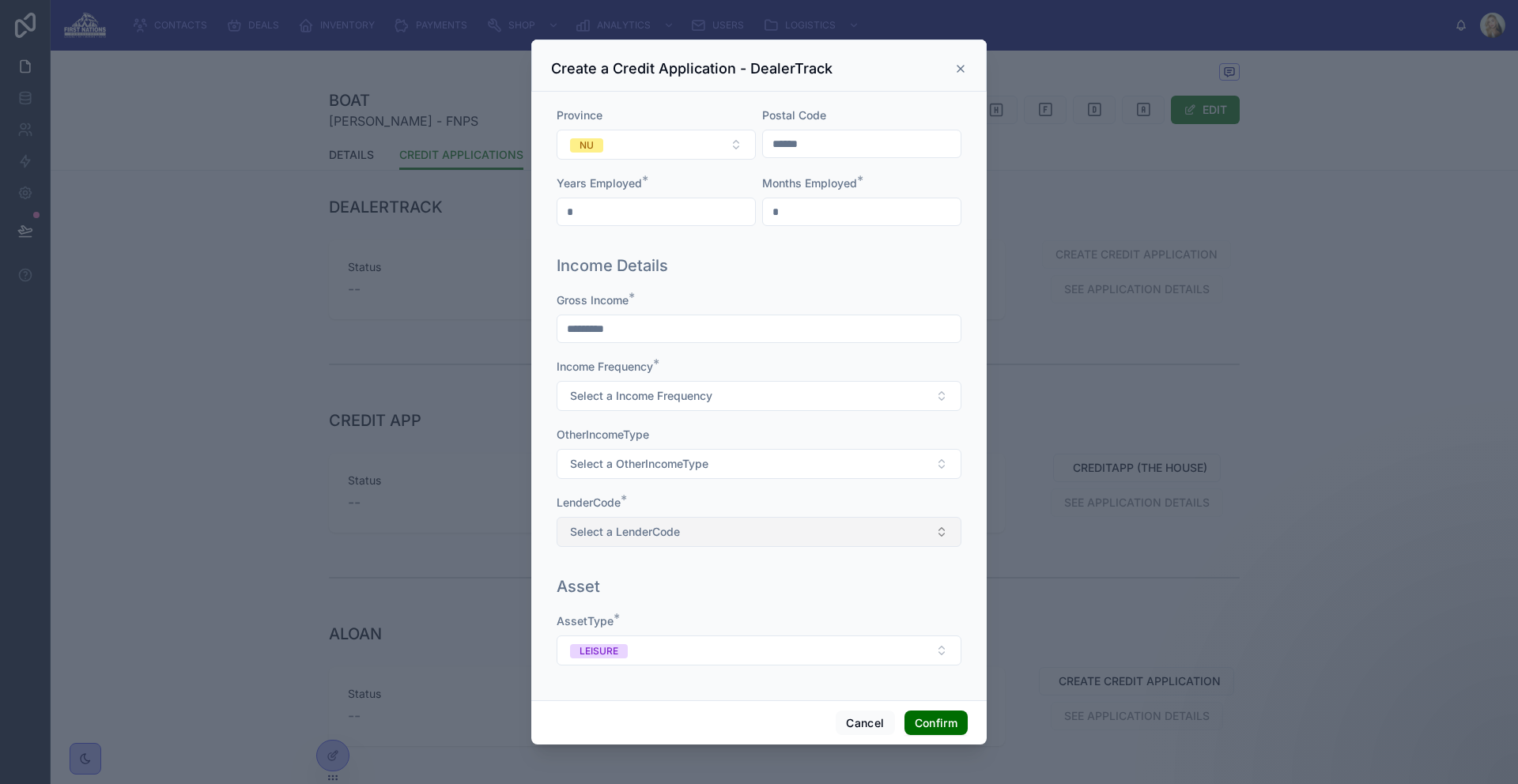
click at [790, 528] on button "Select a LenderCode" at bounding box center [759, 532] width 405 height 30
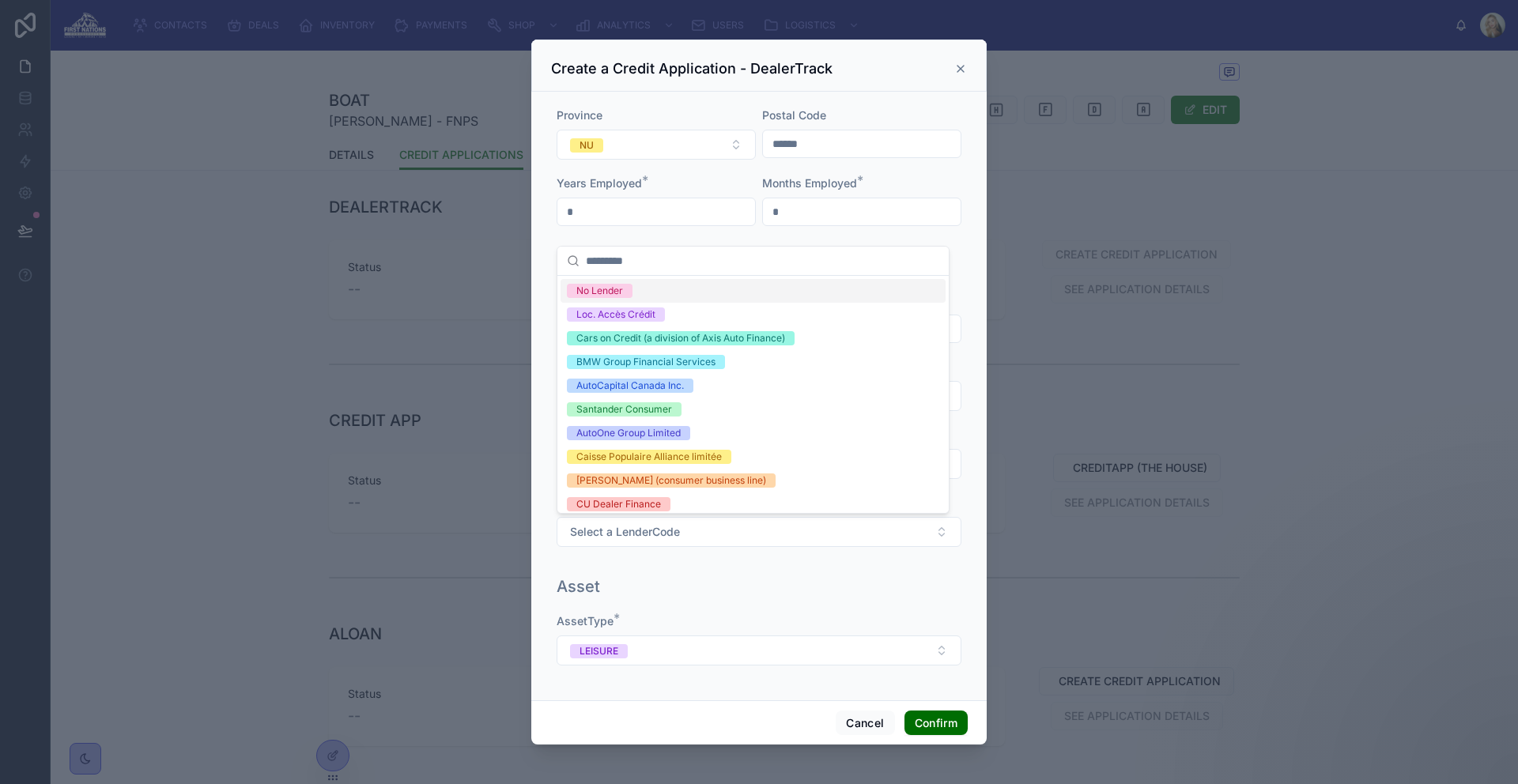
click at [670, 293] on div "No Lender" at bounding box center [753, 291] width 385 height 24
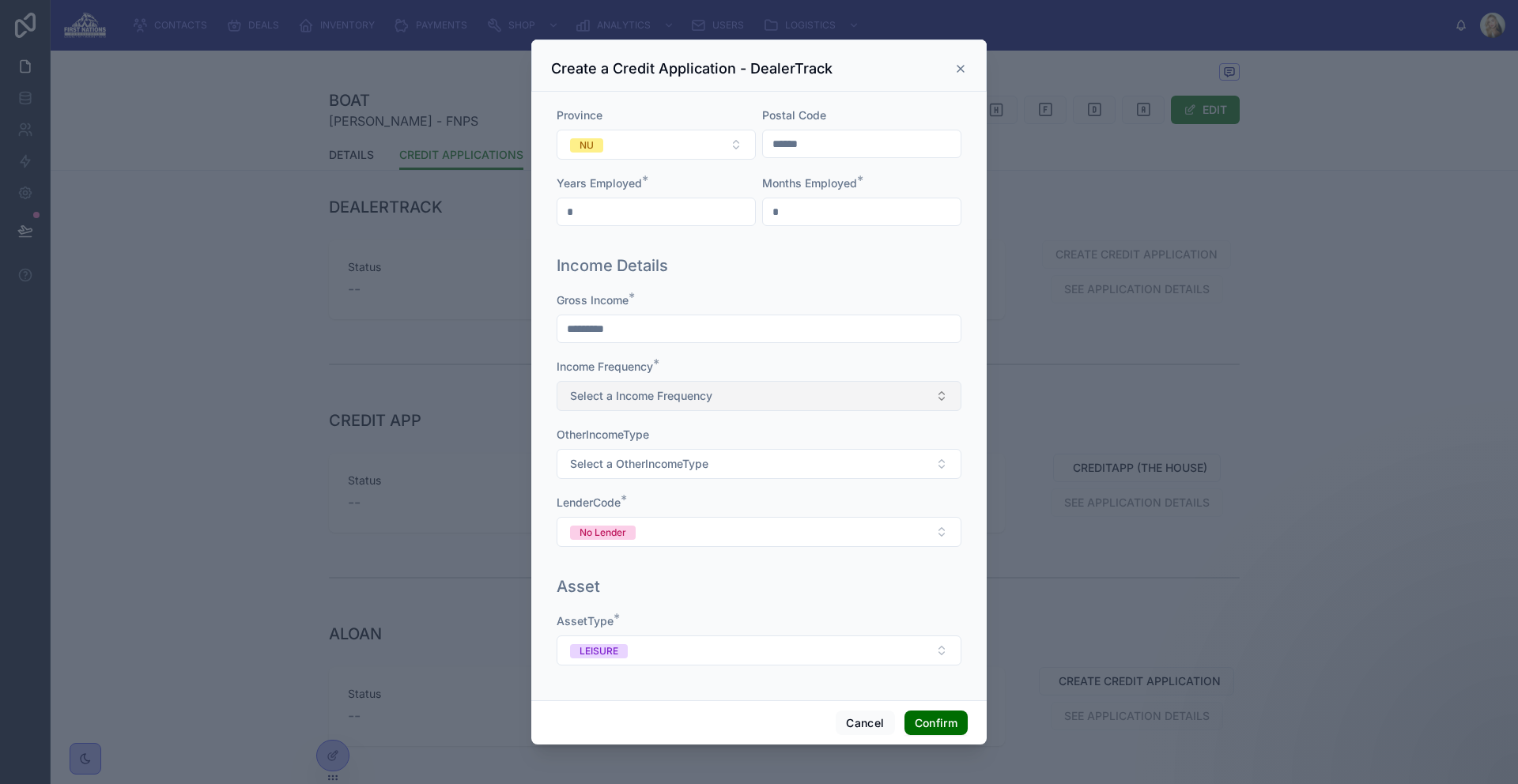
click at [766, 392] on button "Select a Income Frequency" at bounding box center [759, 396] width 405 height 30
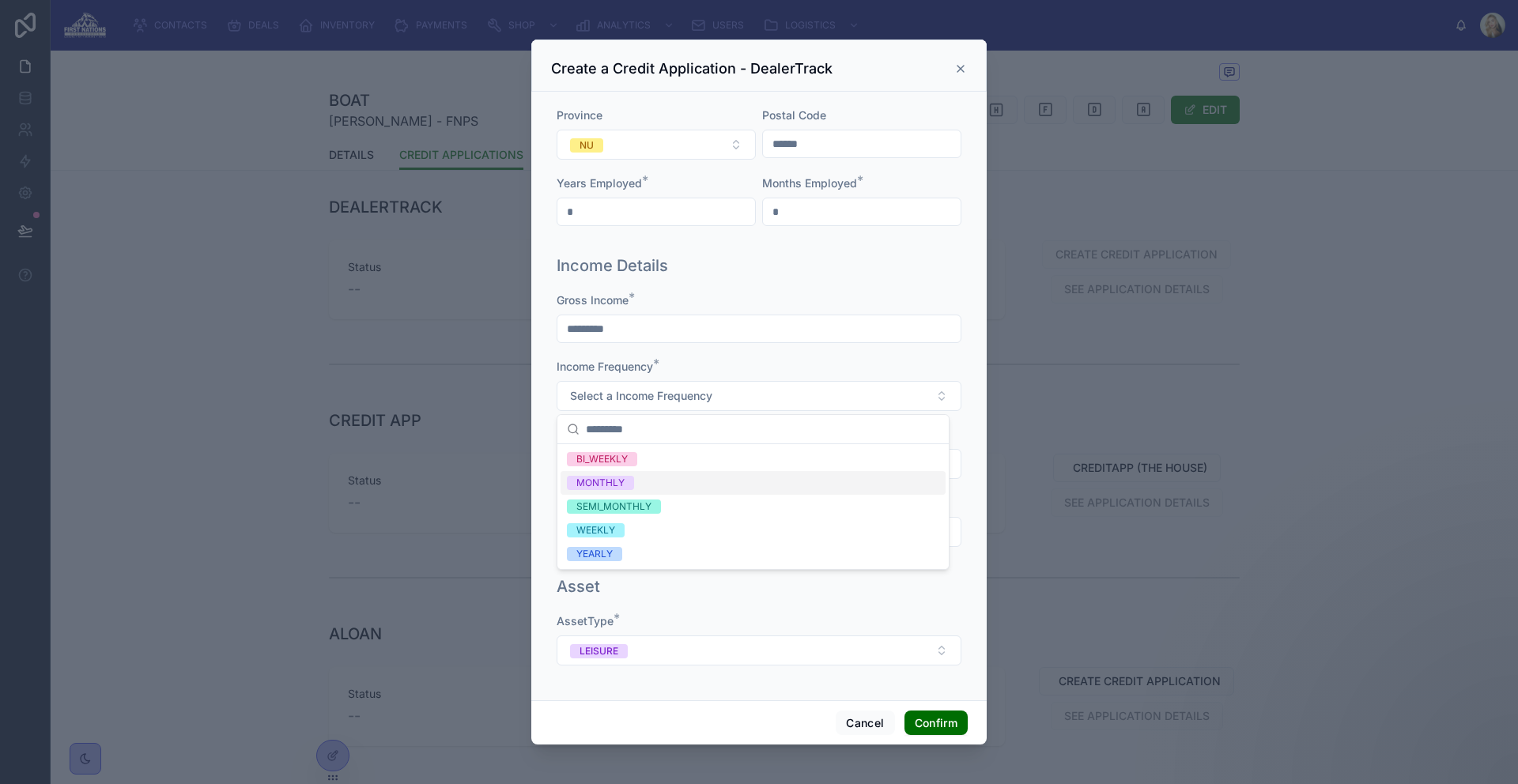
click at [699, 488] on div "MONTHLY" at bounding box center [753, 483] width 385 height 24
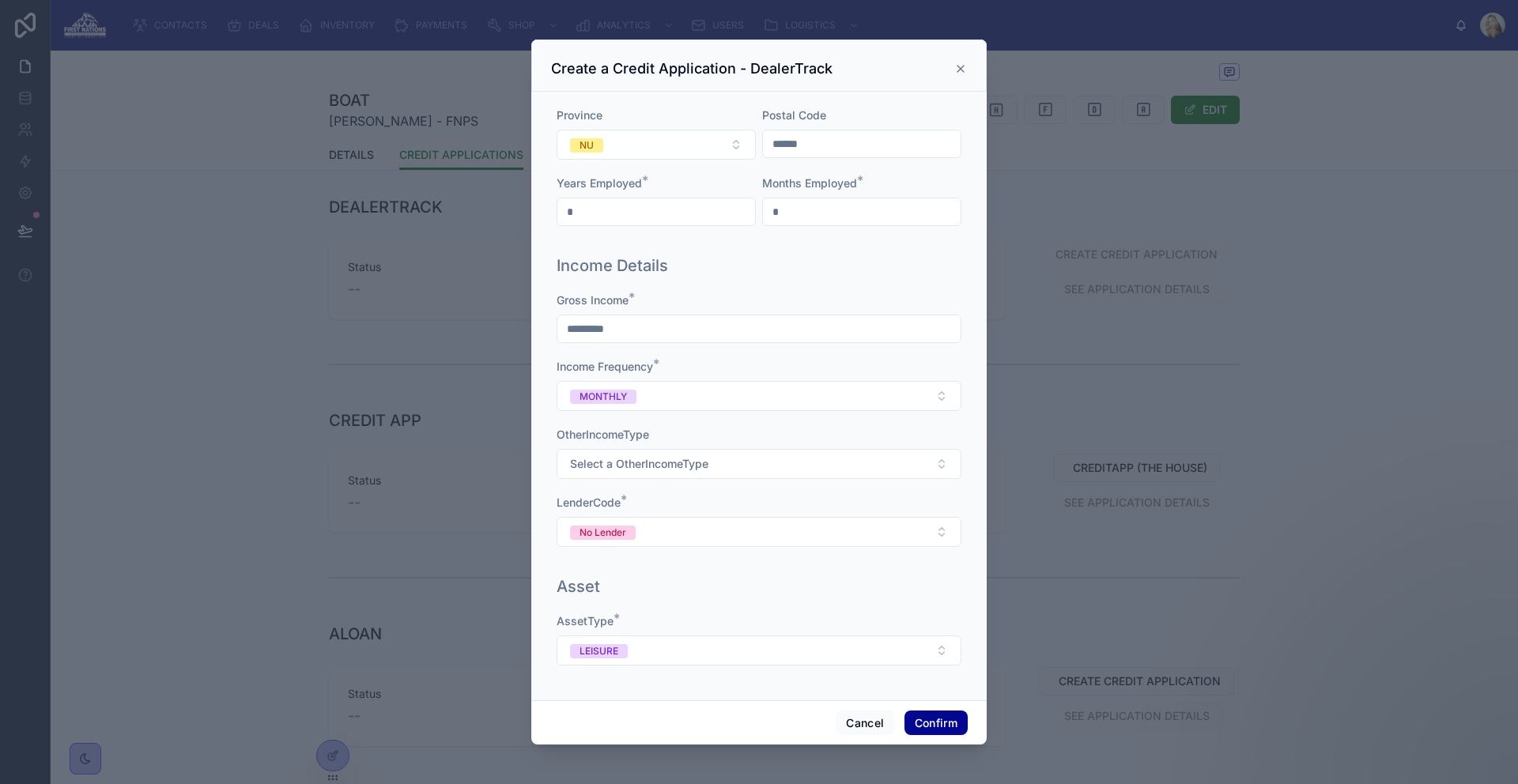
click at [930, 716] on button "Confirm" at bounding box center [936, 724] width 63 height 26
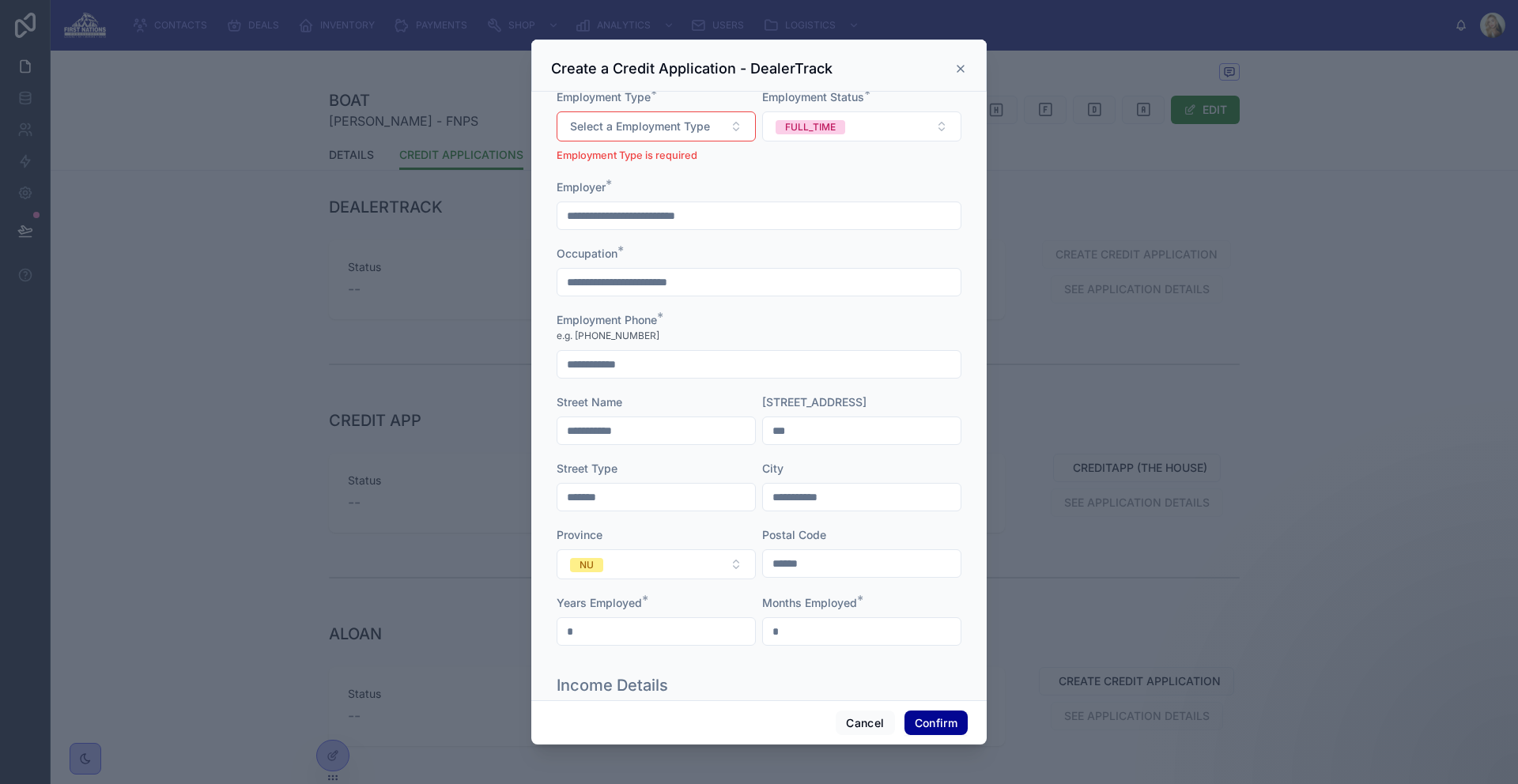
scroll to position [1364, 0]
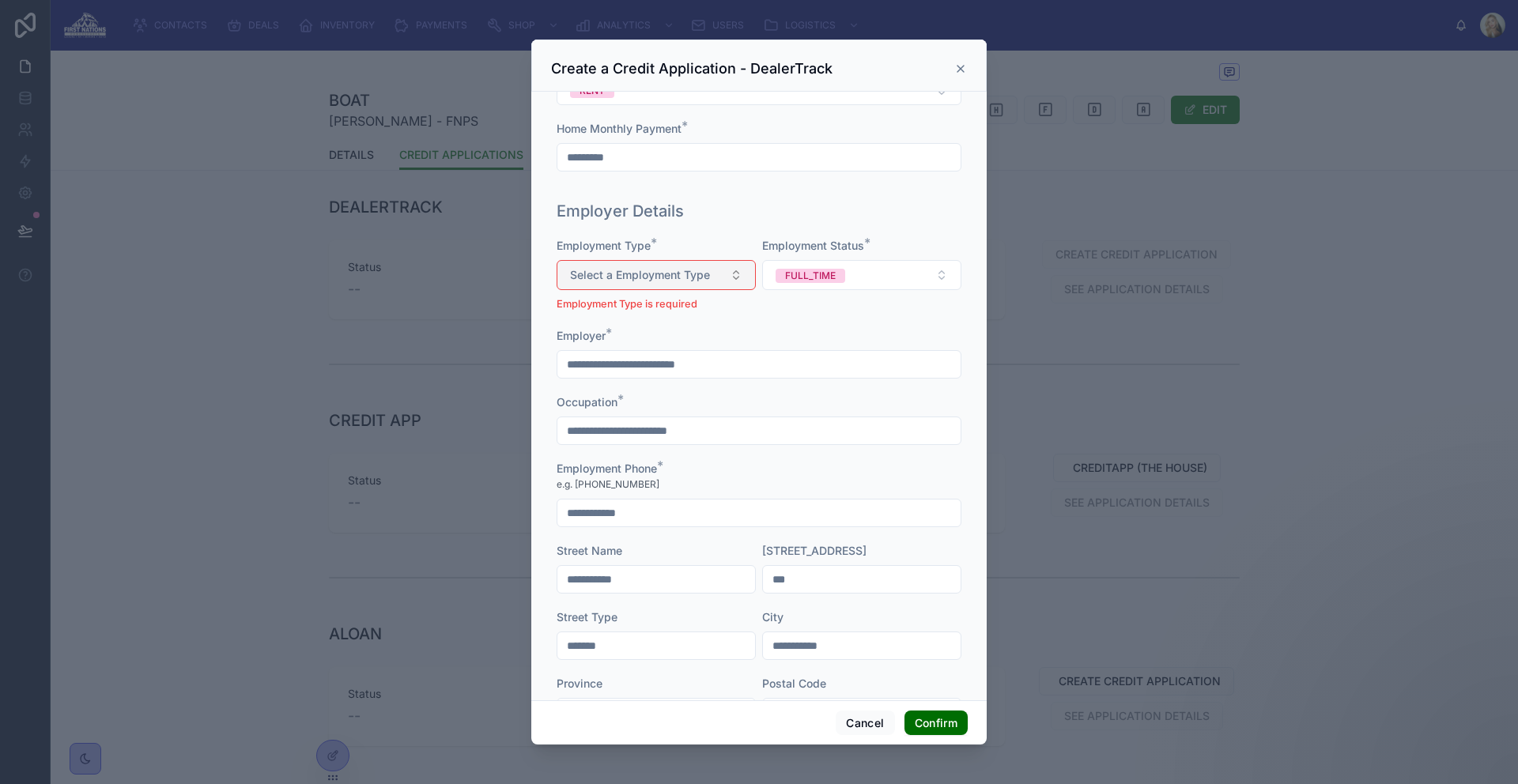
click at [695, 280] on span "Select a Employment Type" at bounding box center [640, 275] width 140 height 16
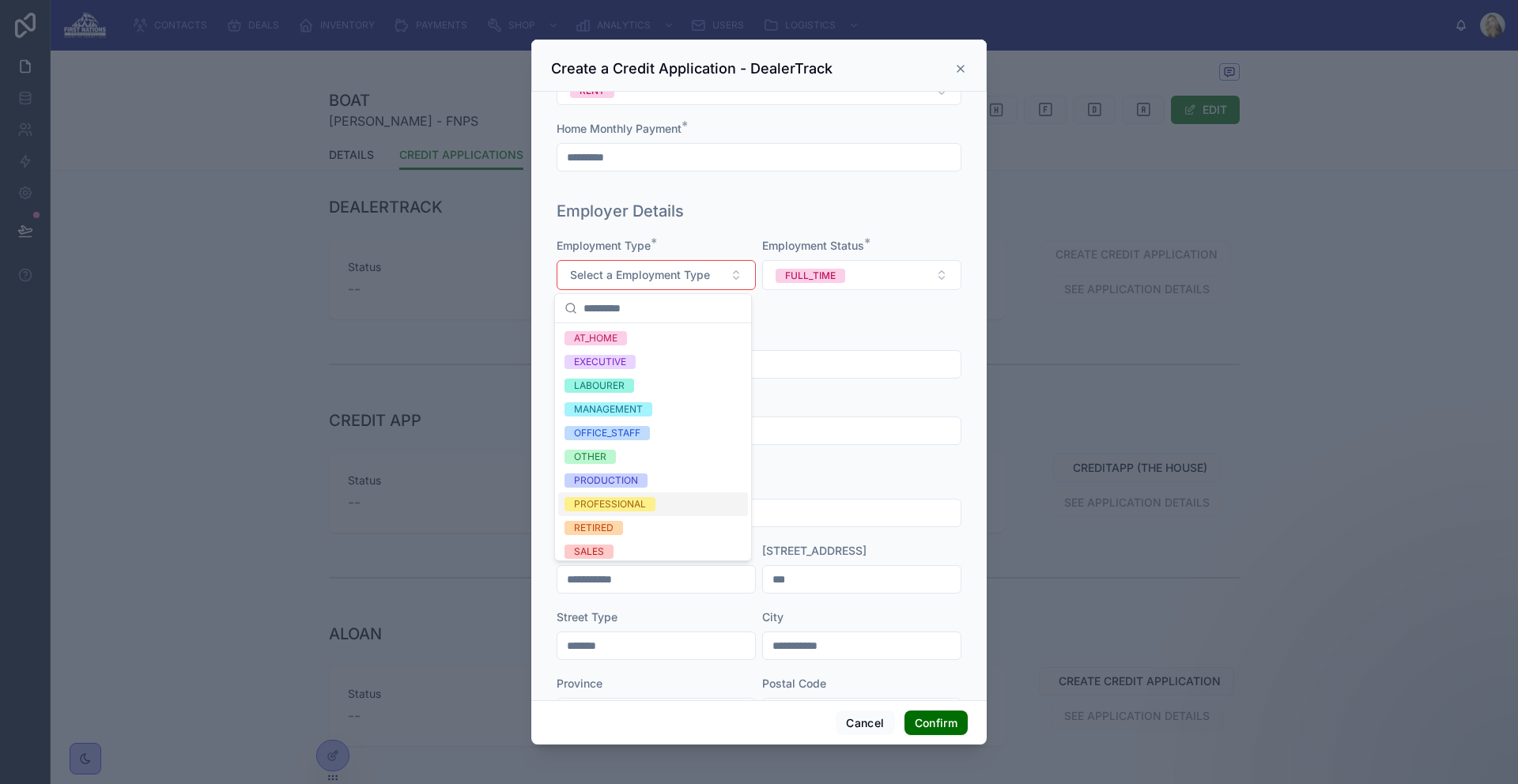
click at [668, 503] on div "PROFESSIONAL" at bounding box center [654, 505] width 190 height 24
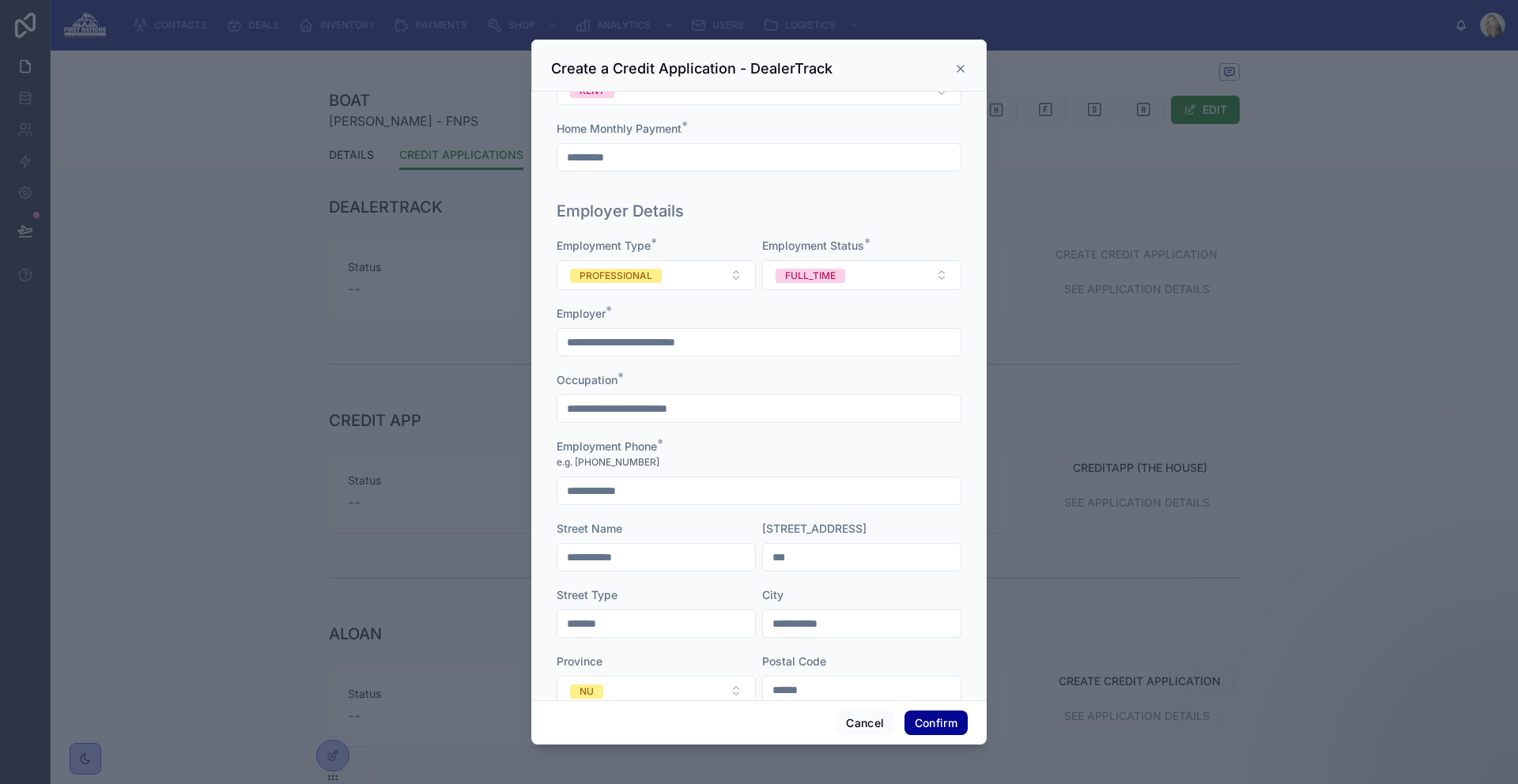
click at [943, 722] on button "Confirm" at bounding box center [936, 724] width 63 height 26
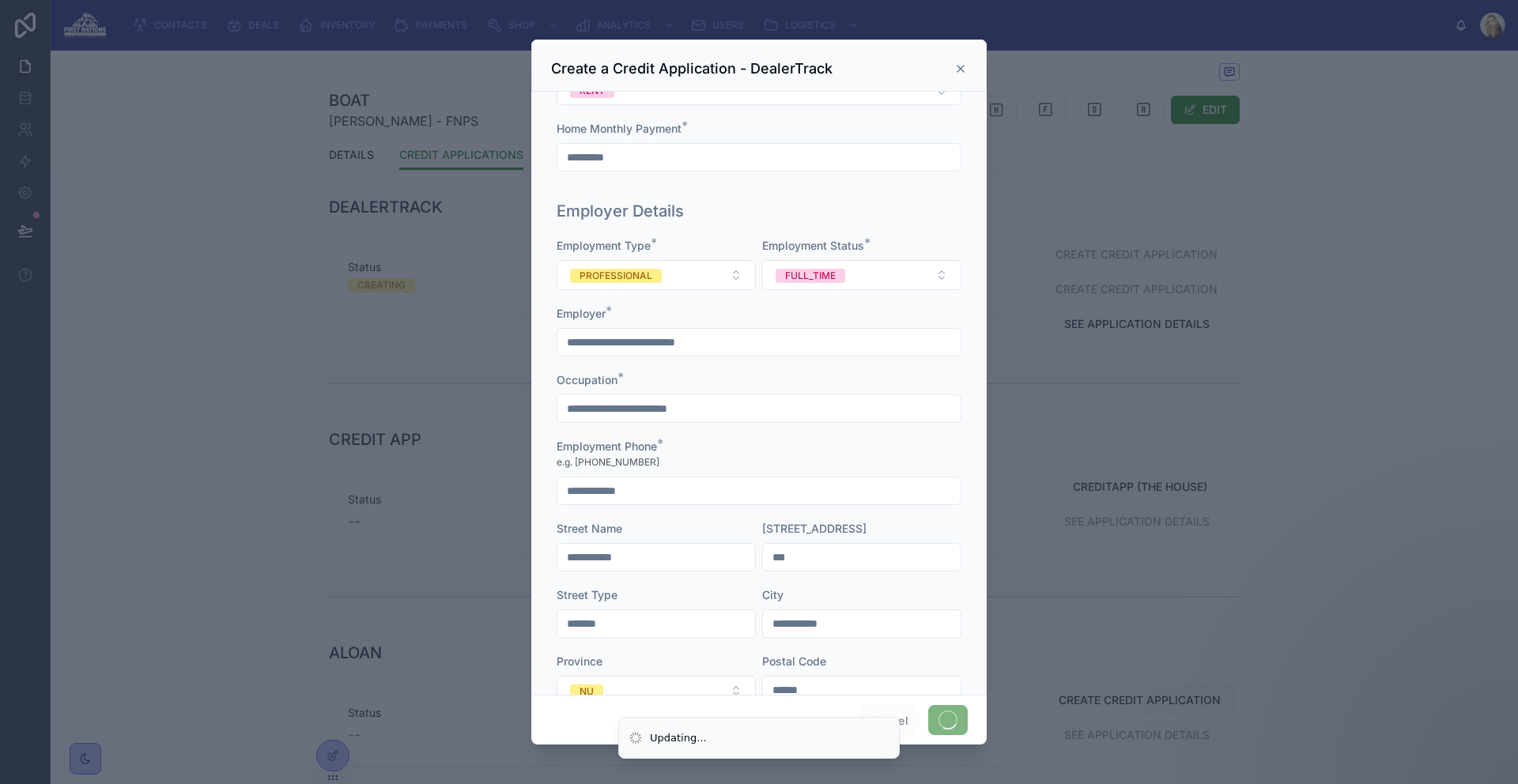
scroll to position [0, 0]
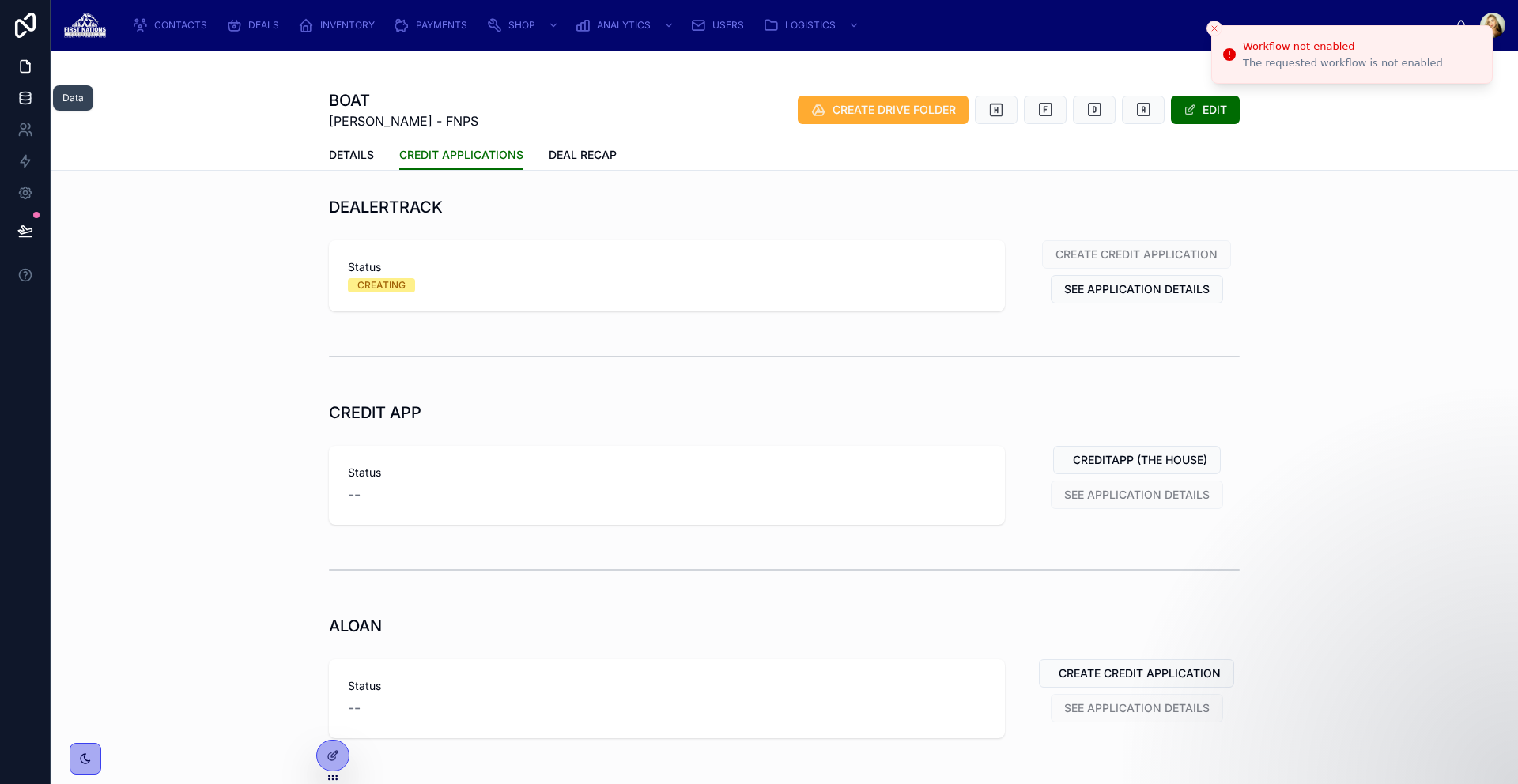
click at [31, 105] on icon at bounding box center [25, 98] width 16 height 16
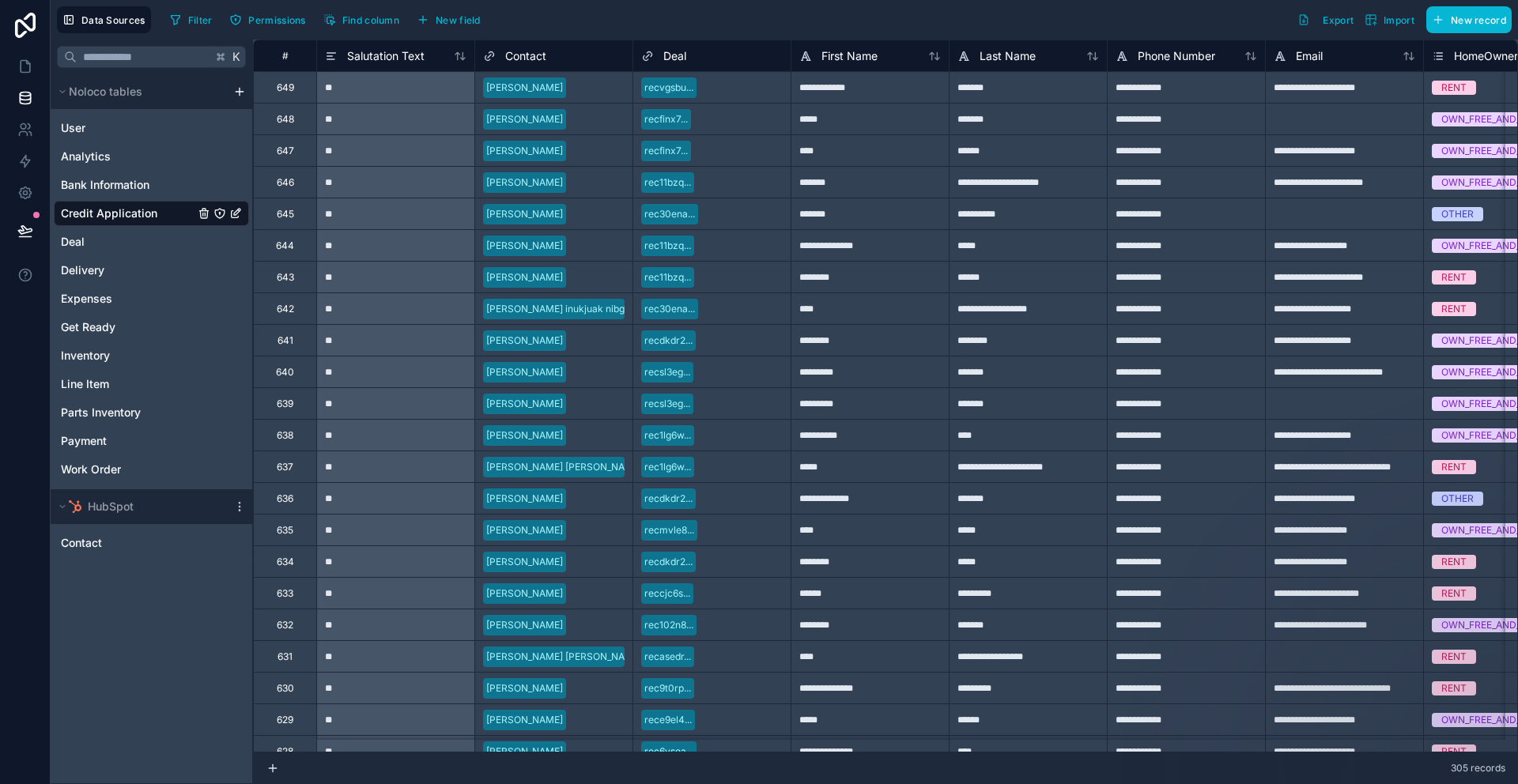
click at [446, 90] on div "**" at bounding box center [395, 87] width 158 height 32
click at [25, 69] on icon at bounding box center [25, 66] width 16 height 16
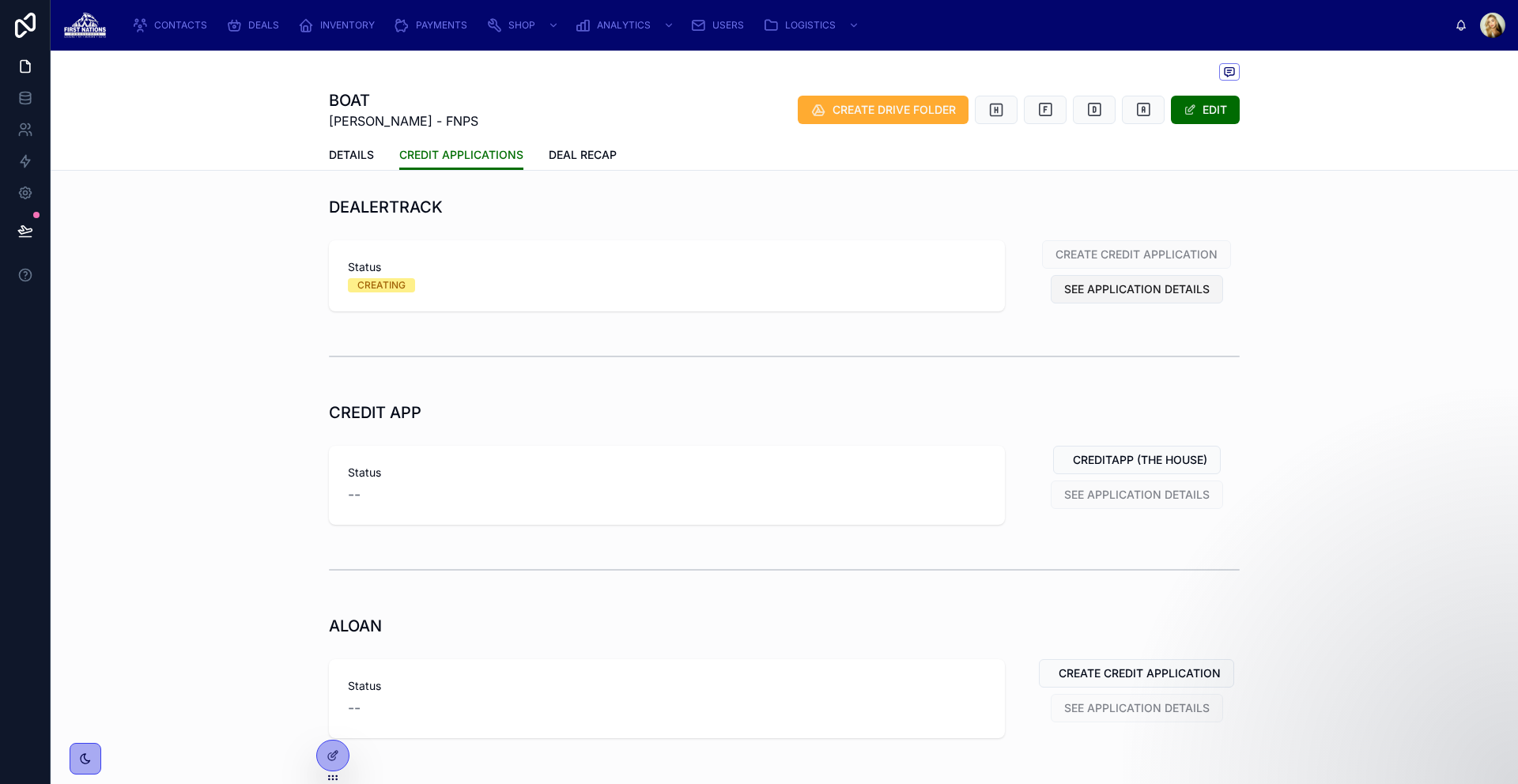
click at [1115, 291] on span "SEE APPLICATION DETAILS" at bounding box center [1136, 288] width 145 height 16
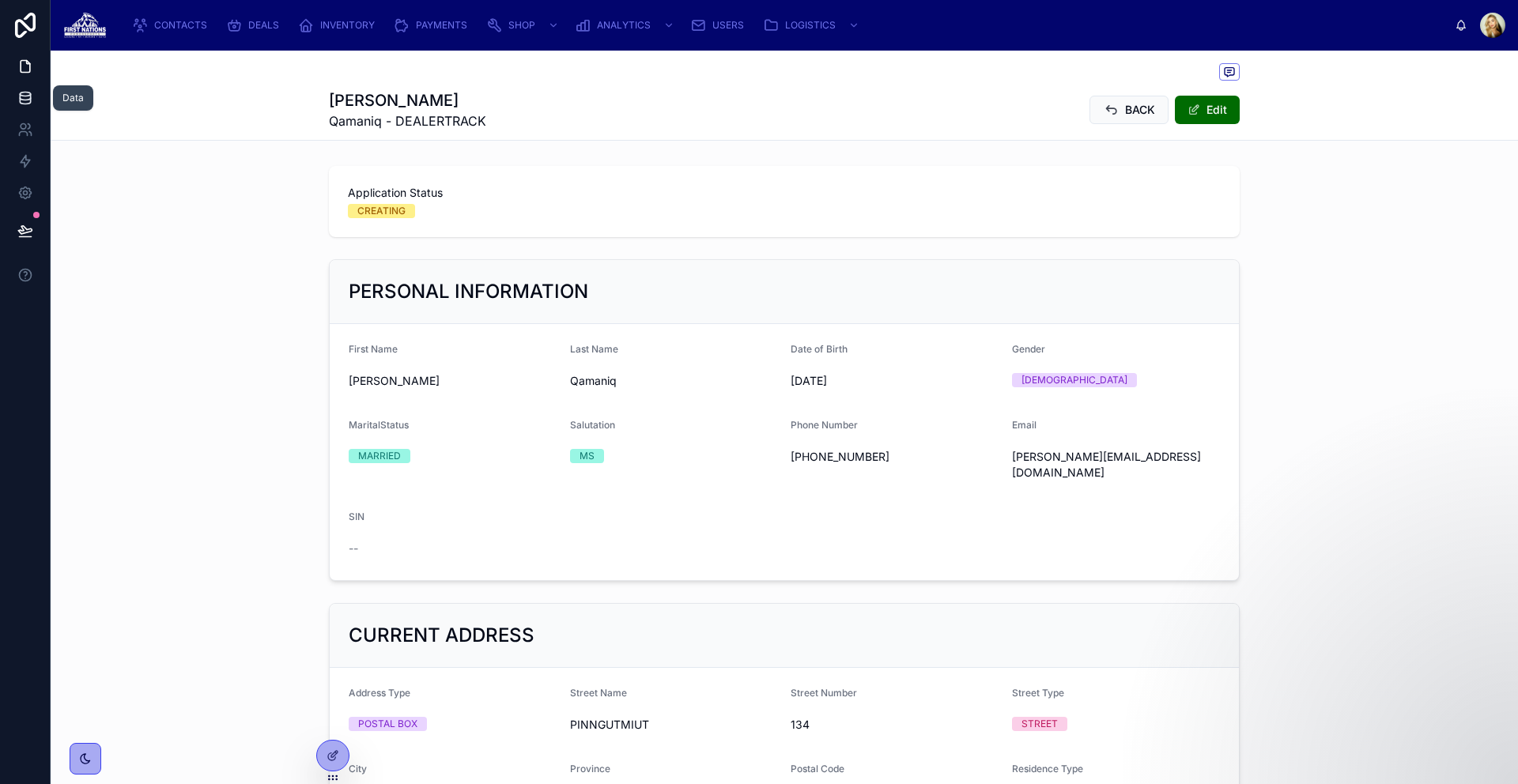
click at [17, 91] on icon at bounding box center [25, 98] width 16 height 16
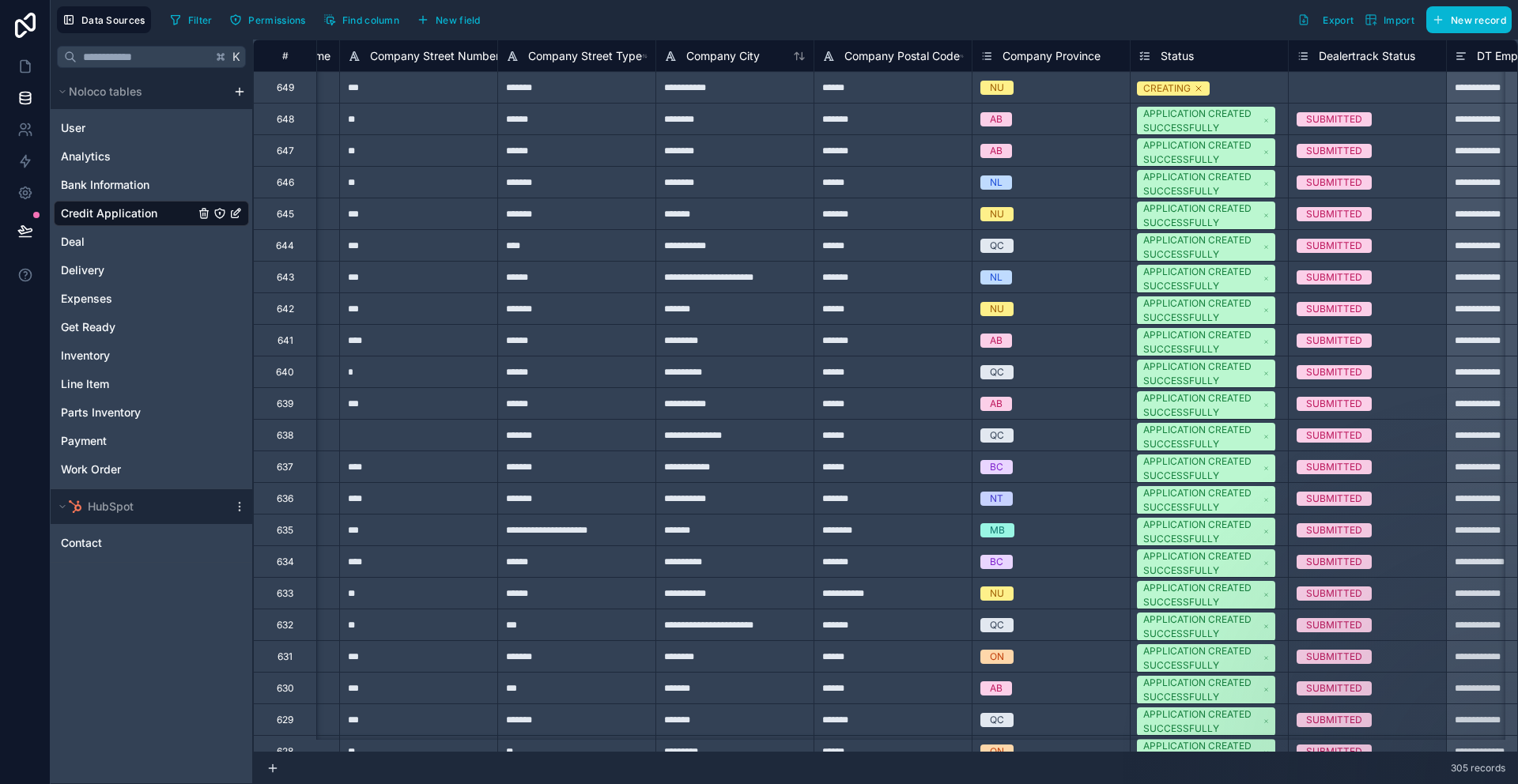
scroll to position [0, 4569]
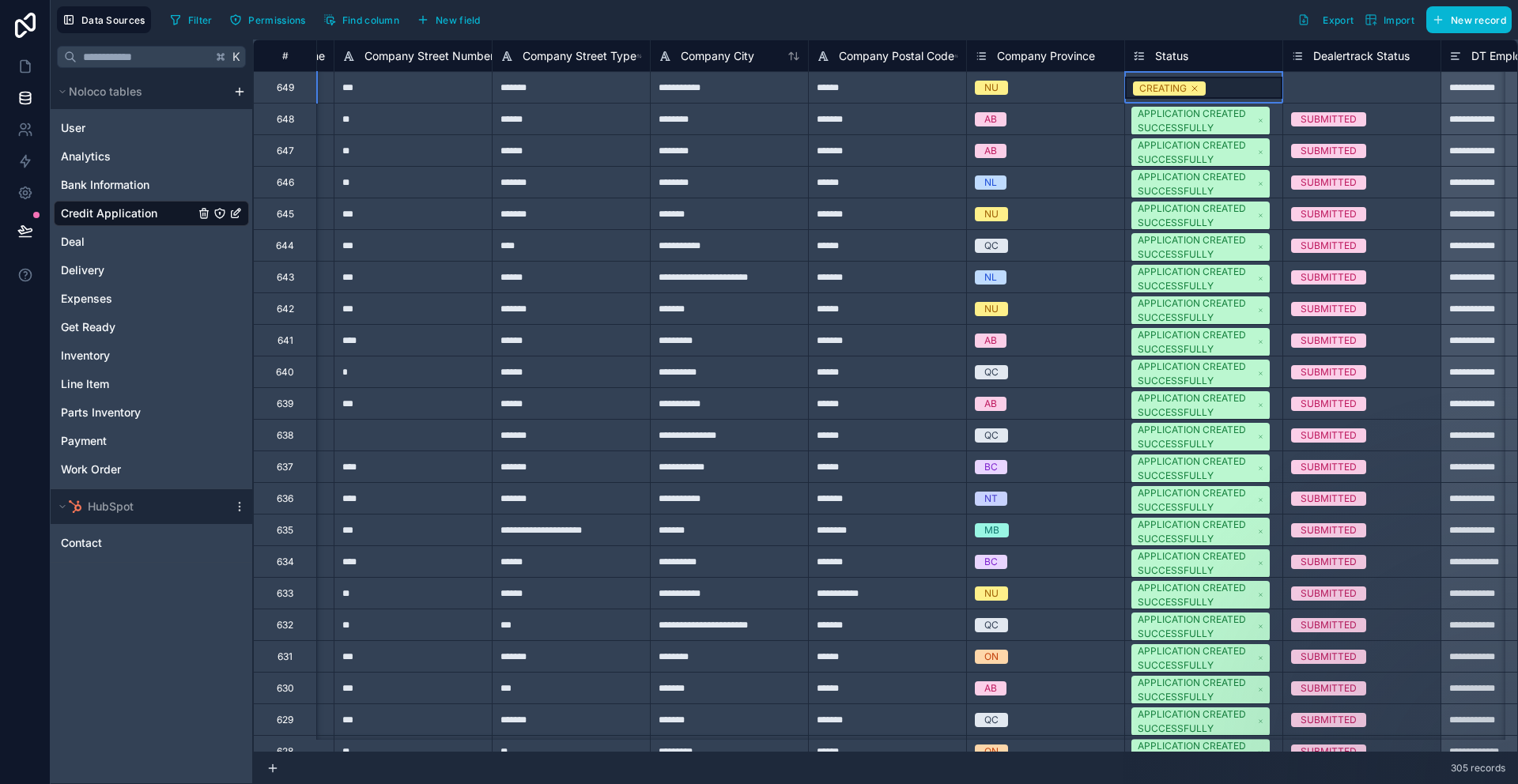
click at [1230, 82] on div "CREATING" at bounding box center [1204, 88] width 157 height 22
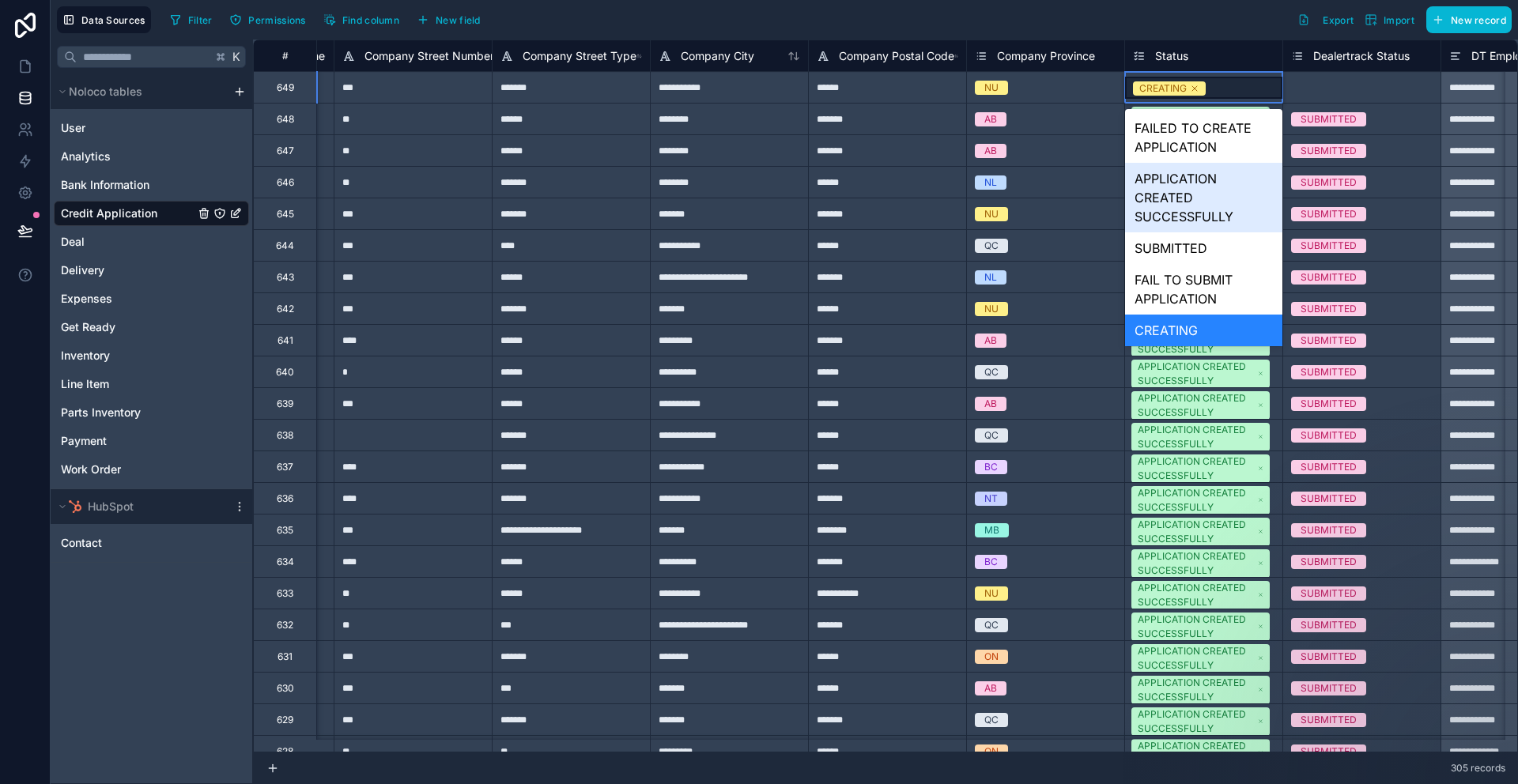
click at [1239, 188] on div "APPLICATION CREATED SUCCESSFULLY" at bounding box center [1204, 197] width 157 height 69
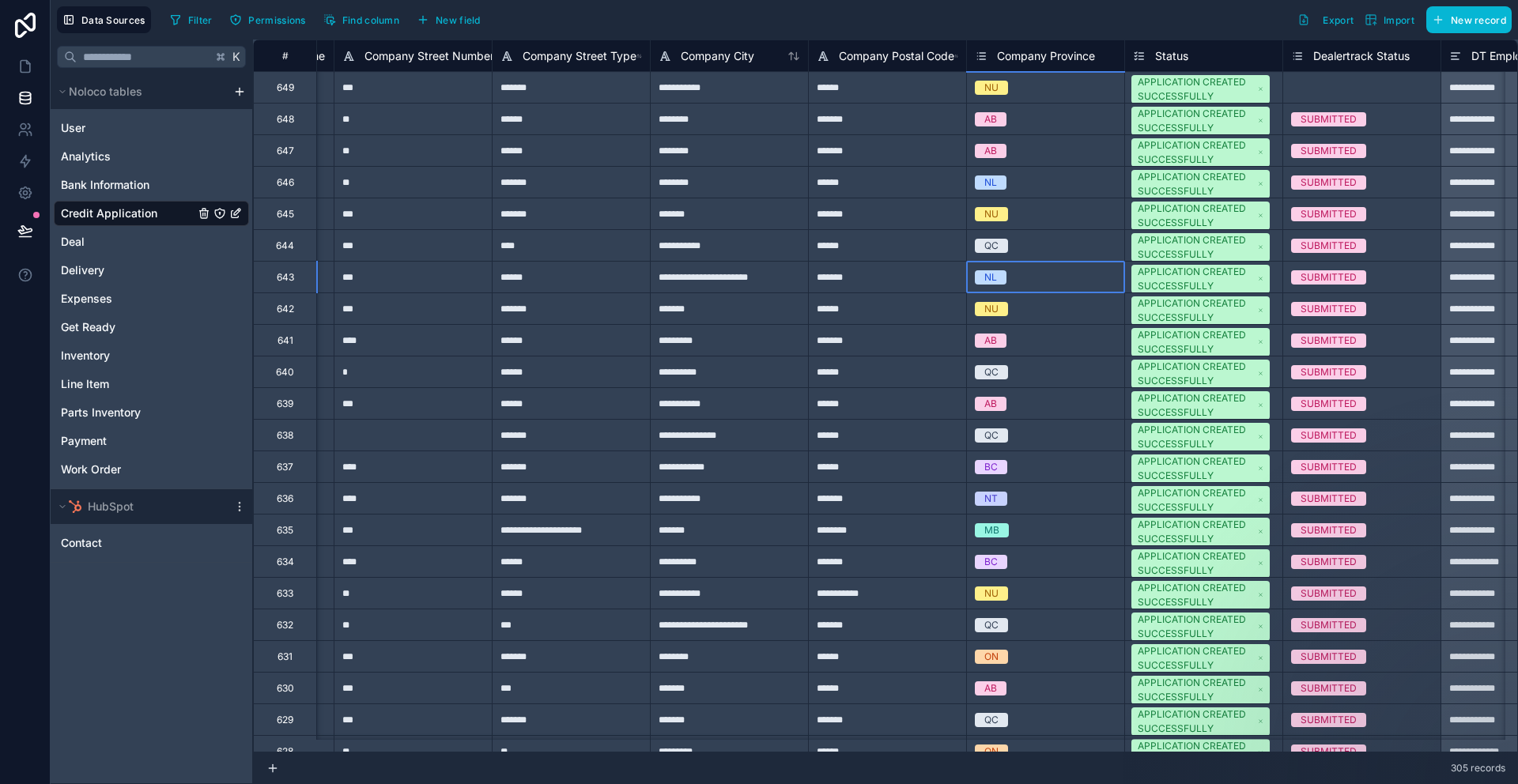
click at [1037, 267] on div "NL" at bounding box center [1045, 277] width 157 height 31
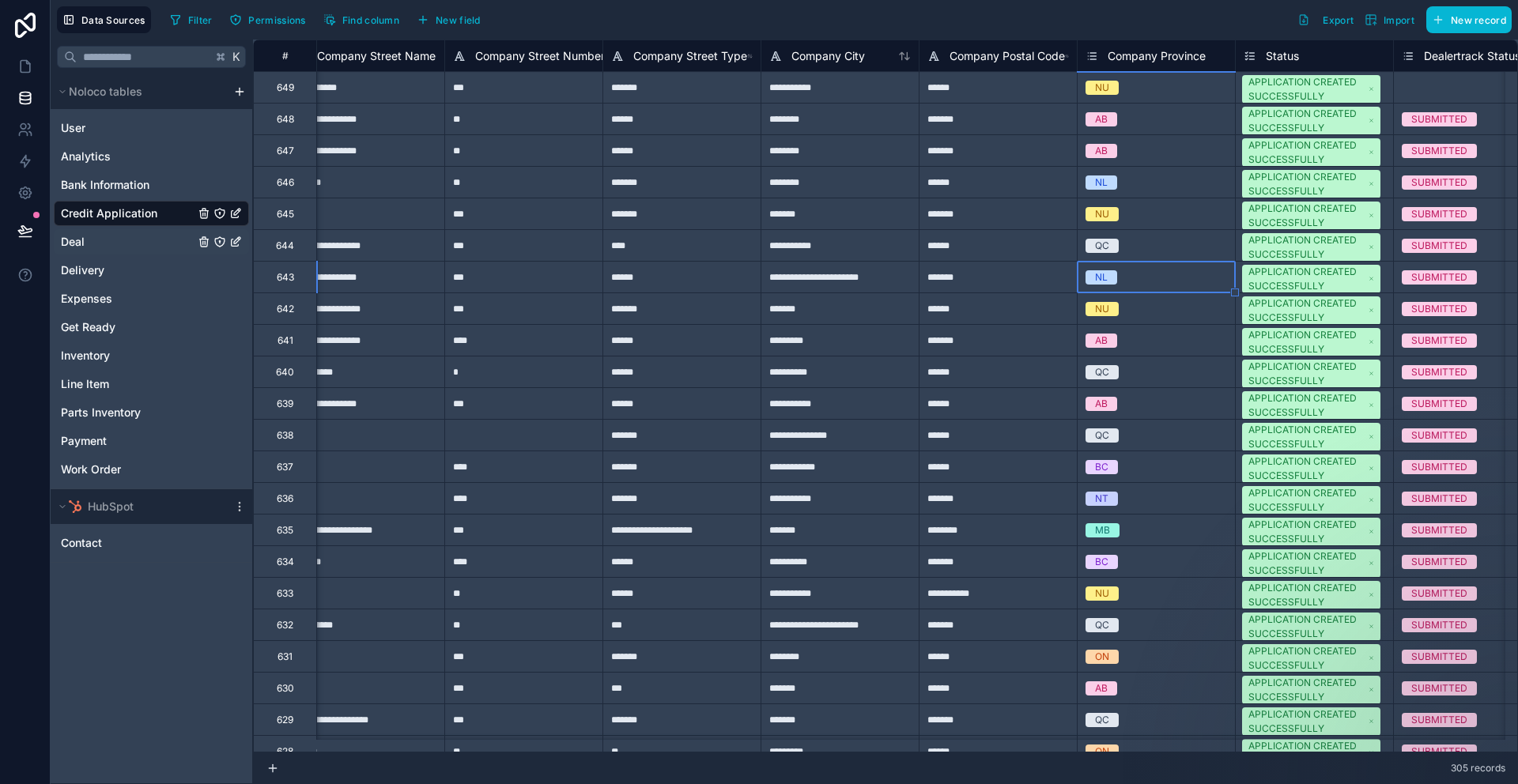
scroll to position [0, 4277]
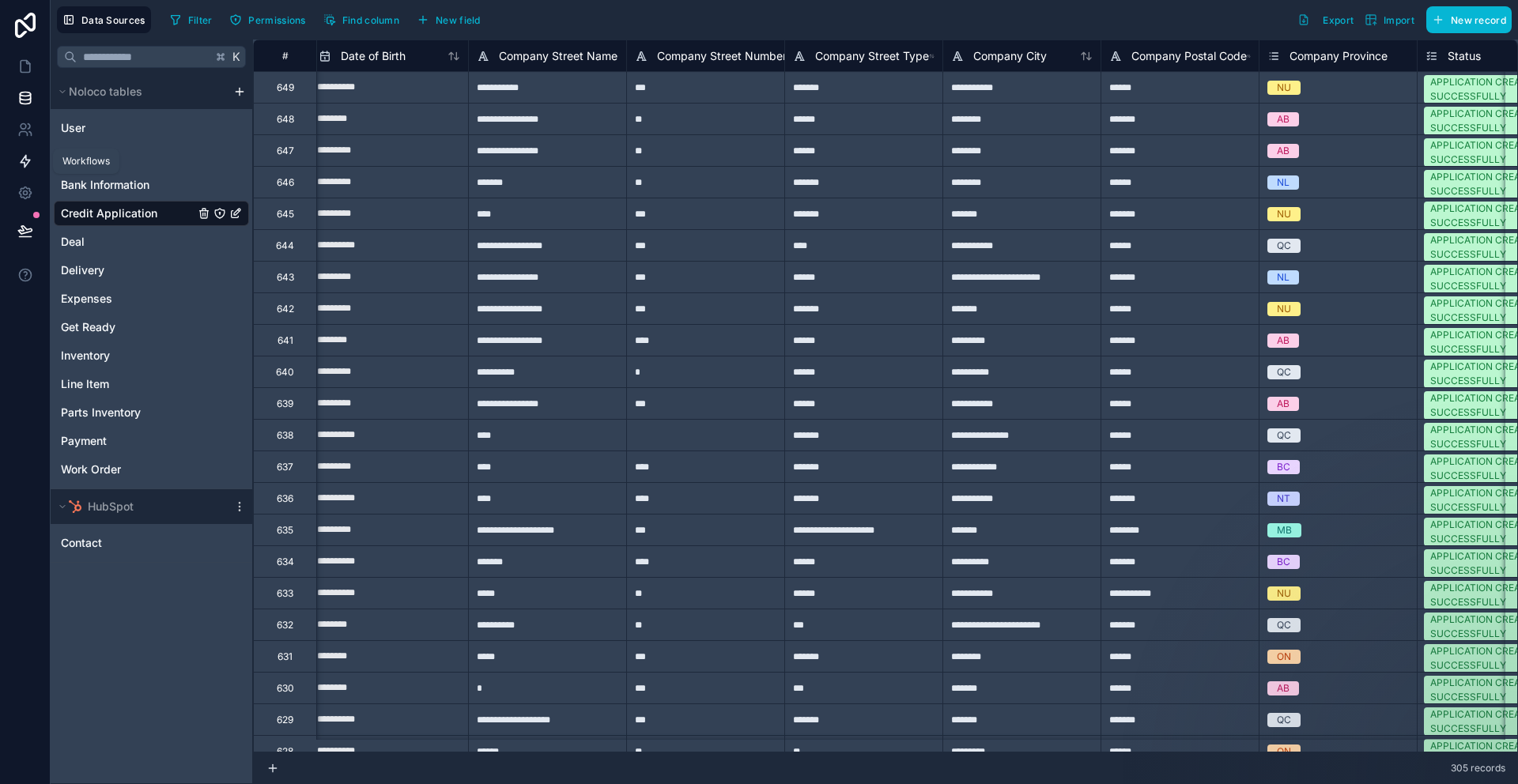
click at [25, 160] on icon at bounding box center [25, 161] width 16 height 16
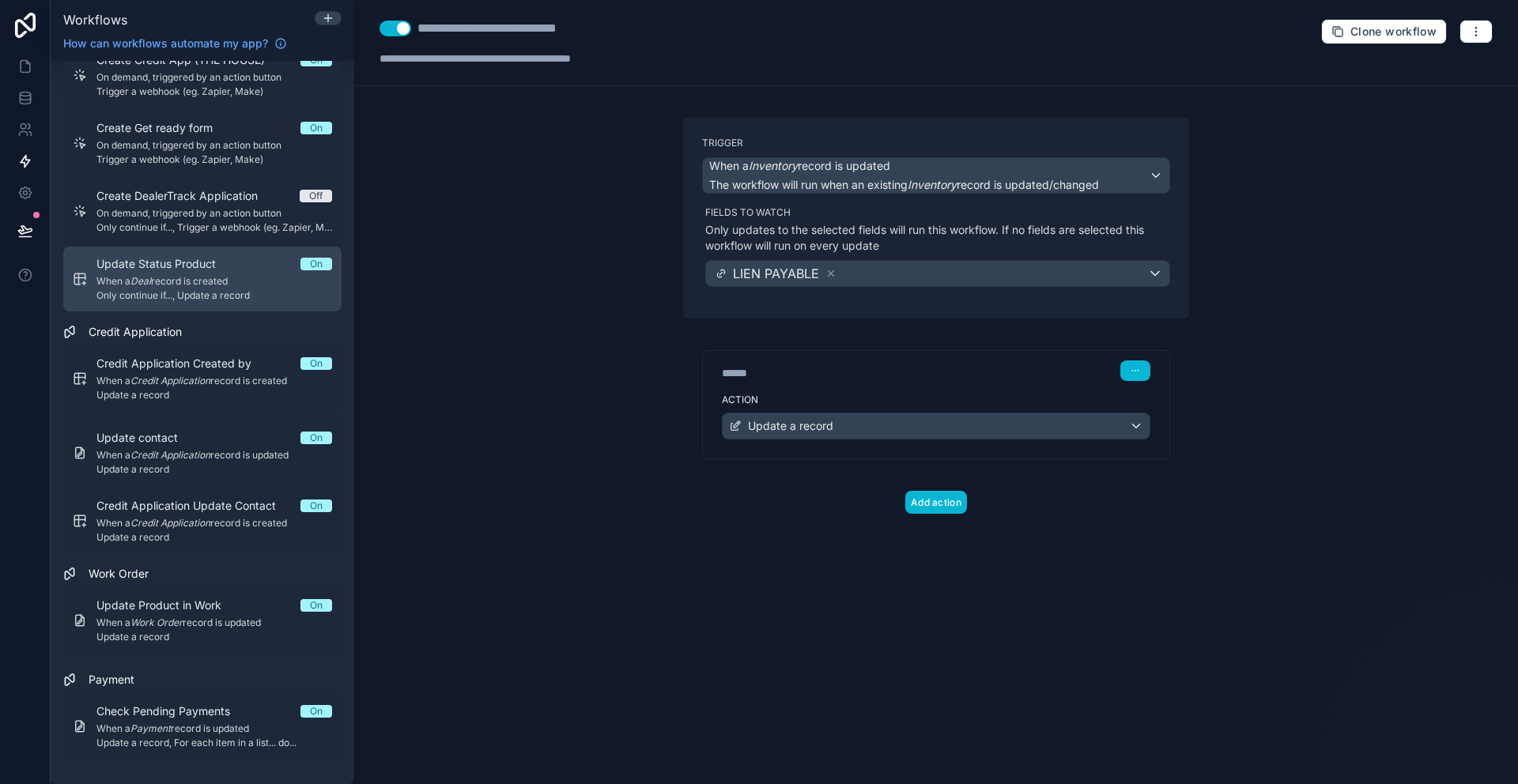
scroll to position [1476, 0]
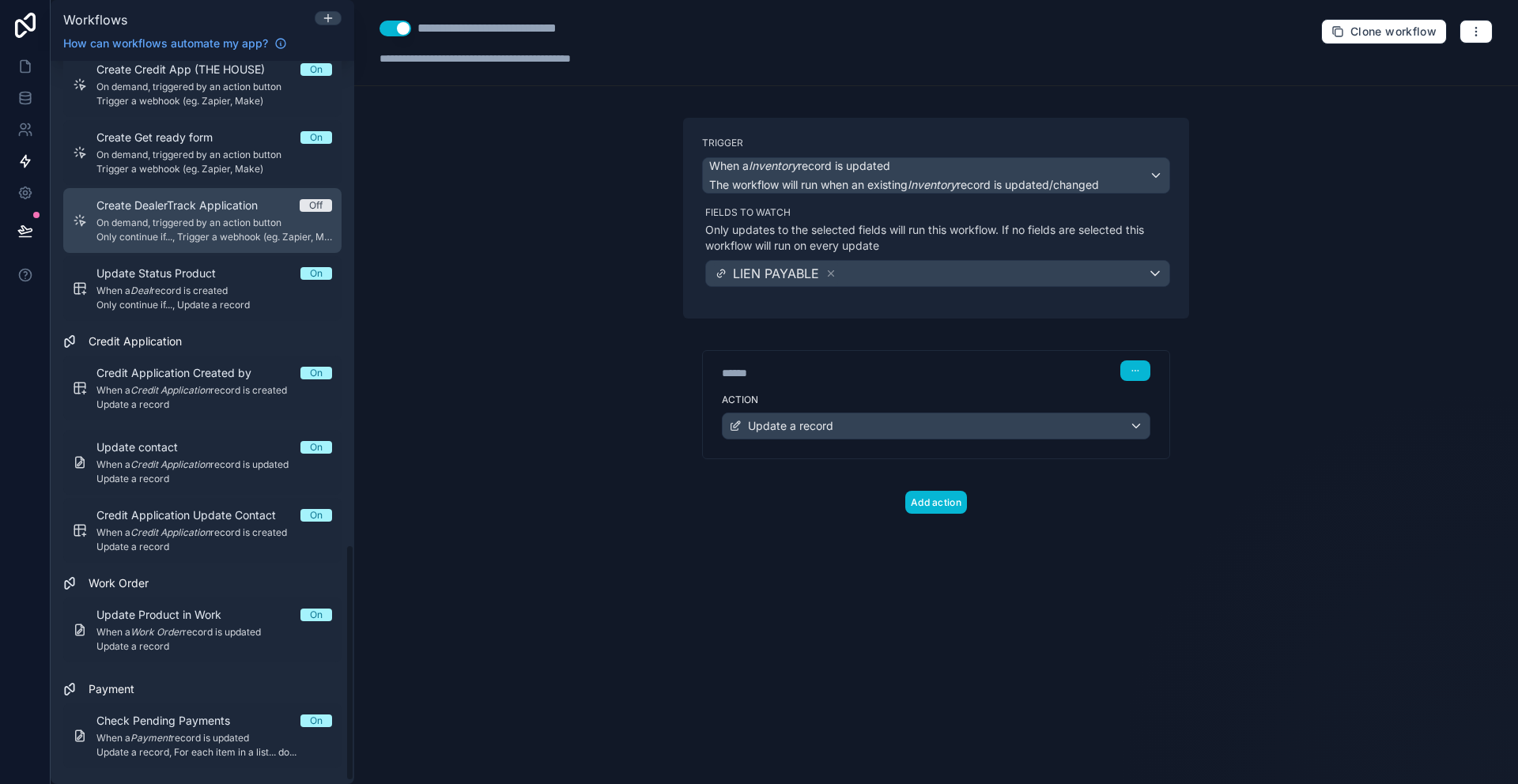
click at [228, 234] on span "Only continue if..., Trigger a webhook (eg. Zapier, Make)" at bounding box center [215, 237] width 236 height 13
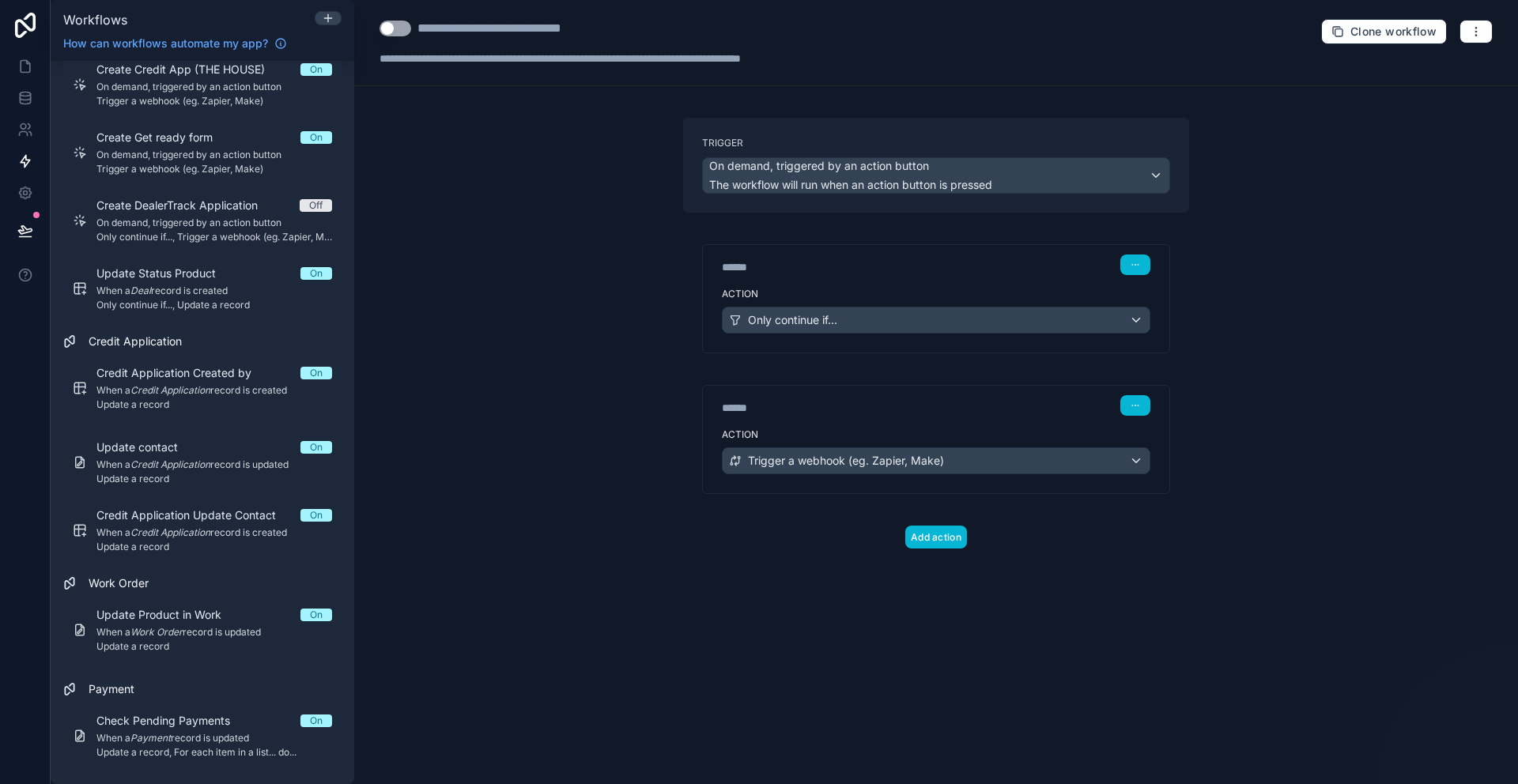
click at [396, 30] on button "Use setting" at bounding box center [395, 28] width 32 height 16
click at [1142, 266] on button "button" at bounding box center [1136, 265] width 30 height 21
click at [1174, 324] on span "Delete" at bounding box center [1165, 326] width 29 height 13
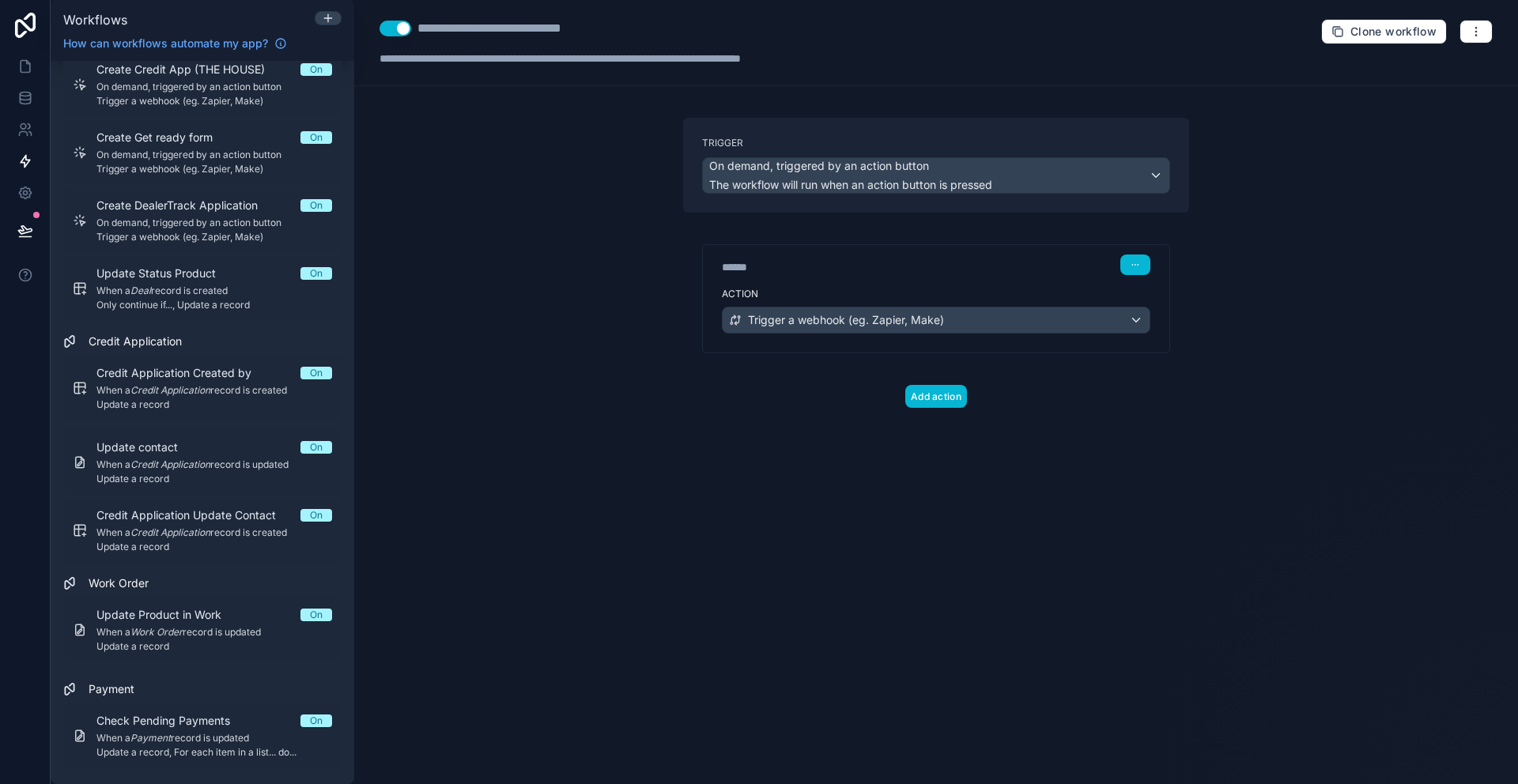
click at [1013, 266] on div "****** Step 1" at bounding box center [937, 265] width 429 height 21
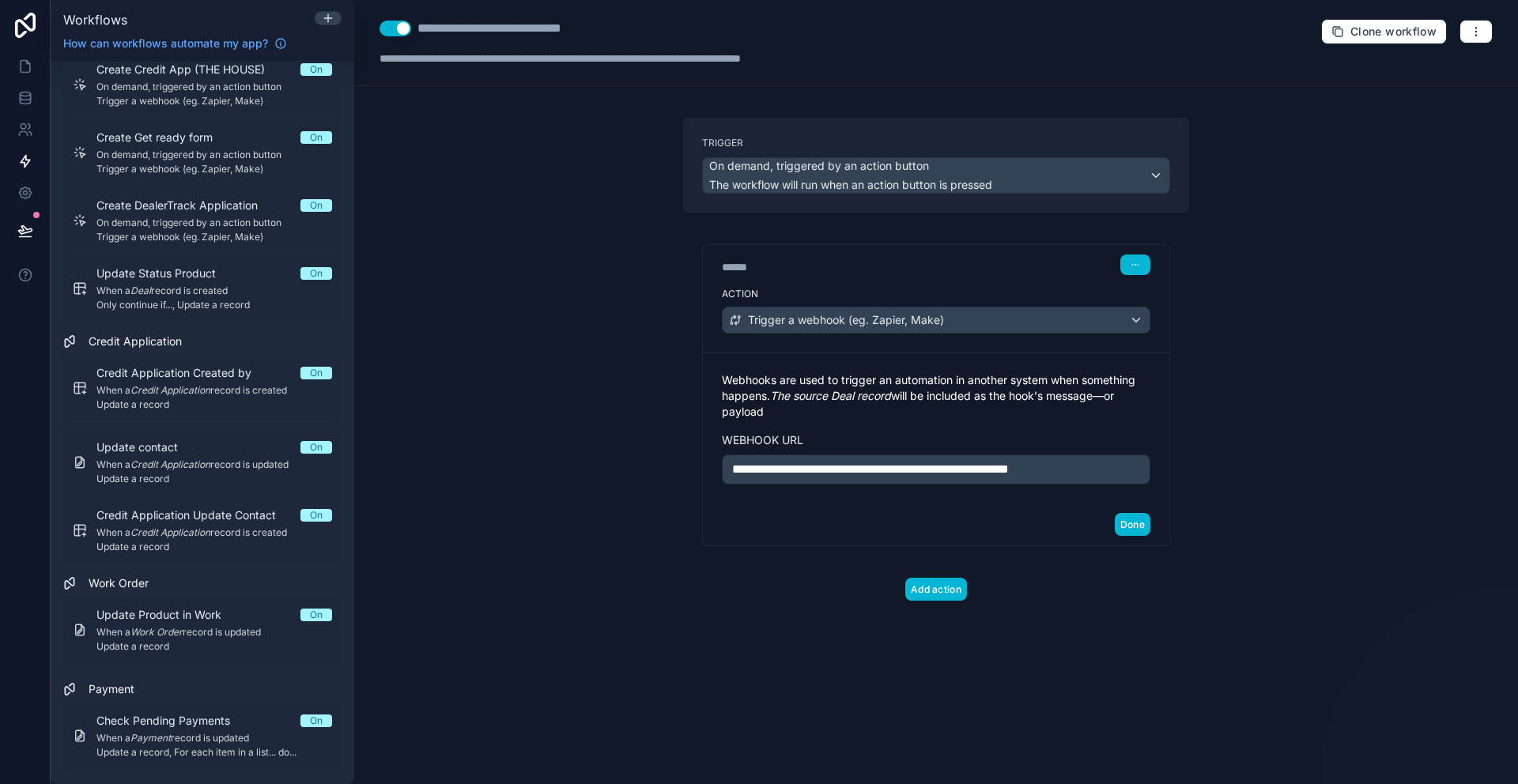
click at [1322, 547] on div "**********" at bounding box center [936, 392] width 1164 height 784
click at [47, 75] on link at bounding box center [25, 66] width 50 height 32
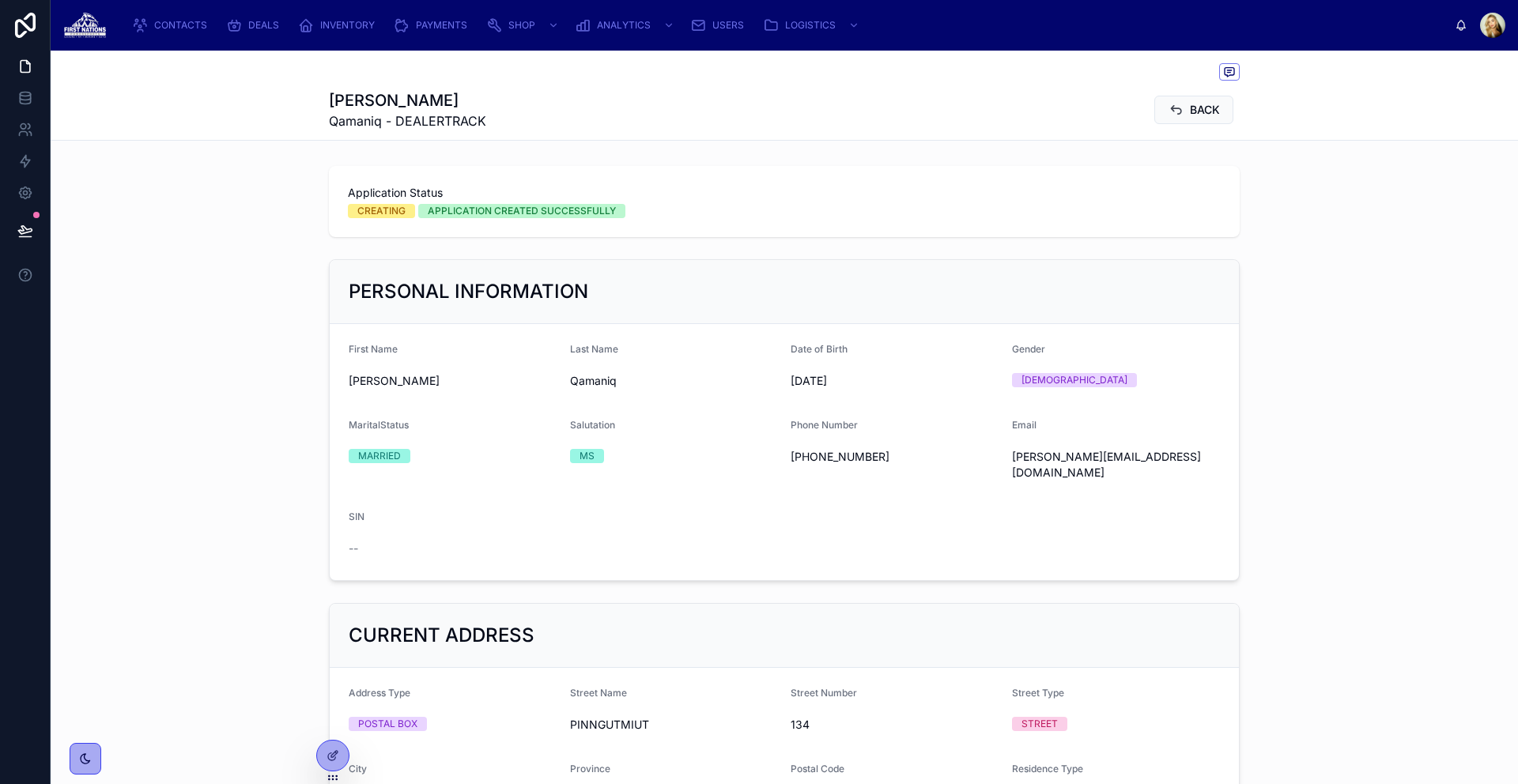
click at [689, 222] on div "Application Status CREATING APPLICATION CREATED SUCCESSFULLY" at bounding box center [784, 202] width 911 height 71
click at [45, 98] on link at bounding box center [25, 98] width 50 height 32
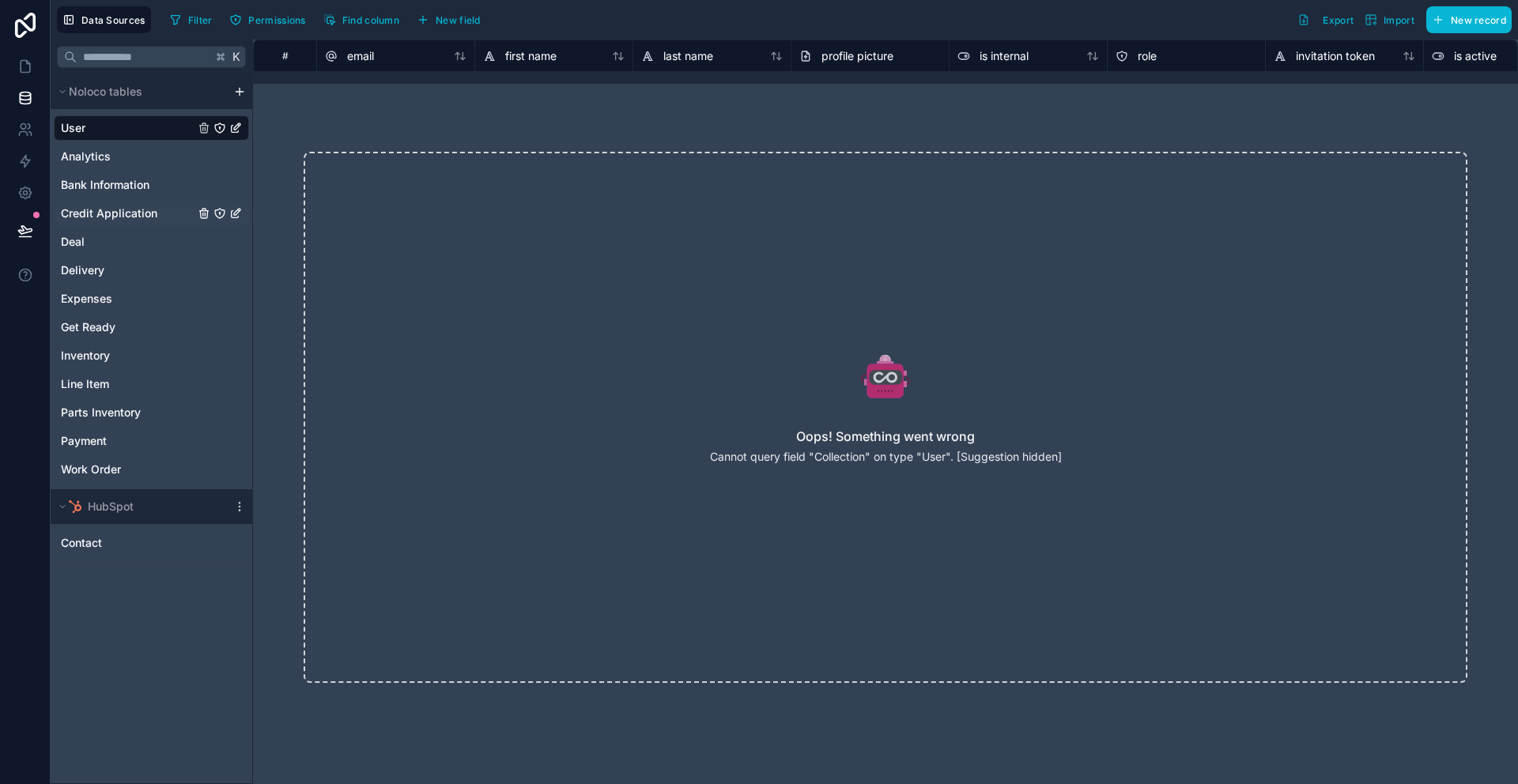
click at [138, 212] on span "Credit Application" at bounding box center [110, 213] width 97 height 16
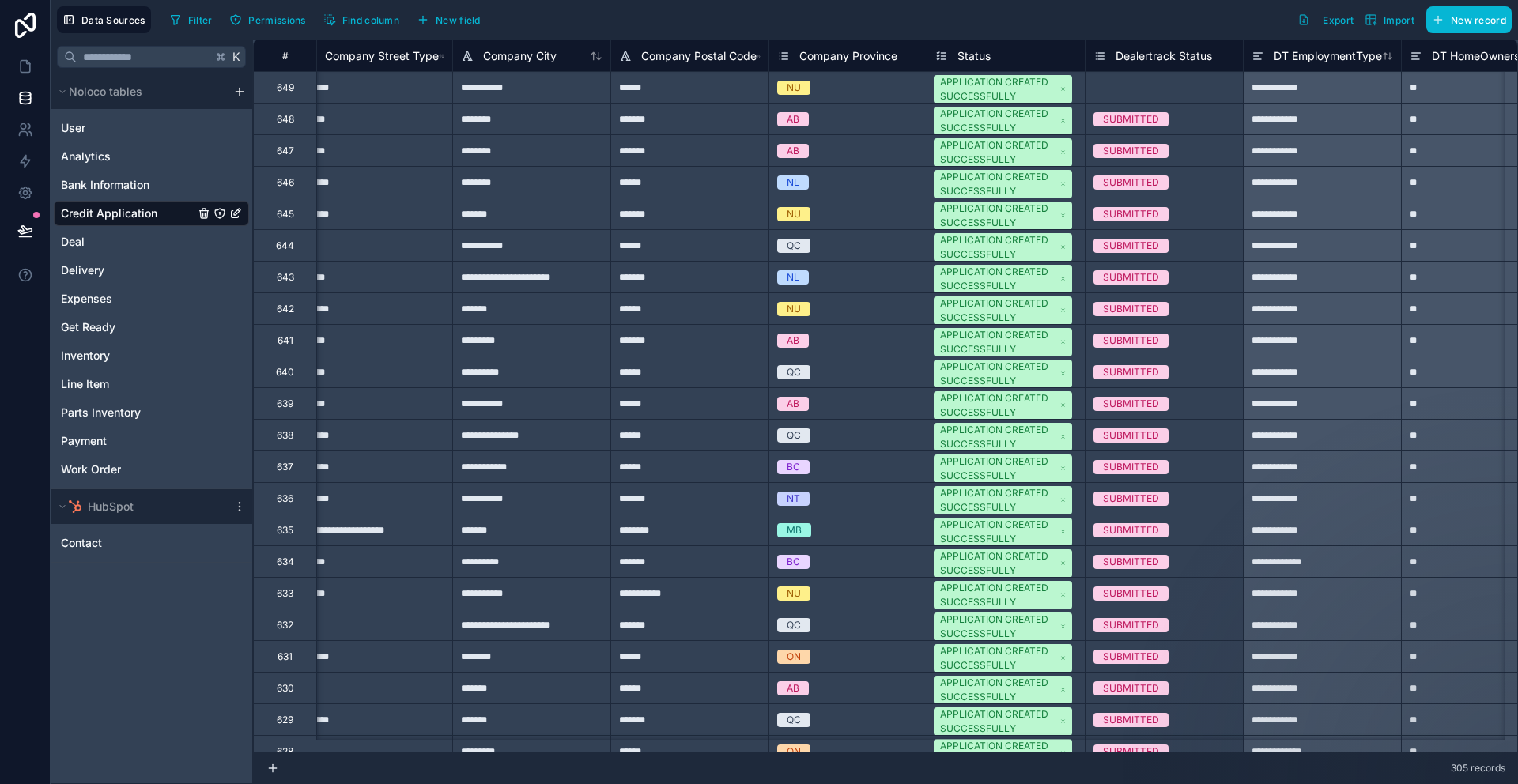
scroll to position [0, 4818]
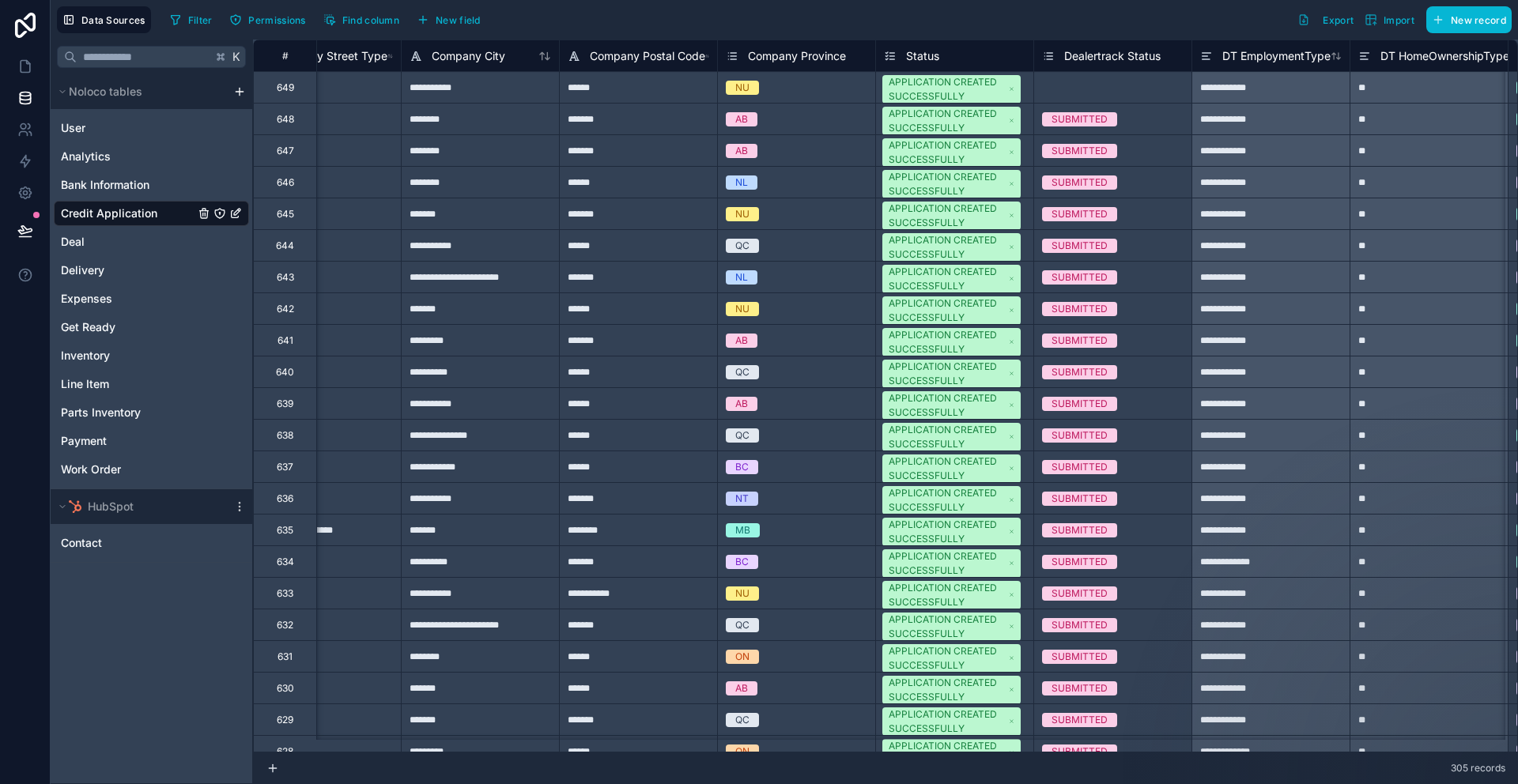
click at [1029, 78] on div "APPLICATION CREATED SUCCESSFULLY CREATING" at bounding box center [955, 88] width 157 height 31
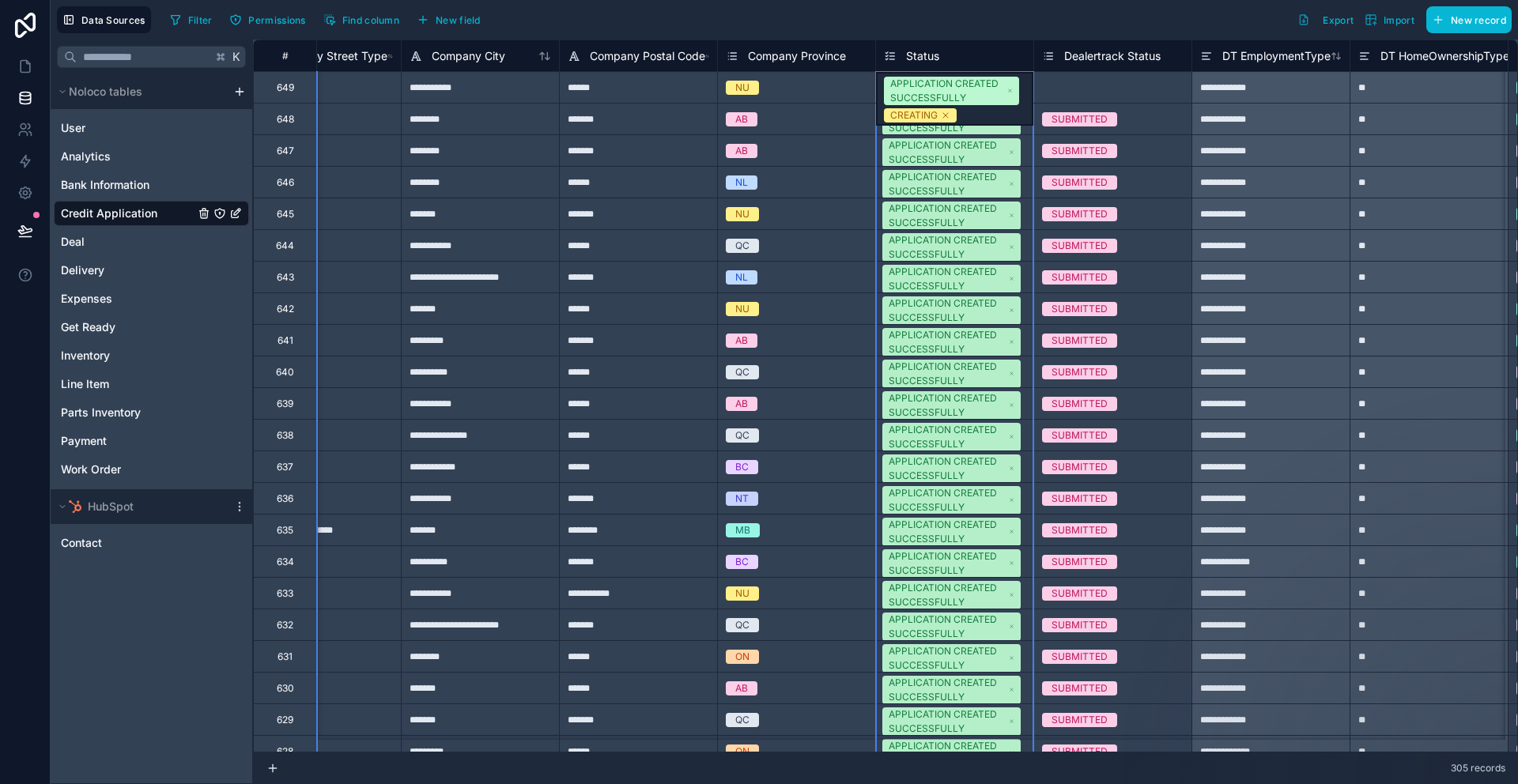
click at [959, 56] on div "Status" at bounding box center [955, 56] width 141 height 19
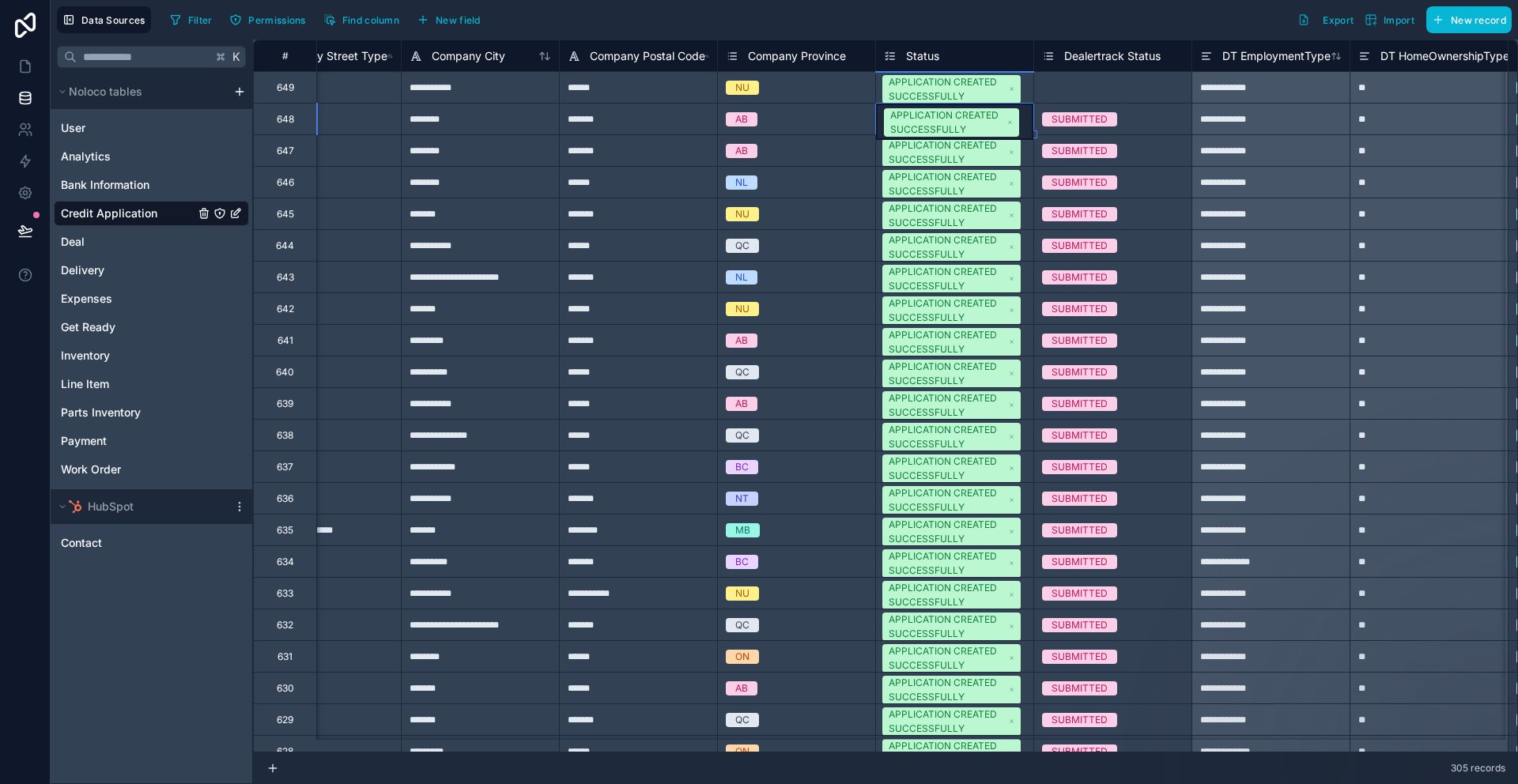
click at [955, 91] on div "APPLICATION CREATED SUCCESSFULLY" at bounding box center [947, 89] width 117 height 28
click at [950, 96] on div "APPLICATION CREATED SUCCESSFULLY" at bounding box center [947, 90] width 114 height 28
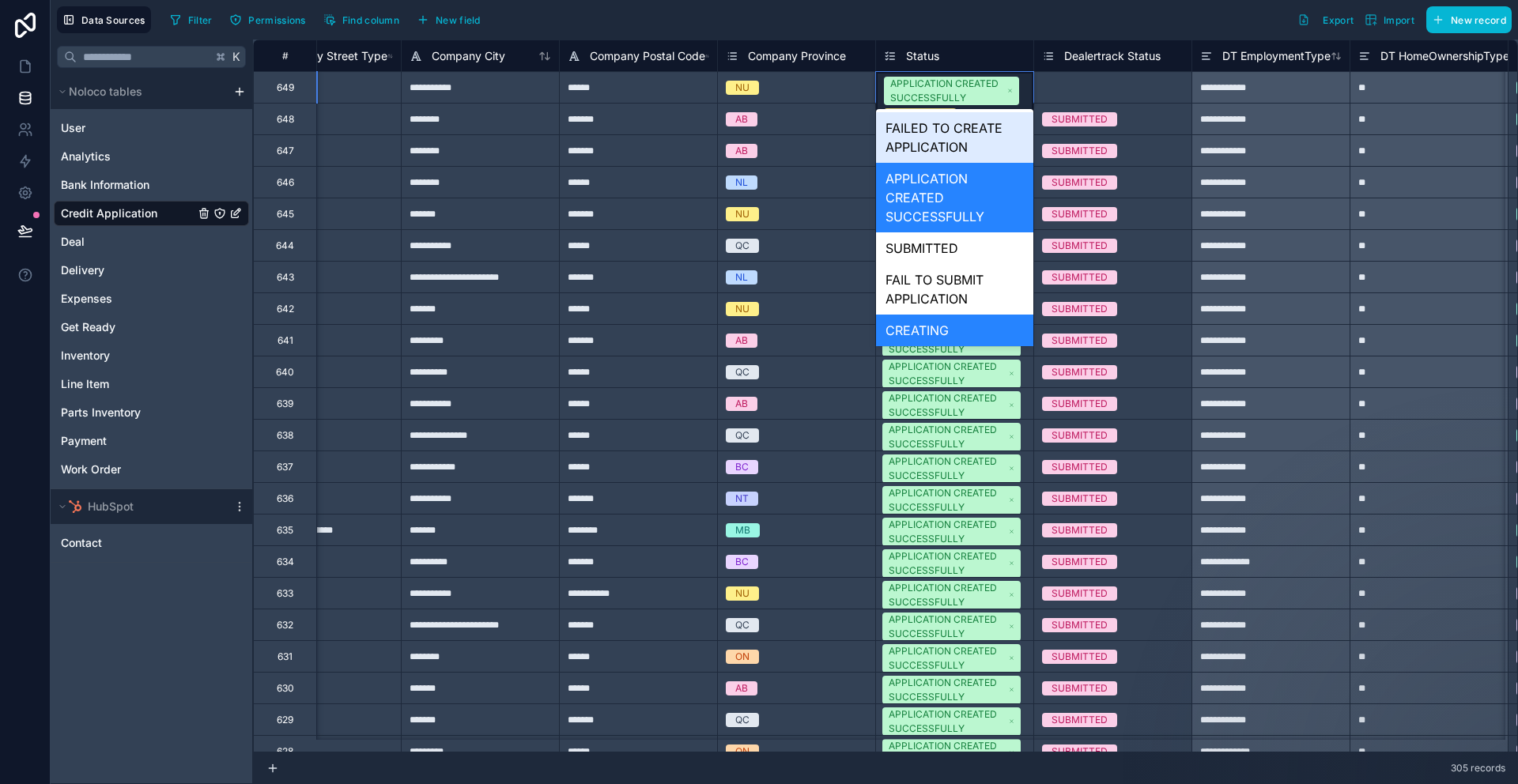
click at [950, 96] on div "APPLICATION CREATED SUCCESSFULLY" at bounding box center [947, 90] width 114 height 28
click at [919, 326] on div "CREATING" at bounding box center [955, 330] width 157 height 32
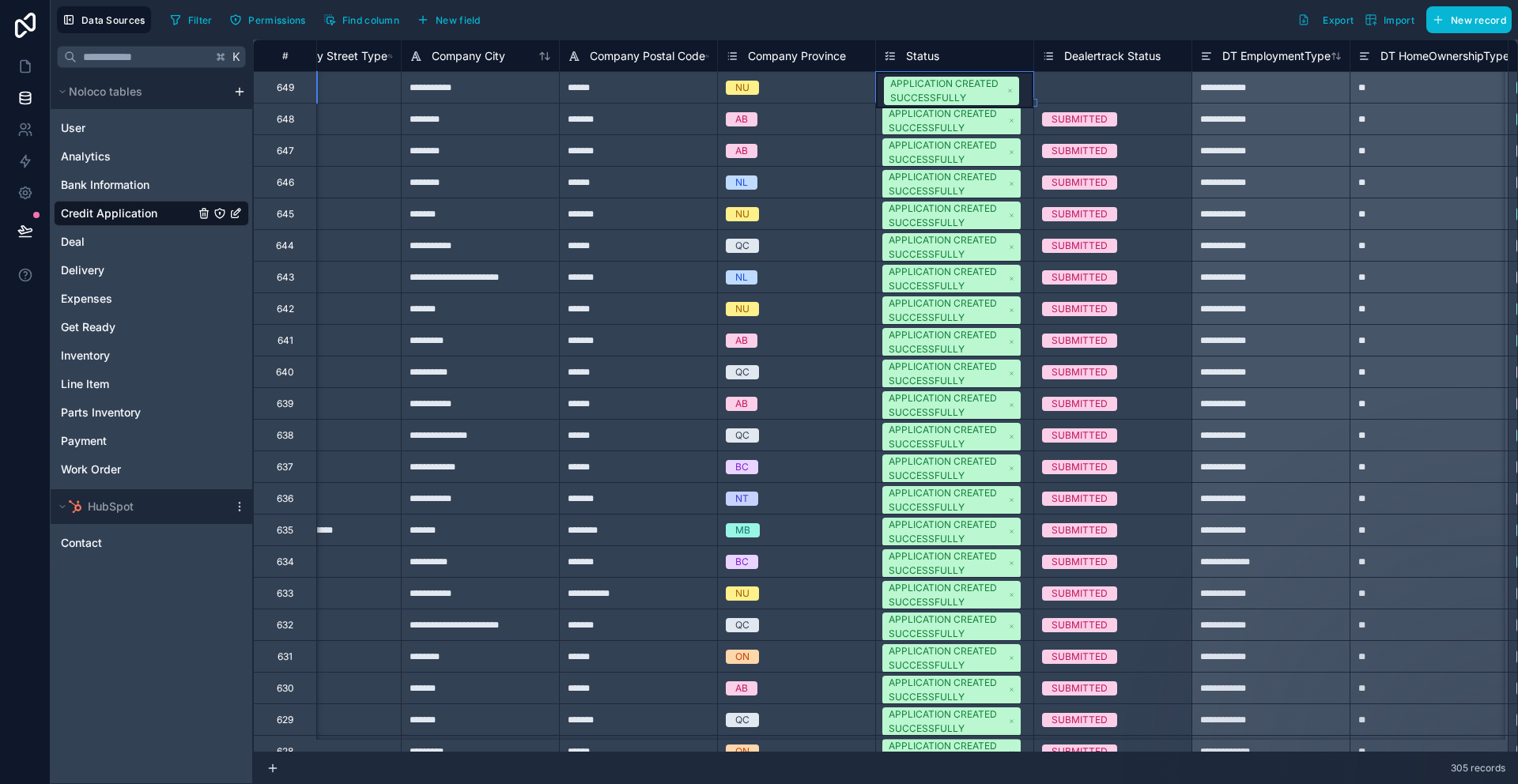
click at [914, 50] on span "Status" at bounding box center [923, 56] width 33 height 16
click at [914, 55] on span "Status" at bounding box center [923, 56] width 33 height 16
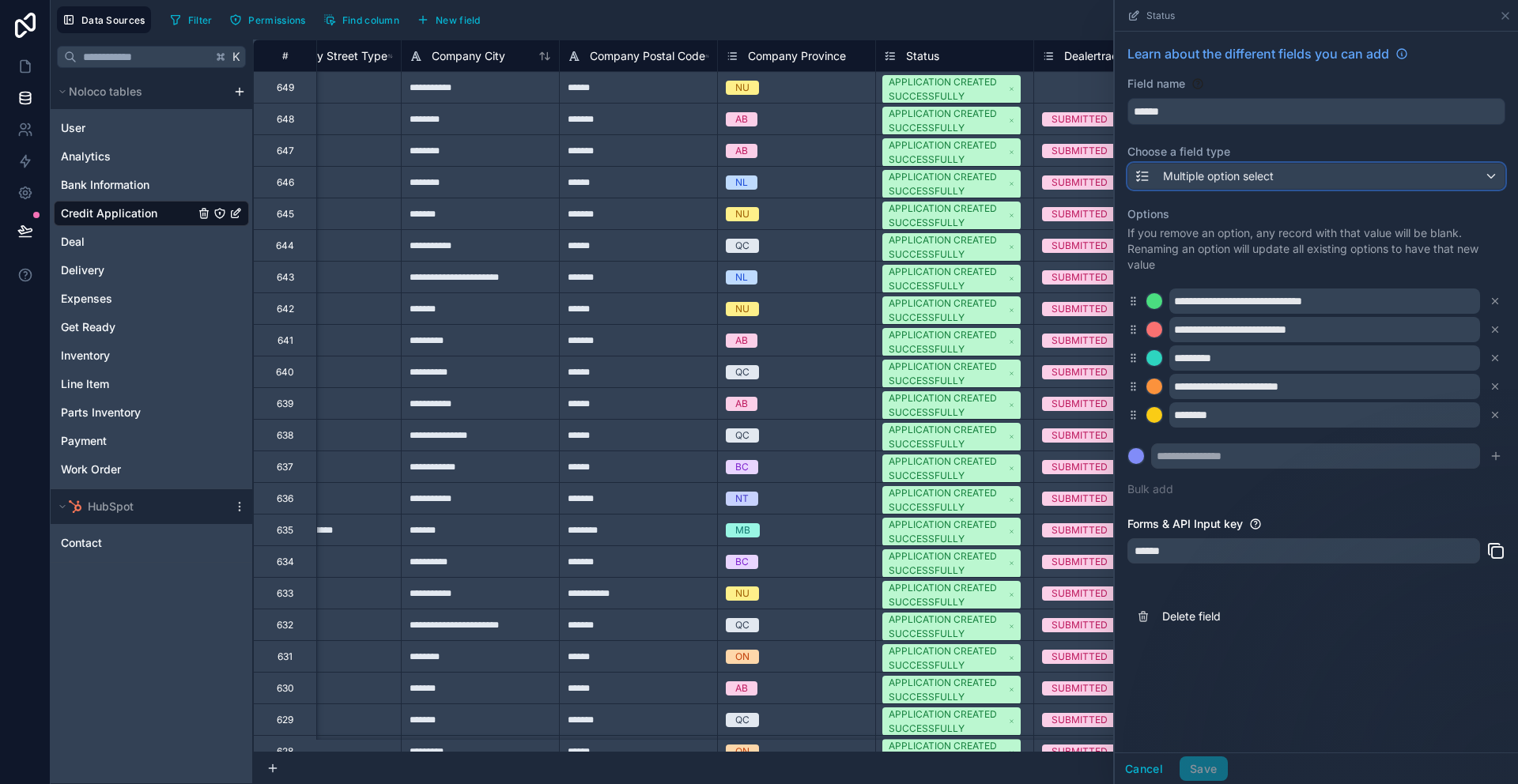
click at [1290, 185] on div "Multiple option select" at bounding box center [1316, 176] width 376 height 26
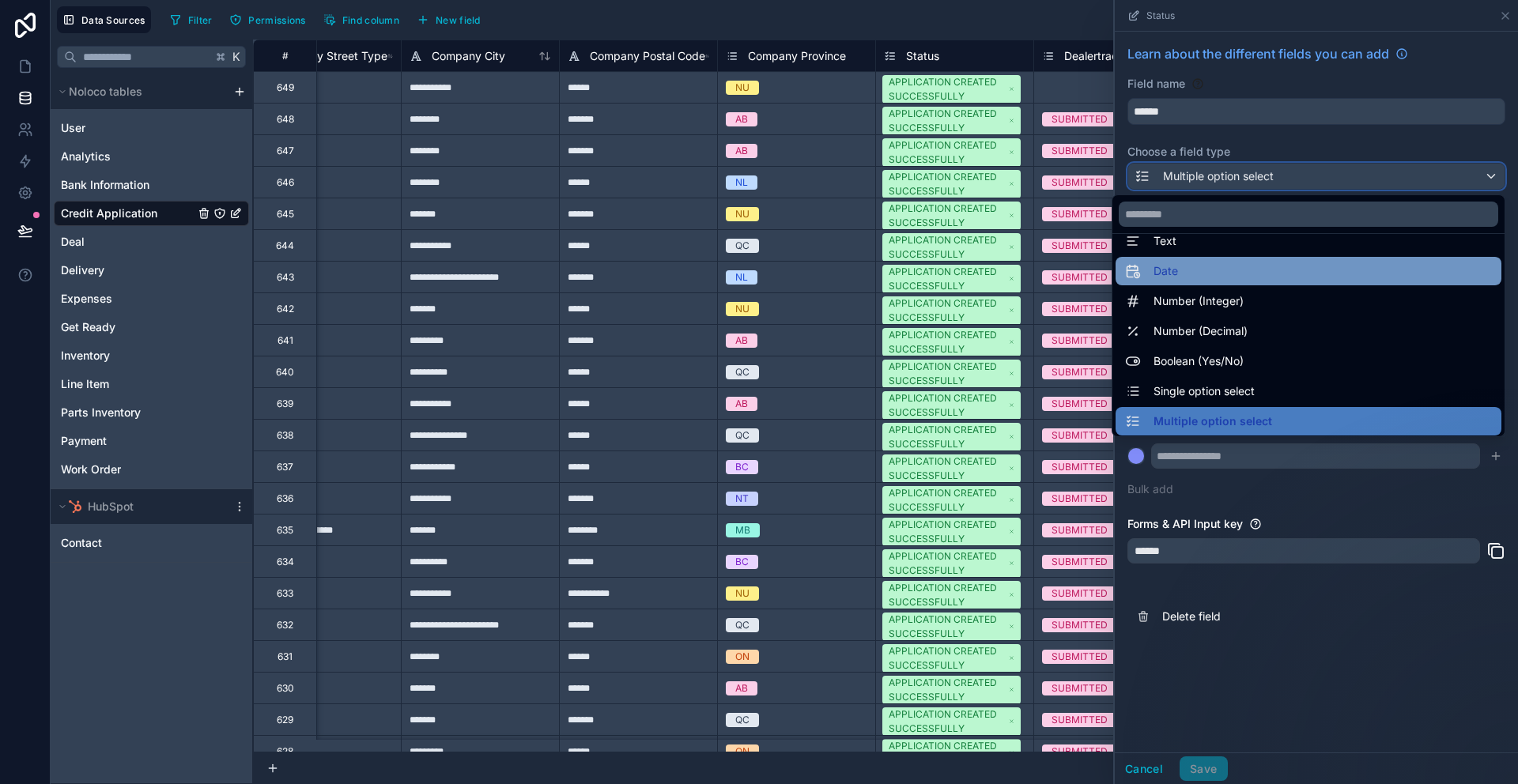
scroll to position [30, 0]
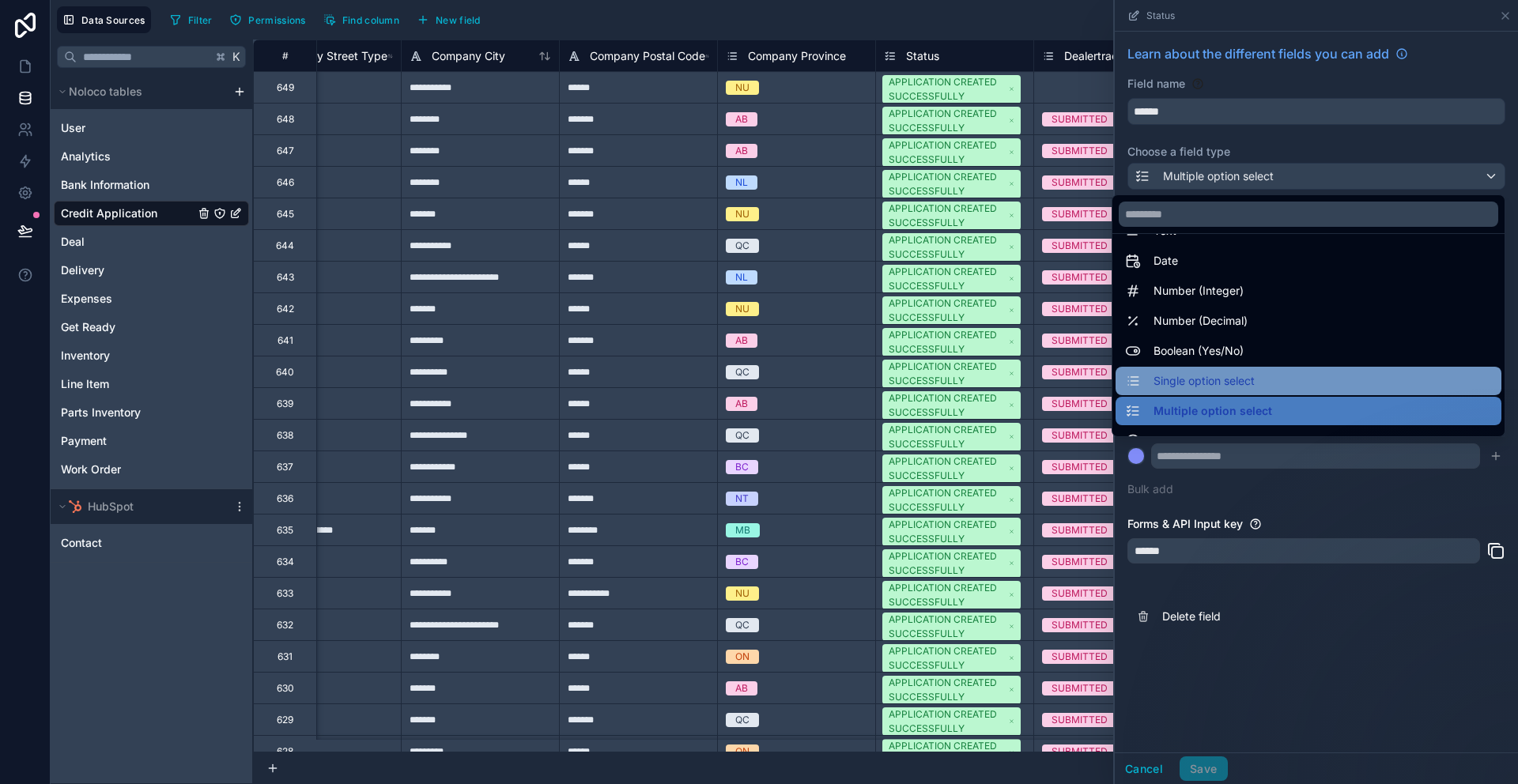
click at [1260, 376] on div "Single option select" at bounding box center [1309, 381] width 367 height 19
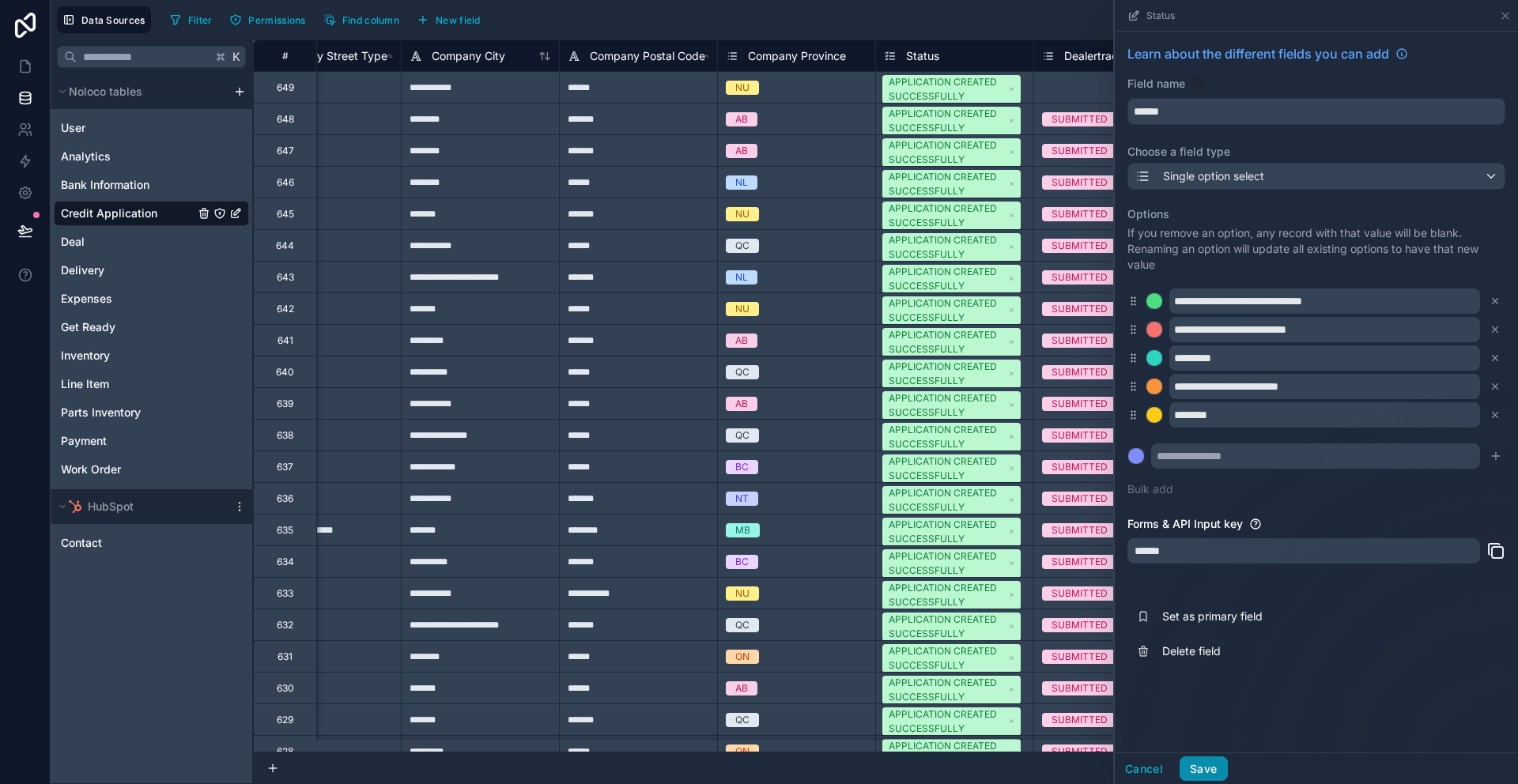
click at [1209, 774] on button "Save" at bounding box center [1203, 769] width 47 height 26
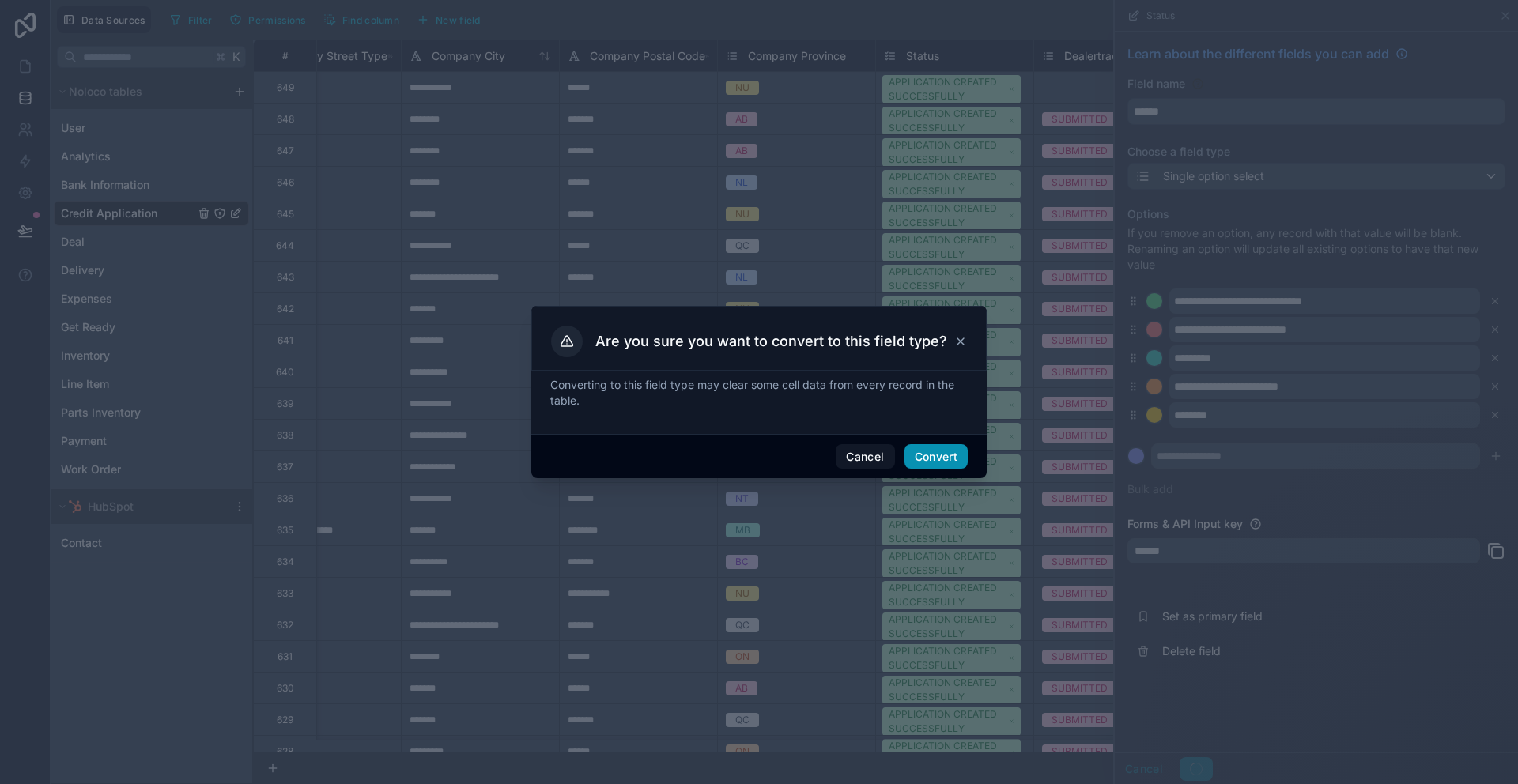
click at [956, 455] on button "Convert" at bounding box center [936, 457] width 63 height 26
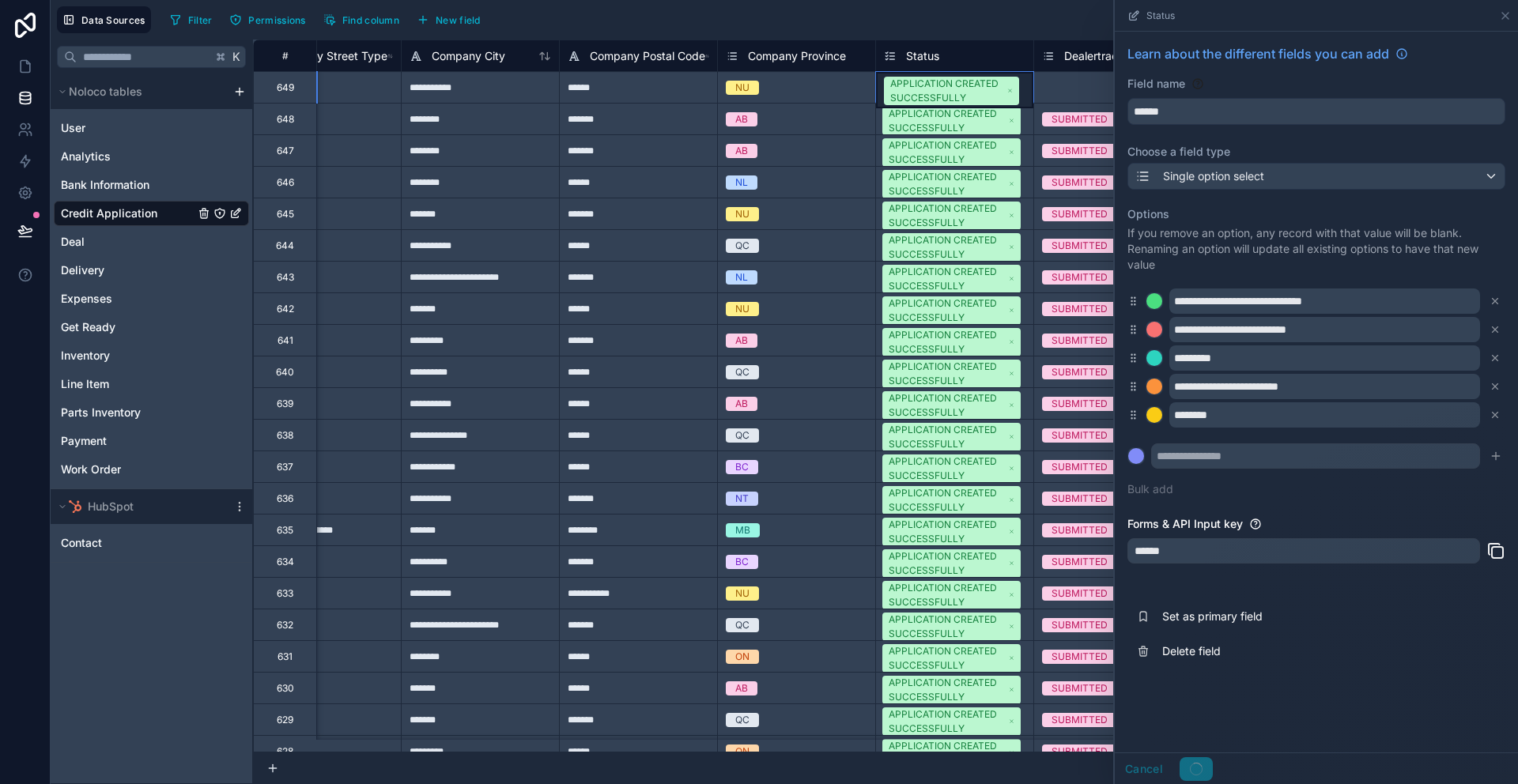
click at [956, 78] on div "APPLICATION CREATED SUCCESSFULLY" at bounding box center [947, 90] width 114 height 28
click at [966, 82] on div "APPLICATION CREATED SUCCESSFULLY" at bounding box center [947, 90] width 114 height 28
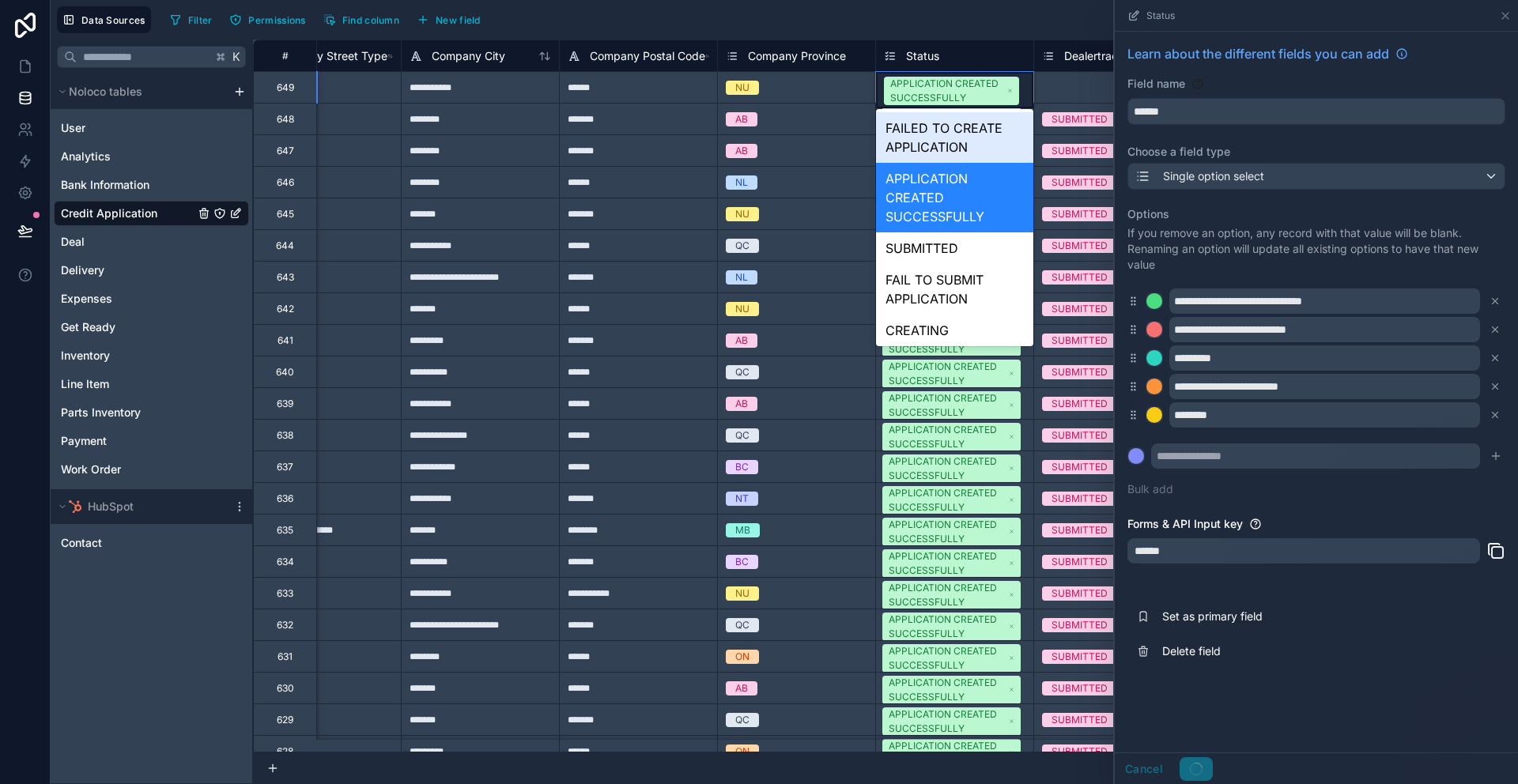
click at [1003, 32] on div "Filter Permissions Find column New field Export Import New record" at bounding box center [837, 19] width 1348 height 26
click at [1506, 21] on icon at bounding box center [1505, 16] width 13 height 13
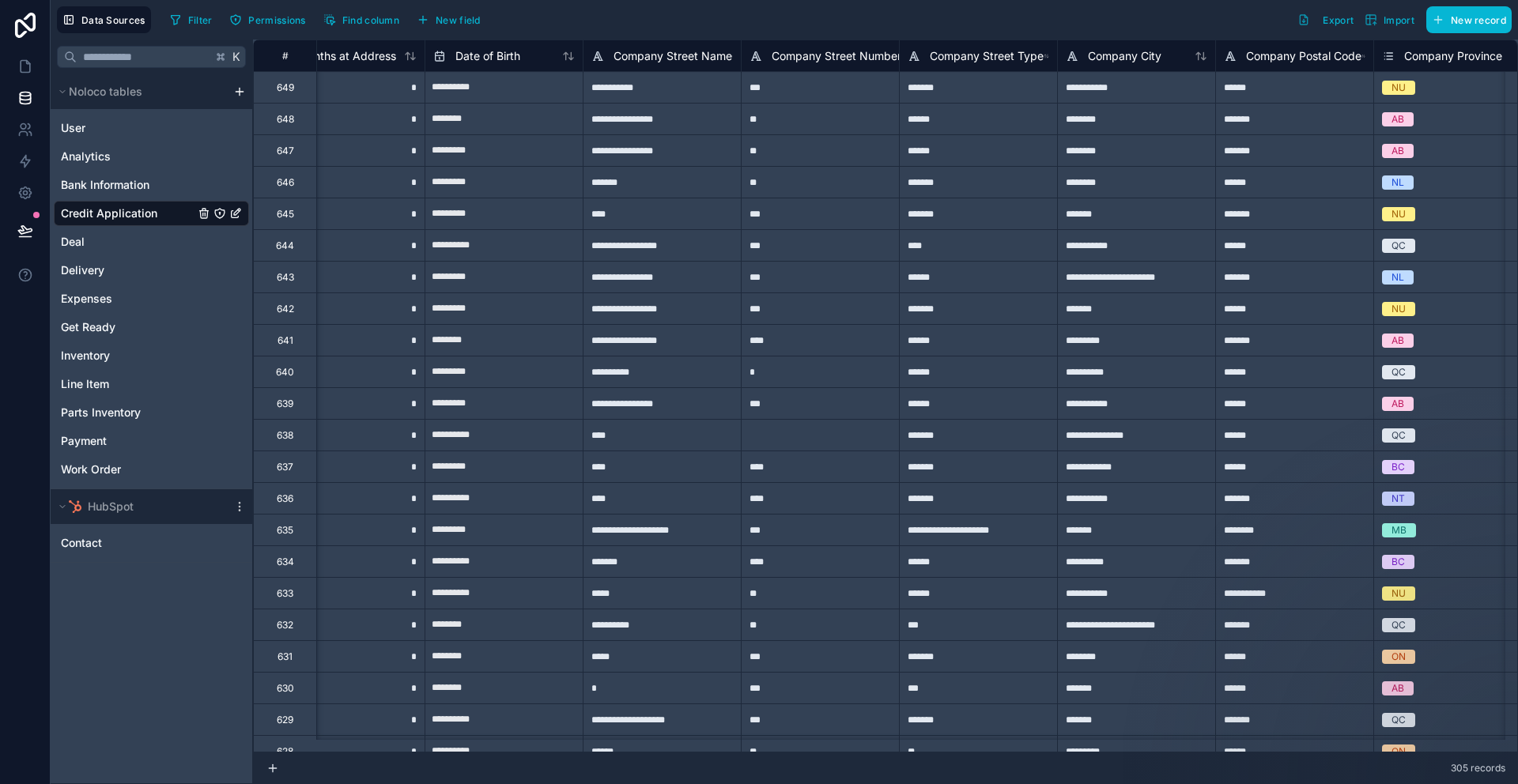
scroll to position [0, 4194]
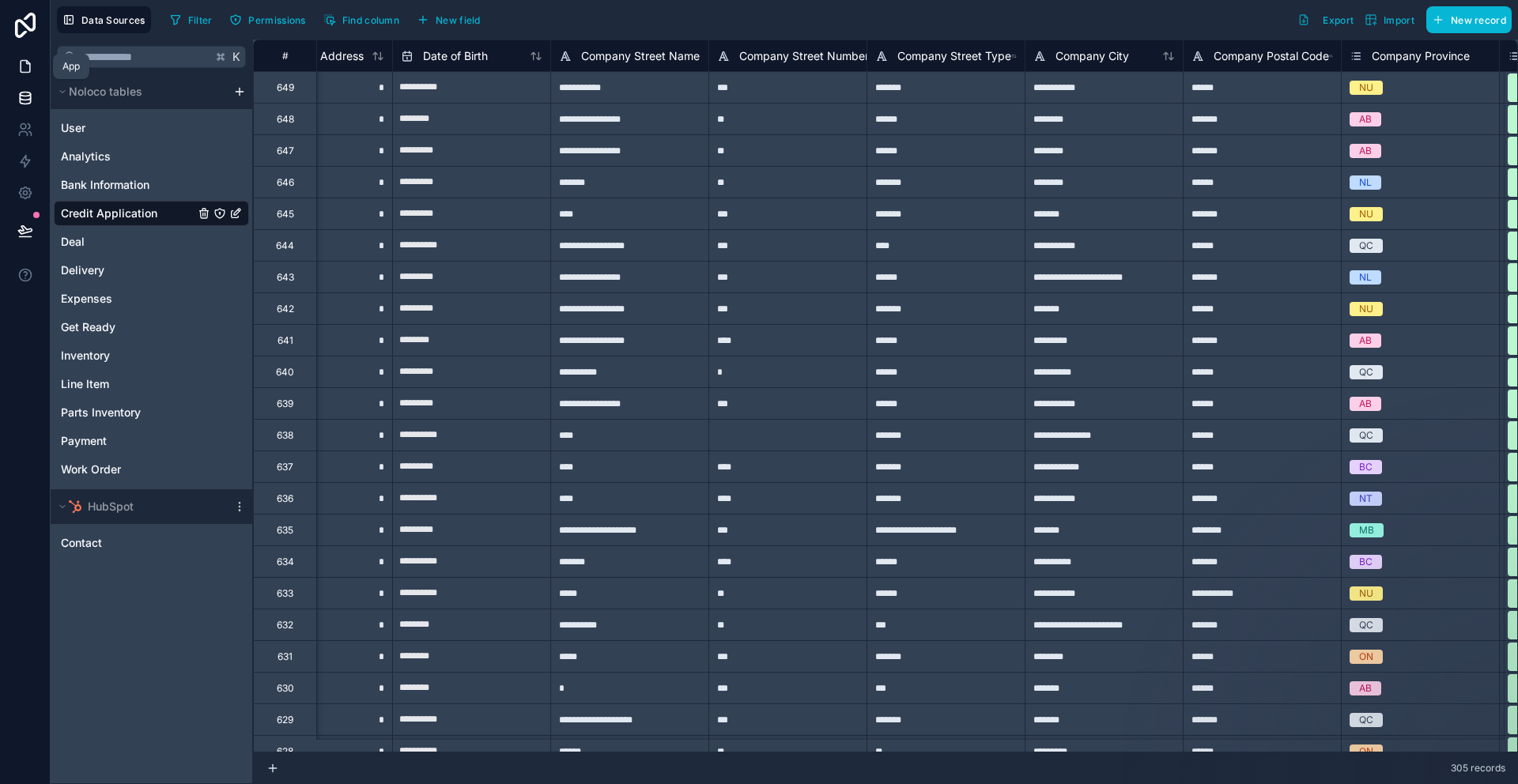
click at [17, 60] on icon at bounding box center [25, 66] width 16 height 16
